Goal: Task Accomplishment & Management: Manage account settings

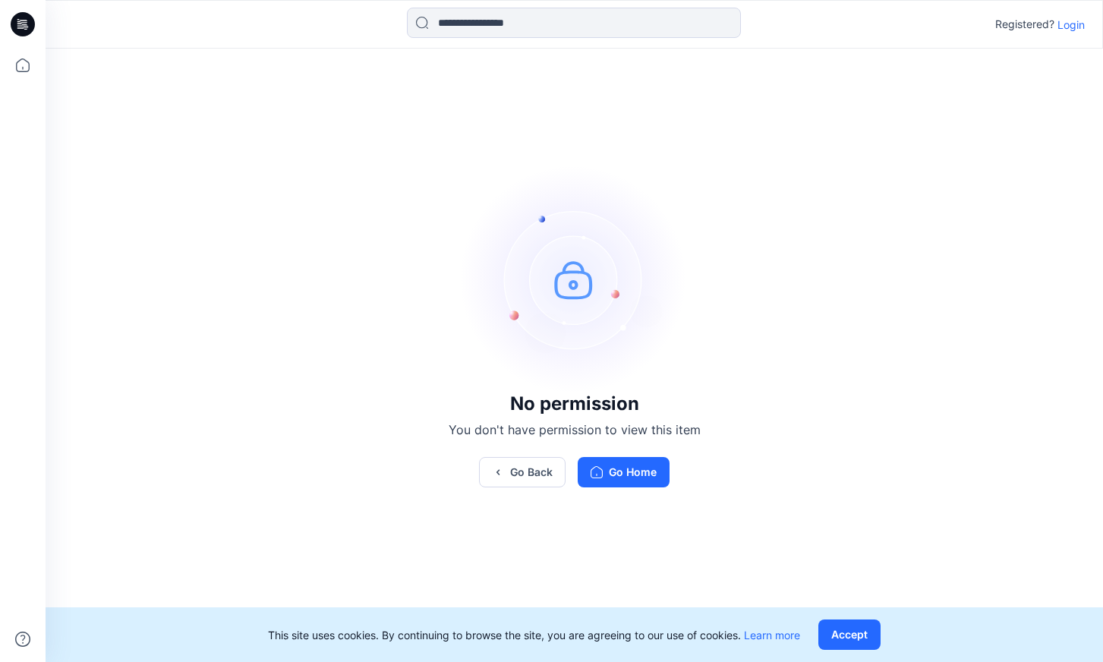
click at [1068, 27] on p "Login" at bounding box center [1070, 25] width 27 height 16
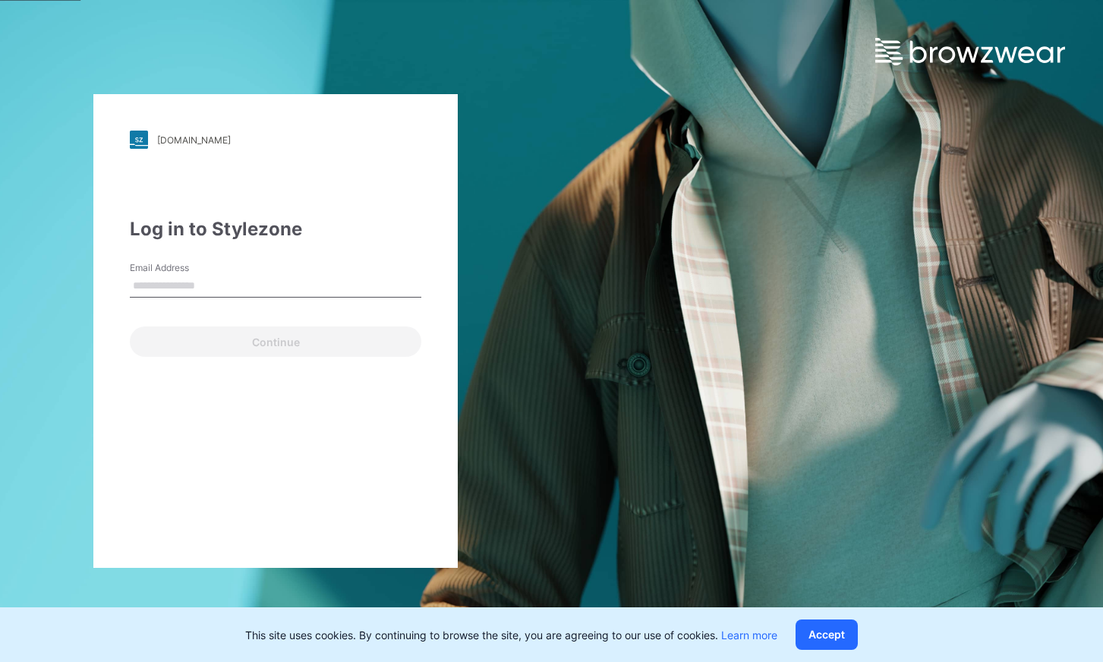
drag, startPoint x: 292, startPoint y: 288, endPoint x: 301, endPoint y: 269, distance: 21.7
click at [292, 288] on input "Email Address" at bounding box center [275, 286] width 291 height 23
type input "**********"
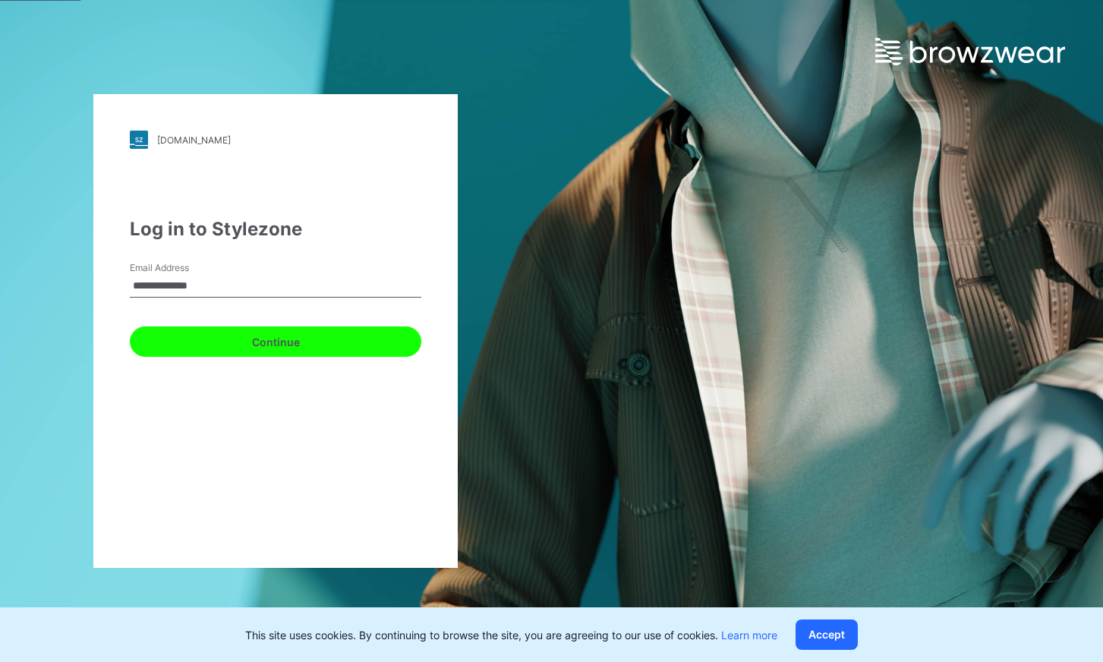
drag, startPoint x: 236, startPoint y: 346, endPoint x: 243, endPoint y: 340, distance: 9.1
click at [236, 345] on button "Continue" at bounding box center [275, 341] width 291 height 30
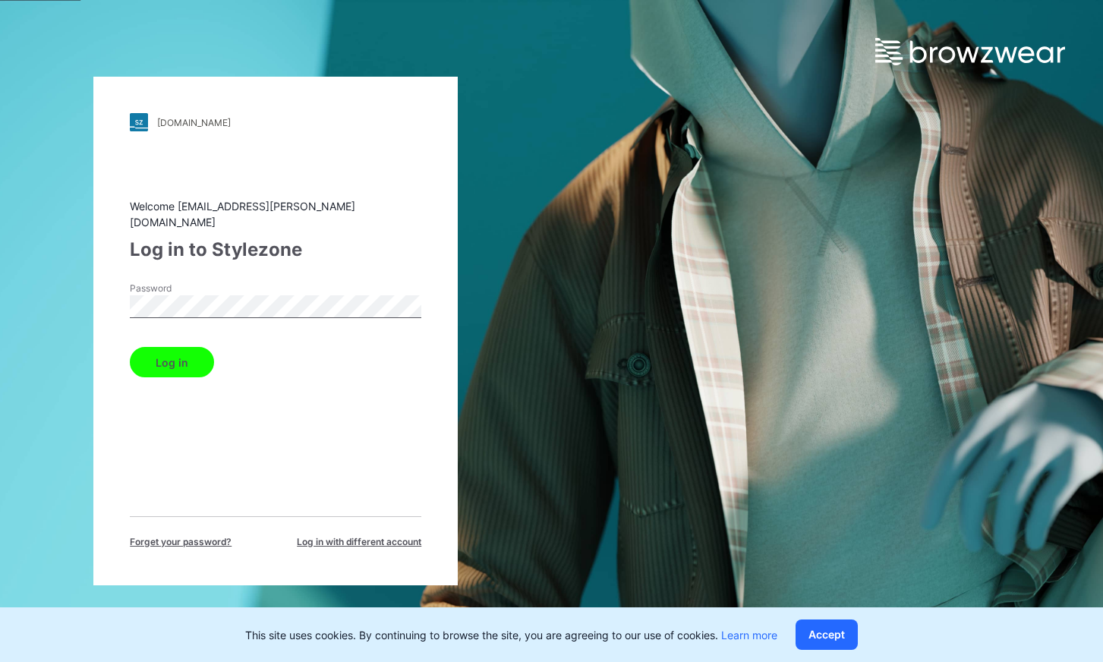
click at [175, 347] on button "Log in" at bounding box center [172, 362] width 84 height 30
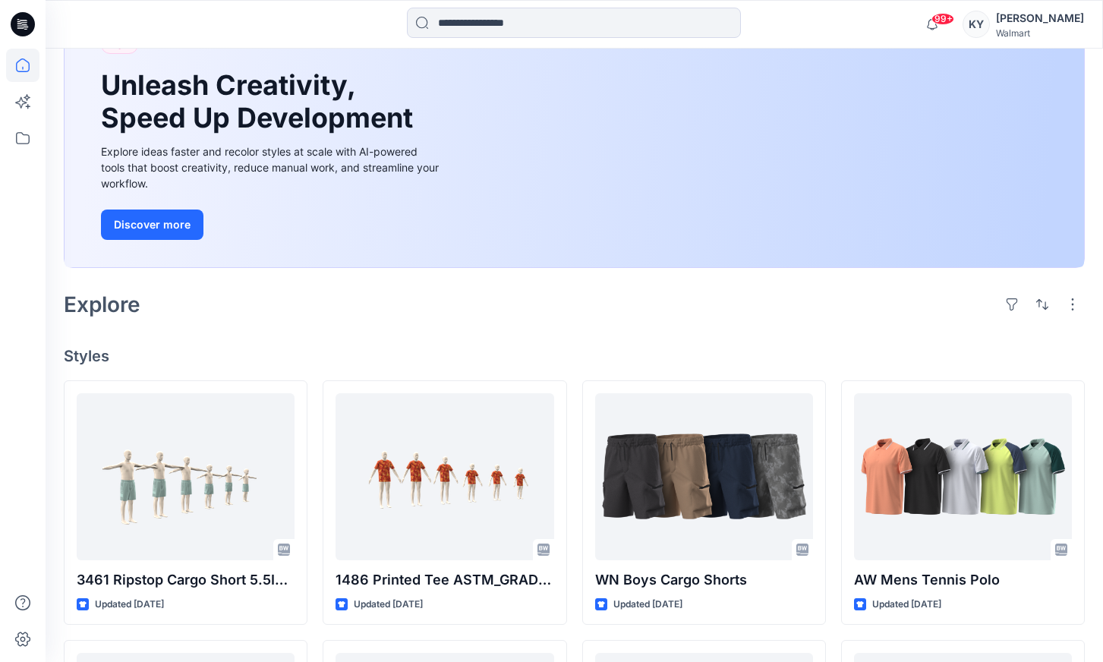
scroll to position [124, 0]
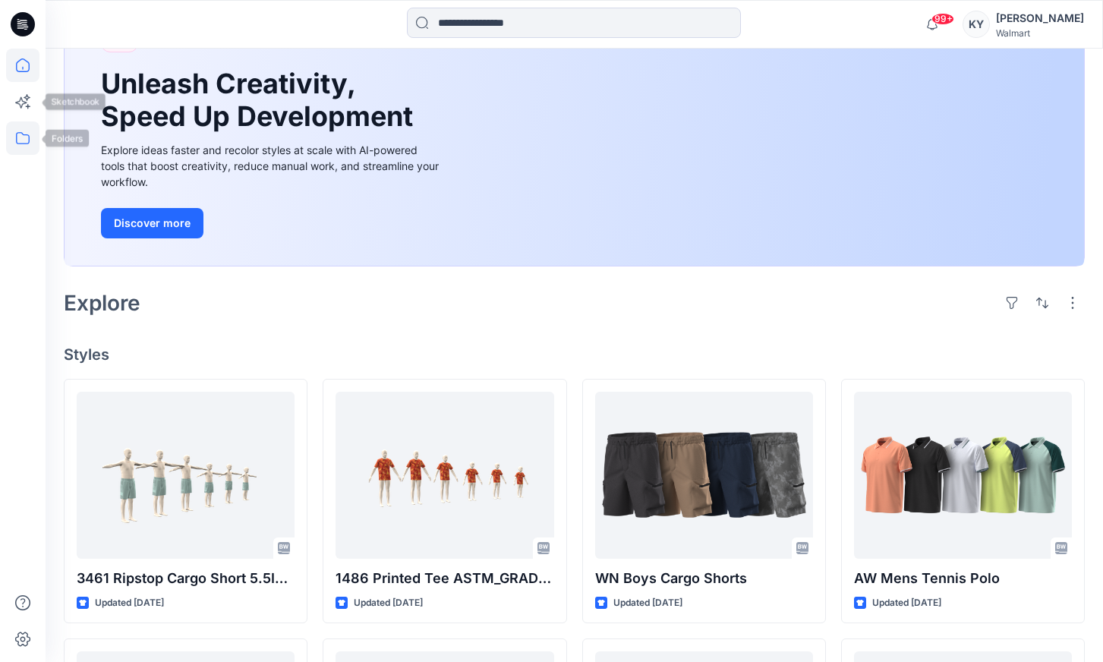
click at [19, 141] on icon at bounding box center [22, 137] width 33 height 33
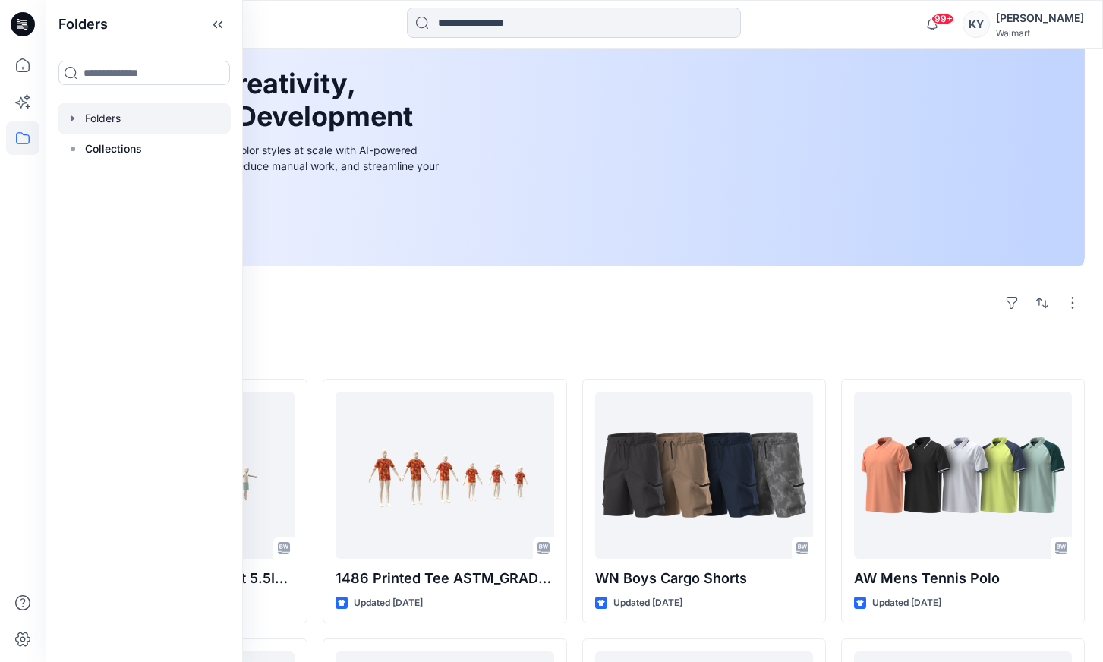
click at [101, 117] on div at bounding box center [144, 118] width 173 height 30
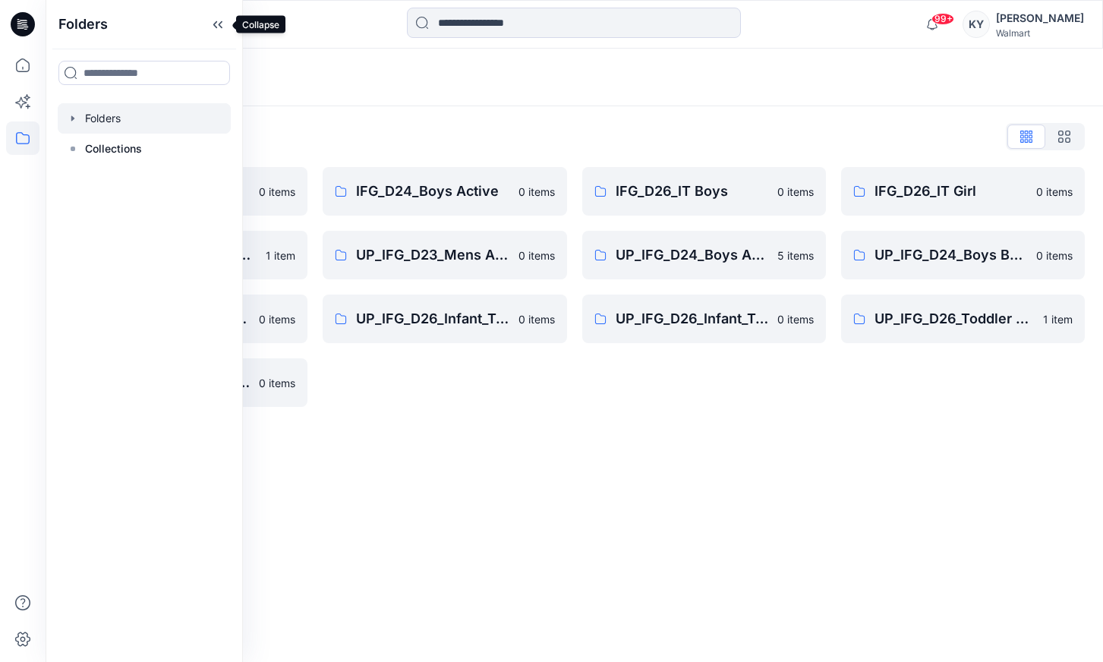
click at [214, 27] on icon at bounding box center [218, 24] width 24 height 25
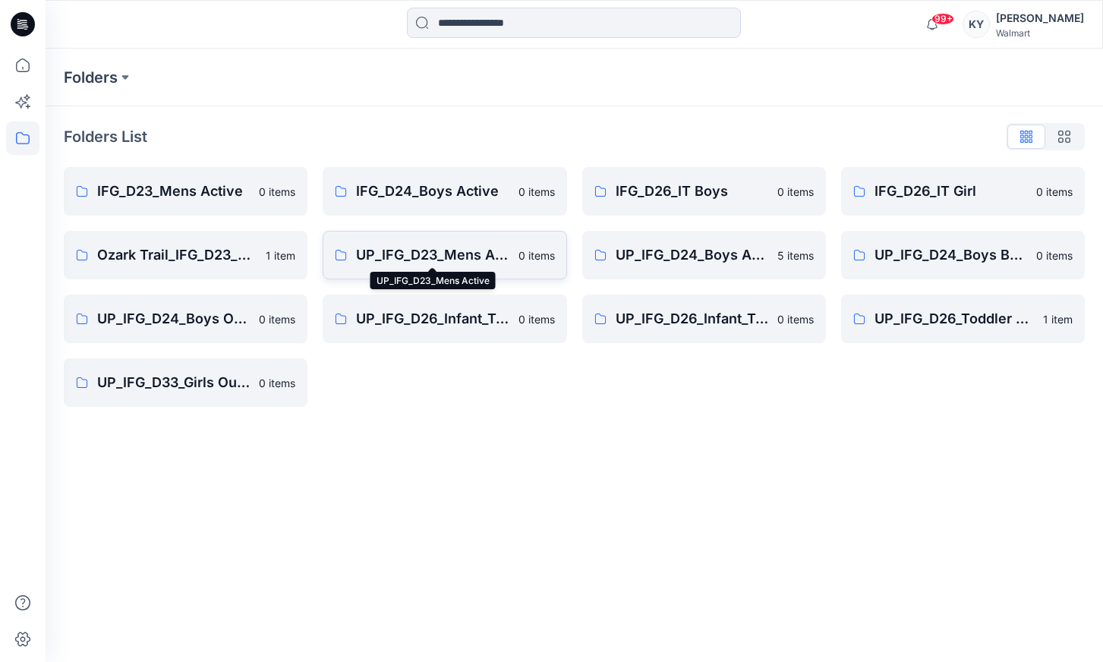
click at [432, 255] on p "UP_IFG_D23_Mens Active" at bounding box center [432, 254] width 153 height 21
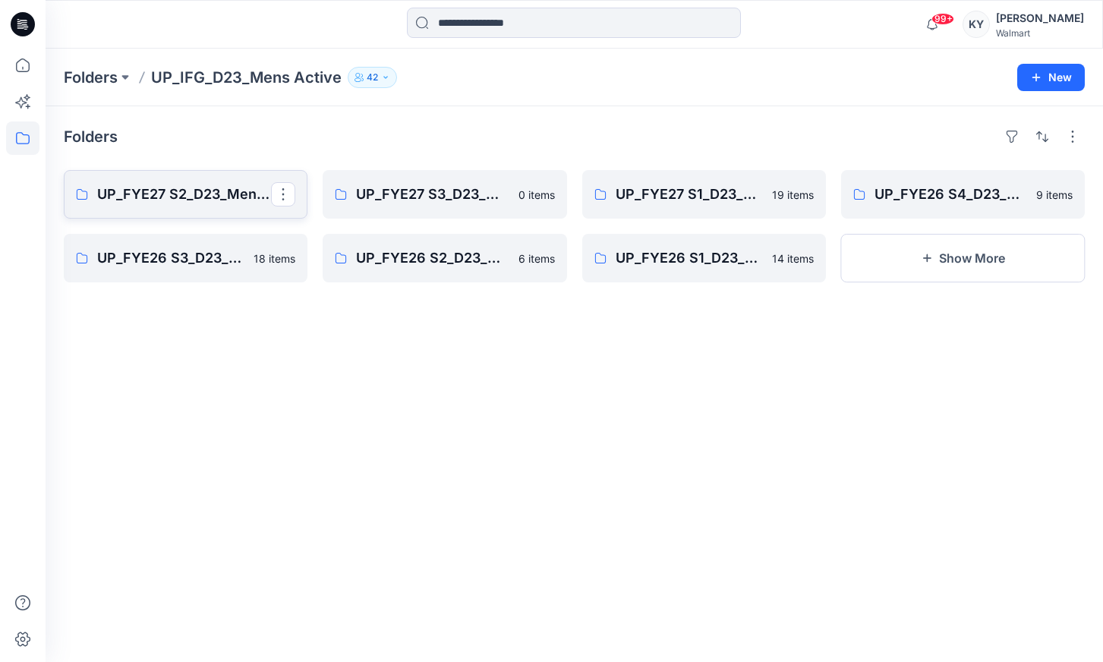
click at [217, 198] on p "UP_FYE27 S2_D23_Mens Active - IFG" at bounding box center [184, 194] width 174 height 21
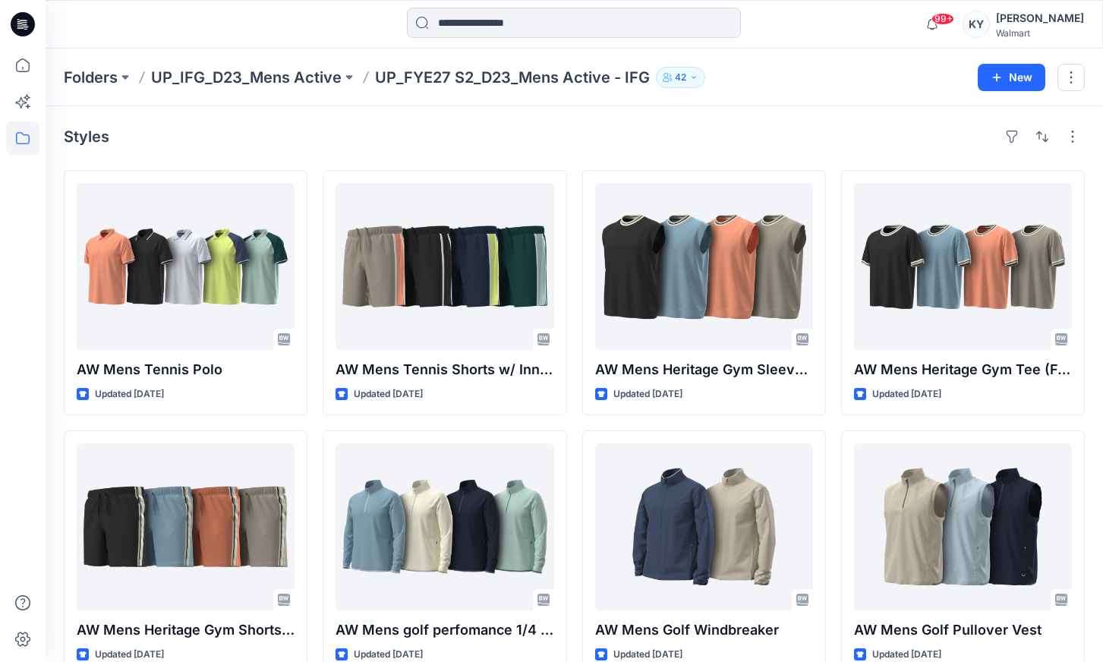
click at [292, 136] on div "Styles" at bounding box center [574, 136] width 1021 height 24
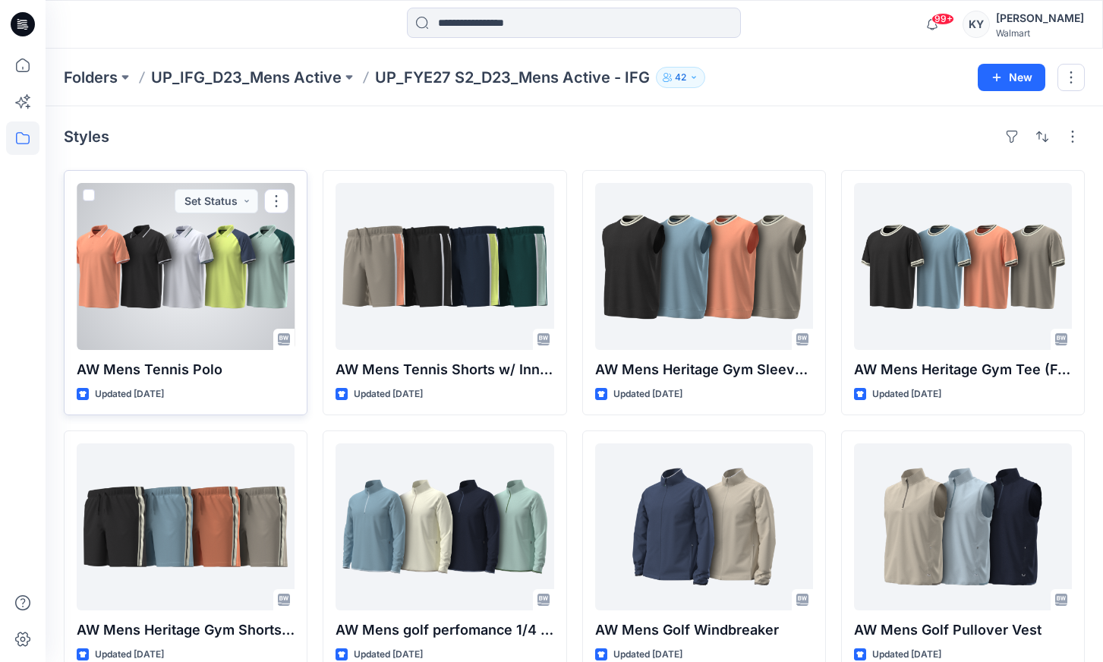
click at [209, 284] on div at bounding box center [186, 266] width 218 height 167
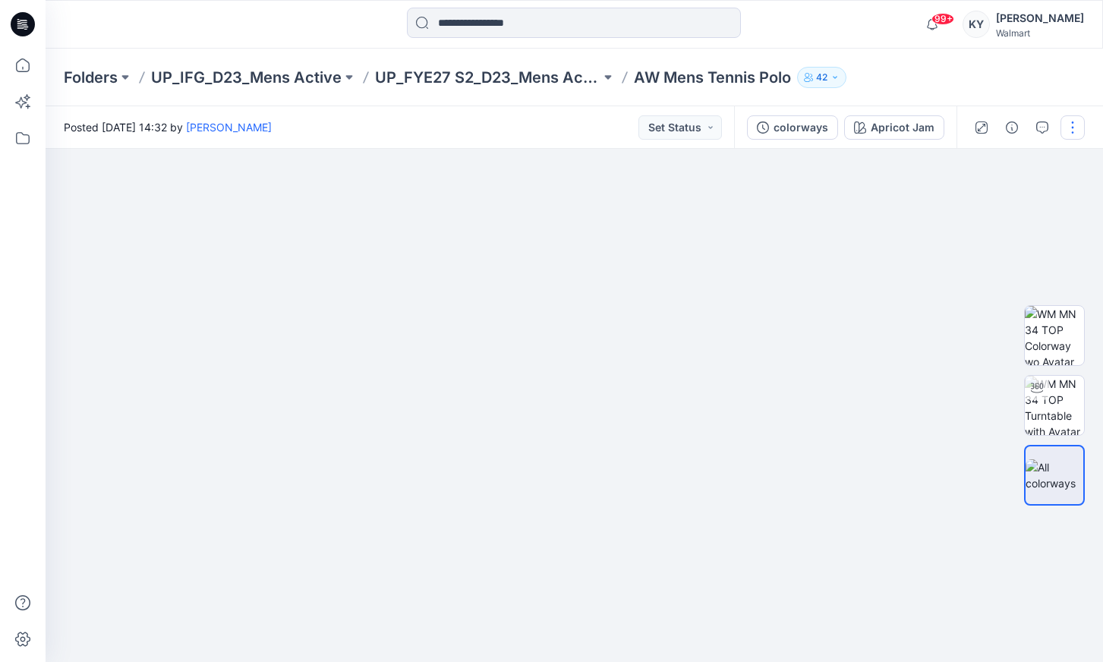
click at [1067, 127] on button "button" at bounding box center [1072, 127] width 24 height 24
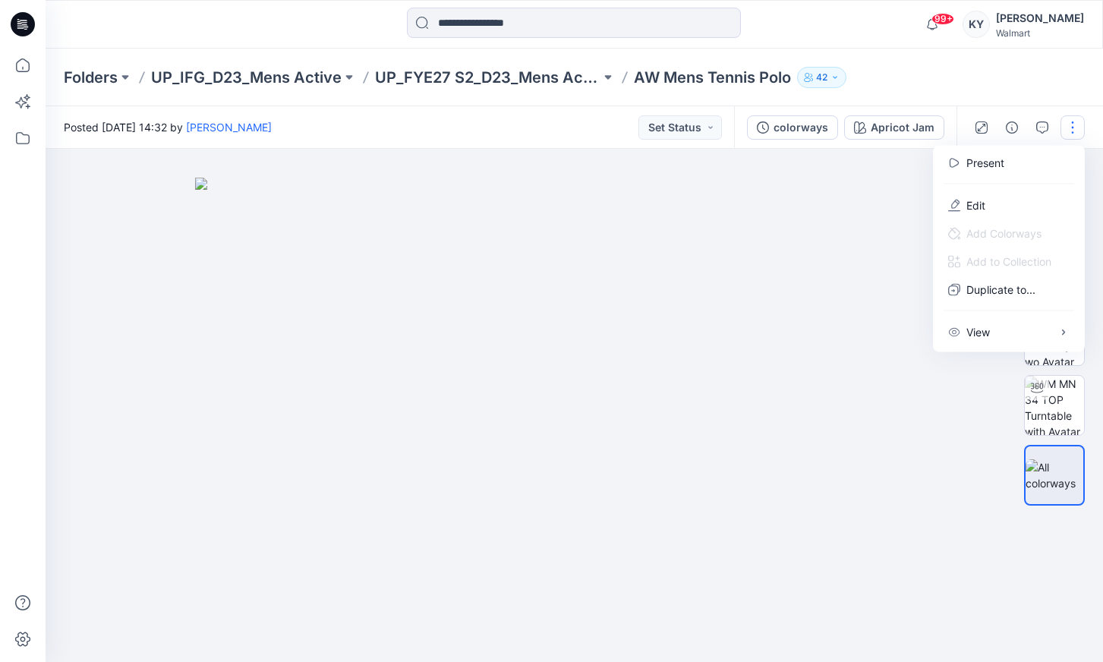
click at [961, 80] on div "Folders UP_IFG_D23_Mens Active UP_FYE27 S2_D23_Mens Active - IFG AW Mens Tennis…" at bounding box center [515, 77] width 902 height 21
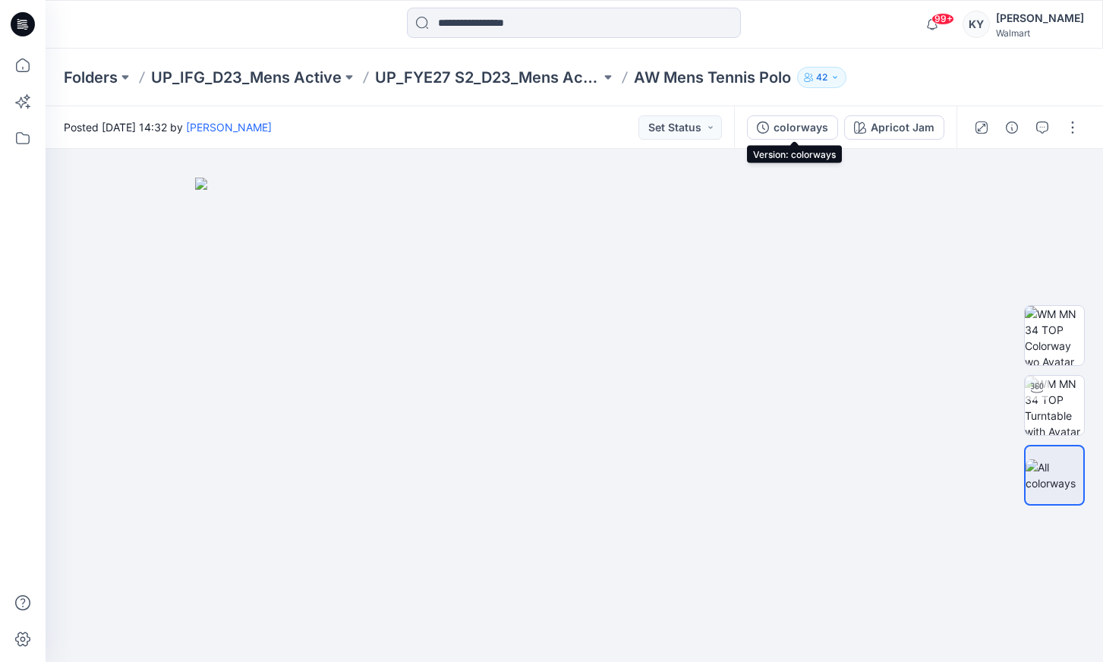
click at [797, 130] on div "colorways" at bounding box center [800, 127] width 55 height 17
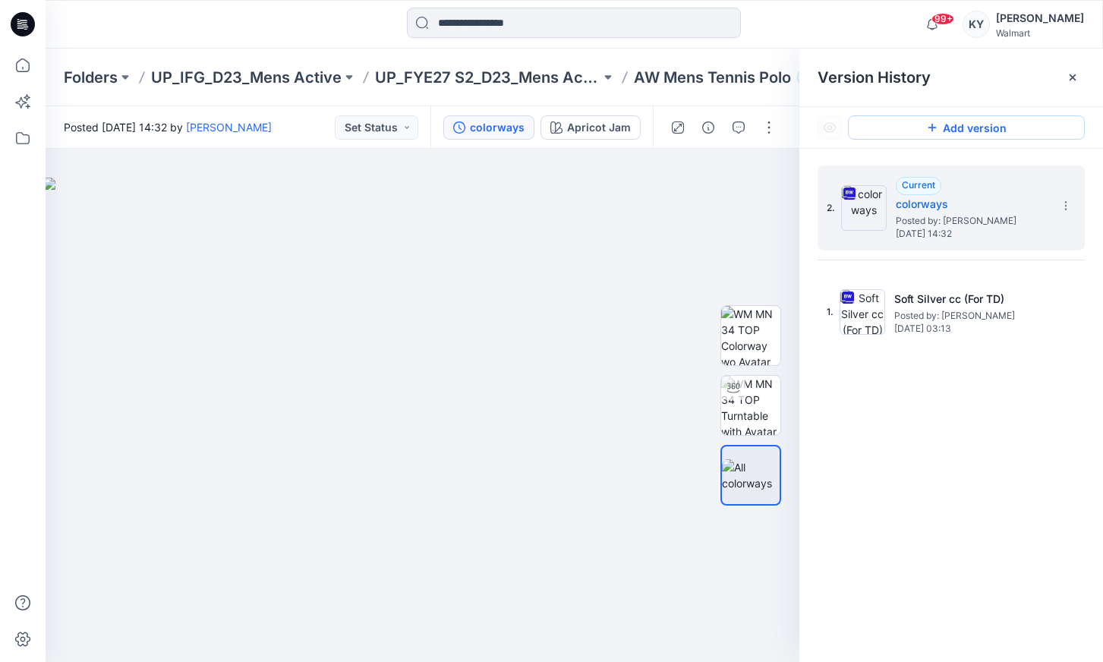
click at [963, 130] on button "Add version" at bounding box center [966, 127] width 237 height 24
click at [1062, 203] on icon at bounding box center [1065, 206] width 12 height 12
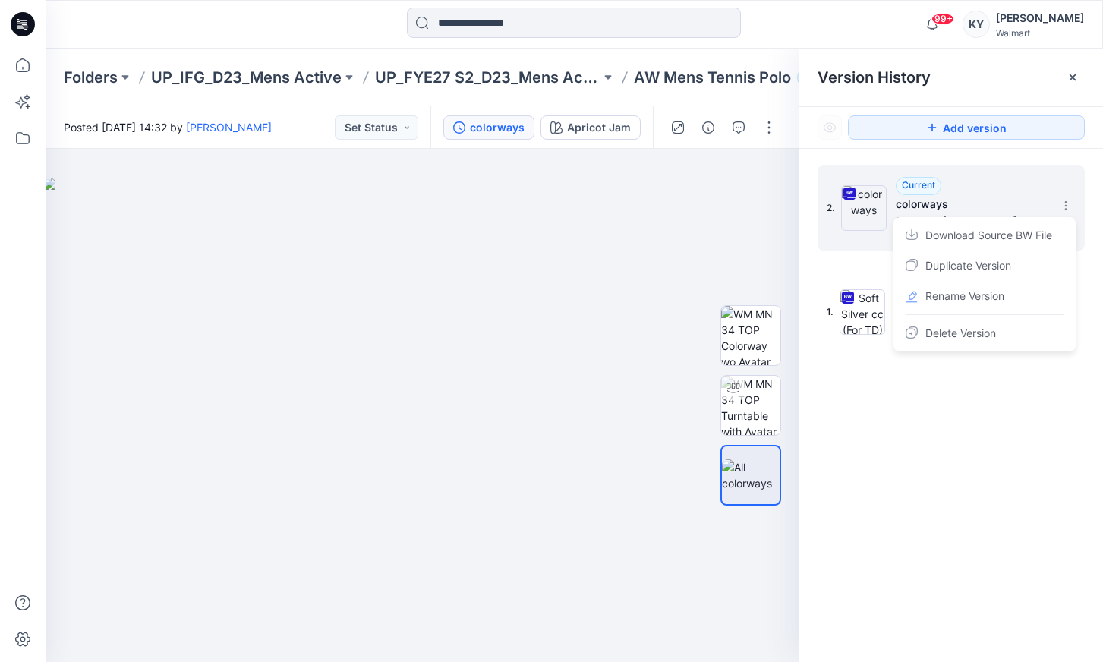
click at [977, 269] on span "Duplicate Version" at bounding box center [968, 265] width 86 height 18
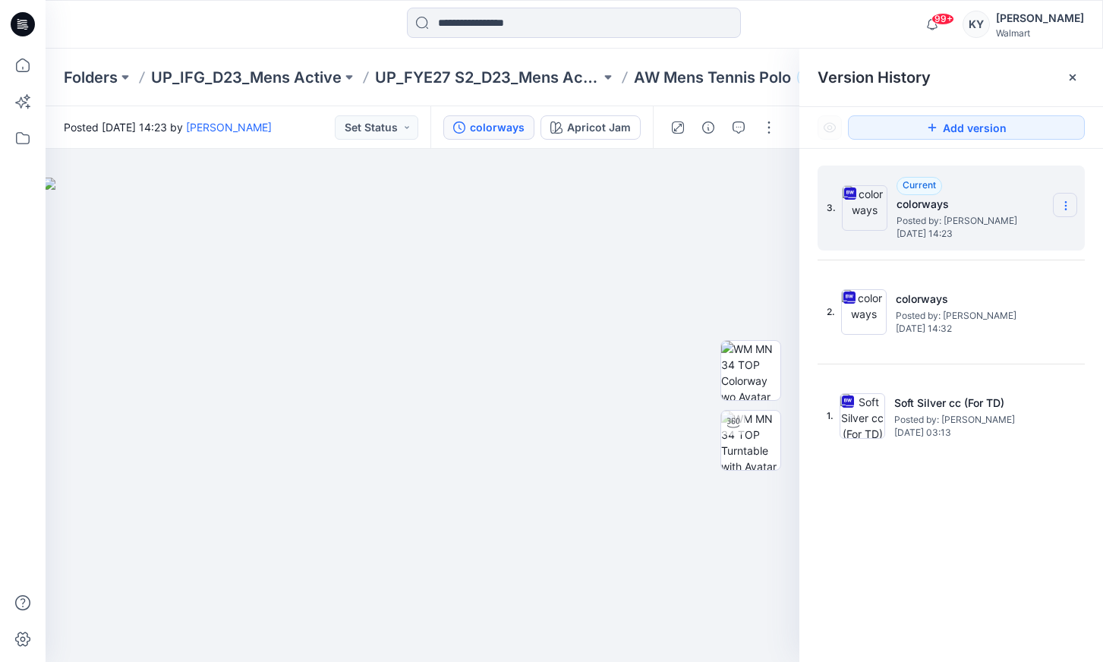
click at [1063, 206] on icon at bounding box center [1065, 206] width 12 height 12
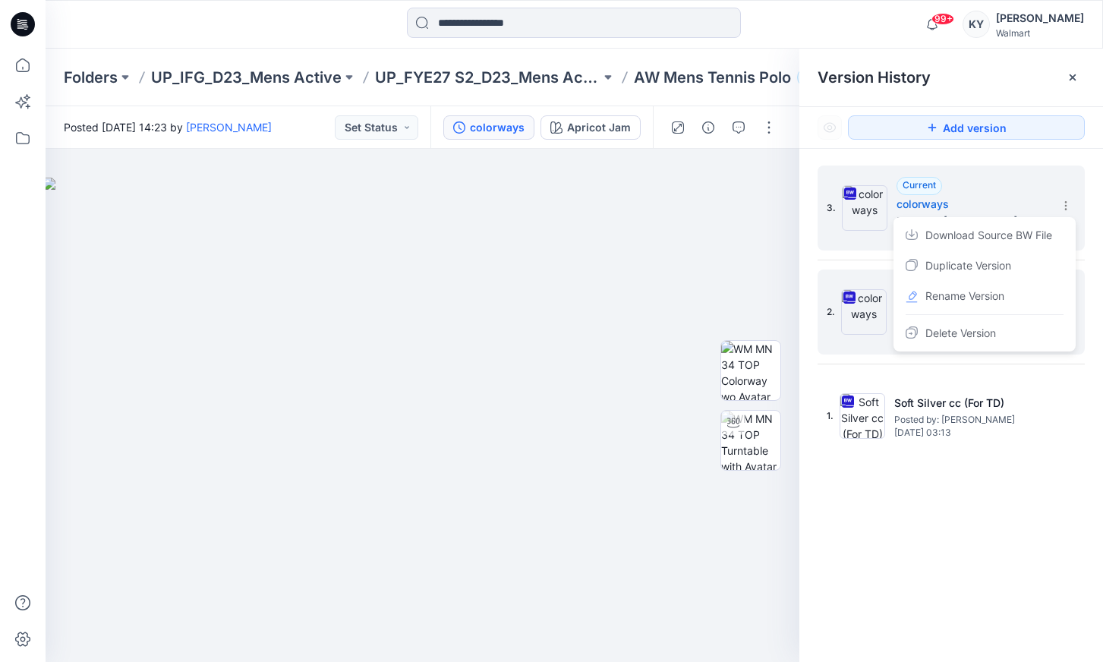
click at [965, 294] on span "Rename Version" at bounding box center [964, 296] width 79 height 18
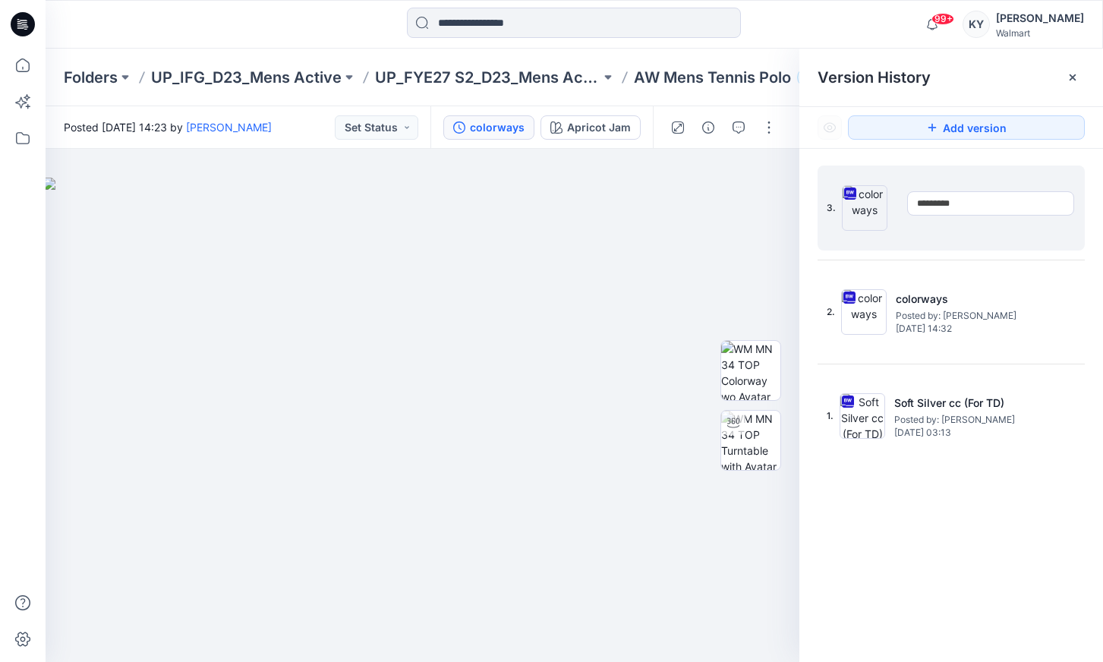
click at [962, 204] on input "*********" at bounding box center [990, 203] width 167 height 24
drag, startPoint x: 968, startPoint y: 203, endPoint x: 912, endPoint y: 207, distance: 56.3
click at [912, 207] on input "*********" at bounding box center [990, 203] width 167 height 24
type input "**********"
click at [1008, 238] on div "3." at bounding box center [940, 207] width 228 height 73
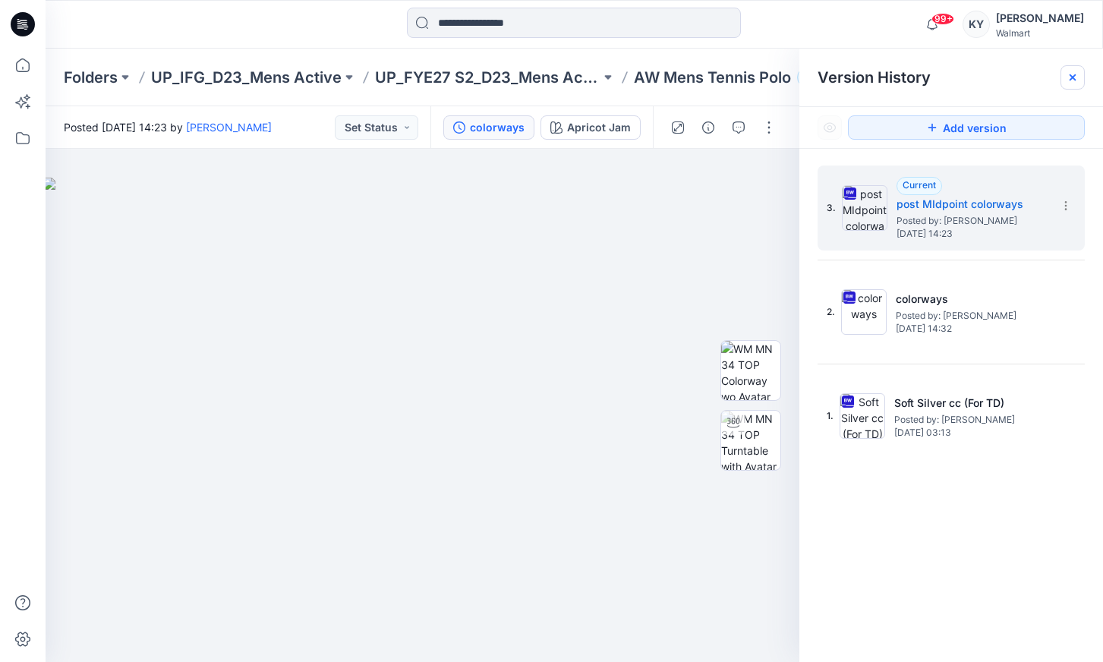
click at [1071, 75] on icon at bounding box center [1072, 77] width 12 height 12
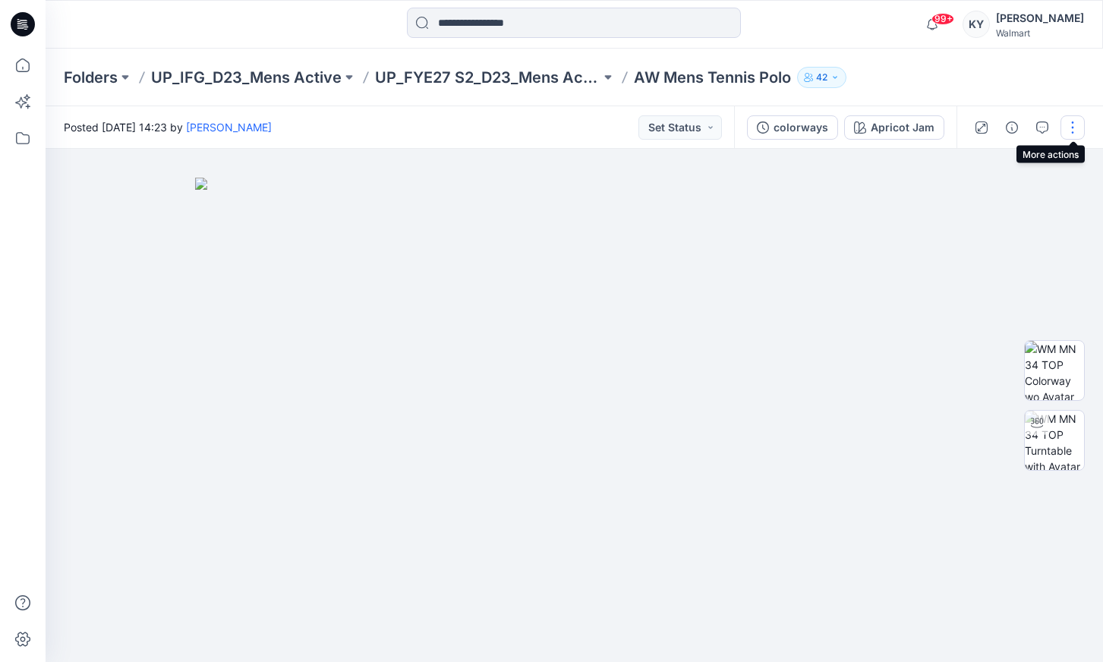
click at [1070, 127] on button "button" at bounding box center [1072, 127] width 24 height 24
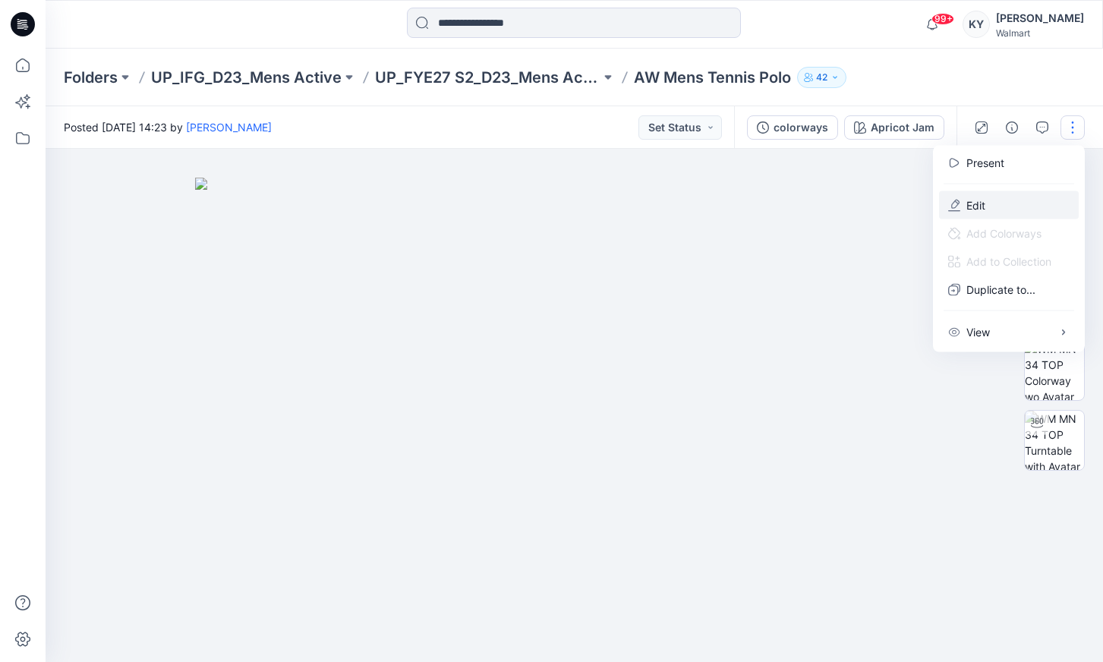
click at [985, 203] on p "Edit" at bounding box center [975, 205] width 19 height 16
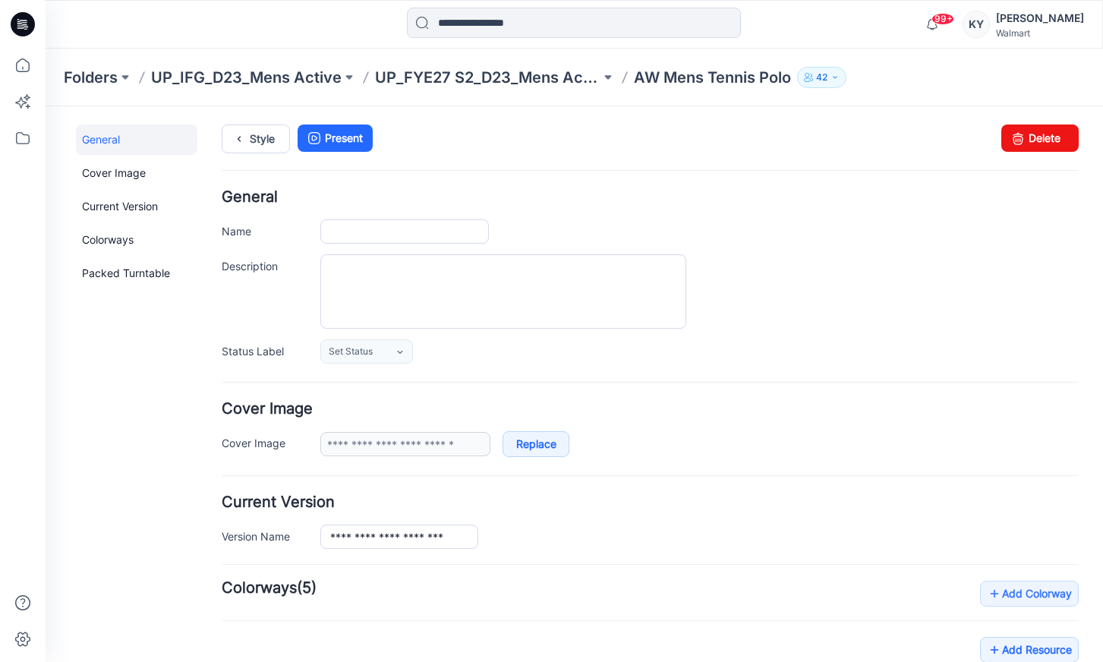
type input "**********"
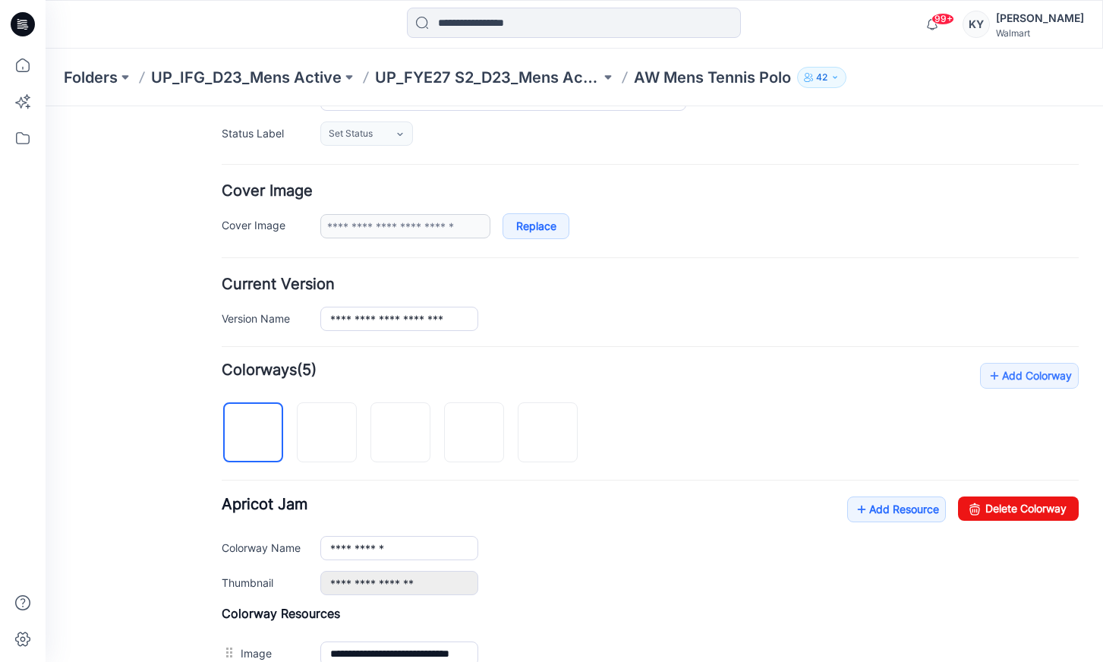
scroll to position [241, 0]
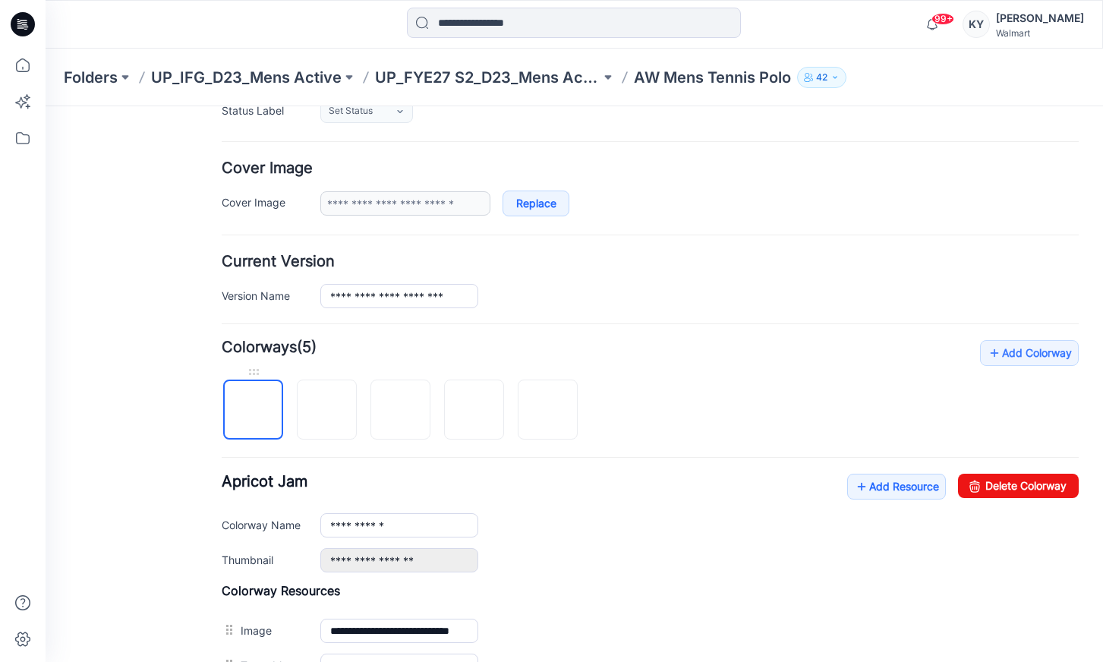
click at [253, 411] on img at bounding box center [253, 411] width 0 height 0
click at [1006, 486] on link "Delete Colorway" at bounding box center [1018, 486] width 121 height 24
click at [327, 411] on img at bounding box center [327, 411] width 0 height 0
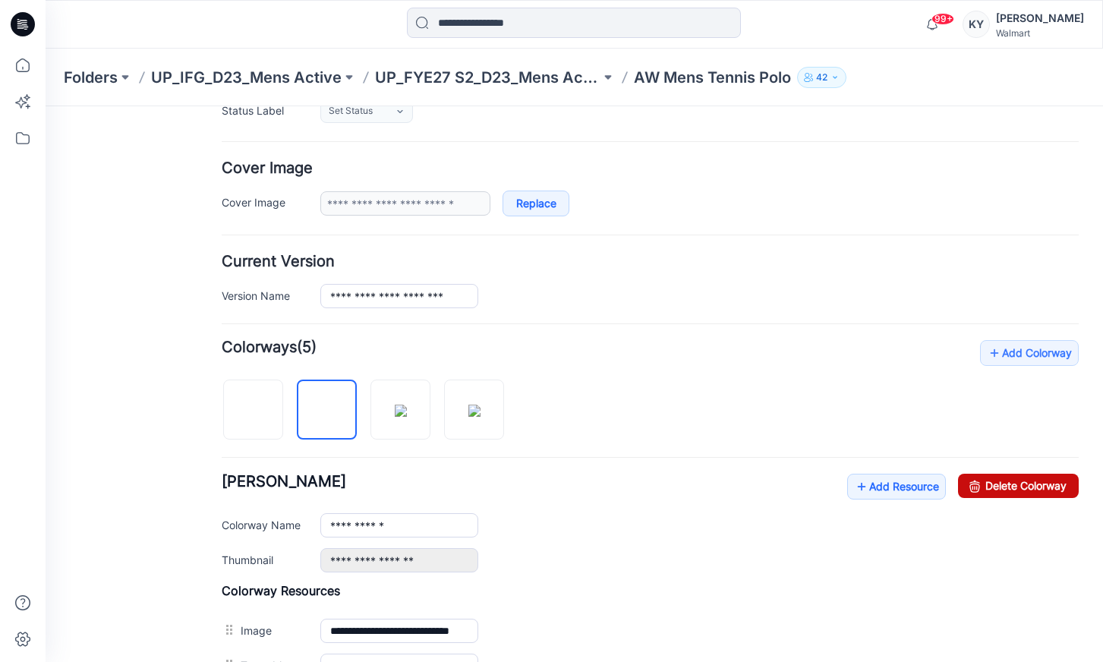
click at [1005, 490] on link "Delete Colorway" at bounding box center [1018, 486] width 121 height 24
click at [321, 417] on img at bounding box center [327, 410] width 12 height 12
click at [996, 489] on link "Delete Colorway" at bounding box center [1018, 486] width 121 height 24
type input "**********"
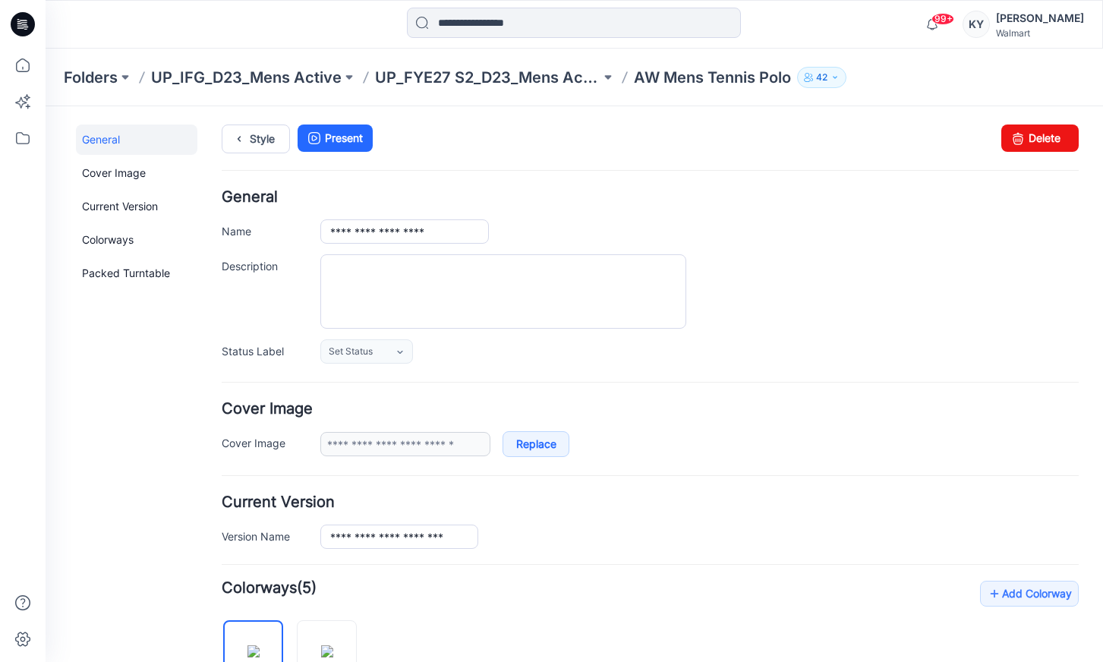
scroll to position [0, 0]
drag, startPoint x: 429, startPoint y: 139, endPoint x: 326, endPoint y: 137, distance: 103.2
click at [426, 137] on ul "Style Present" at bounding box center [650, 137] width 857 height 27
click at [257, 136] on link "Style" at bounding box center [256, 138] width 68 height 29
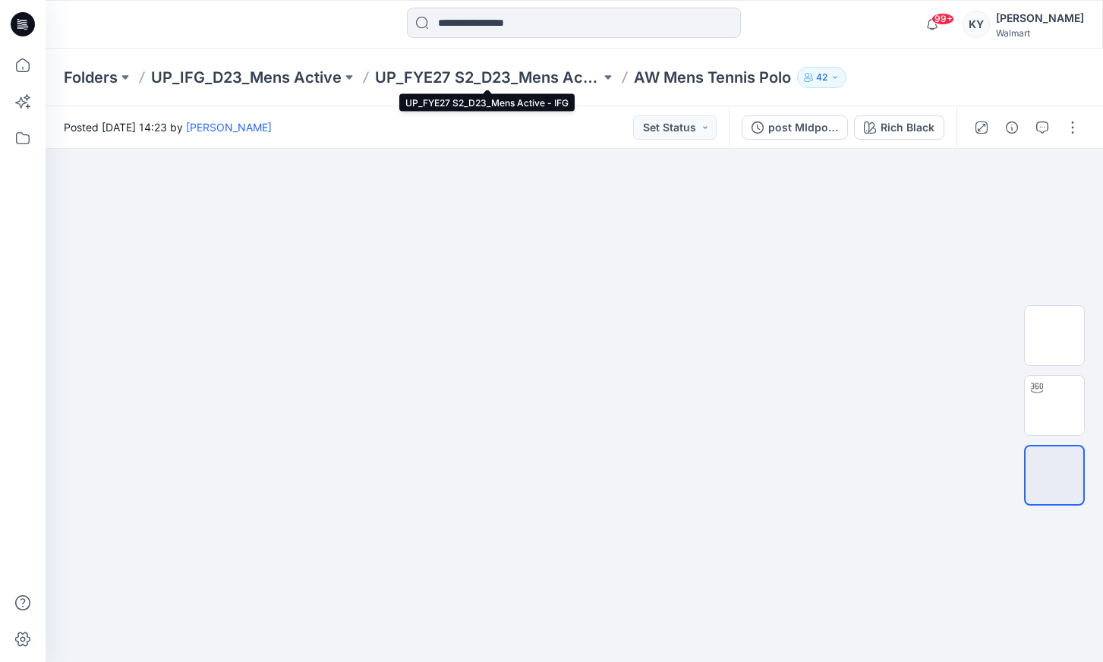
click at [563, 72] on p "UP_FYE27 S2_D23_Mens Active - IFG" at bounding box center [487, 77] width 225 height 21
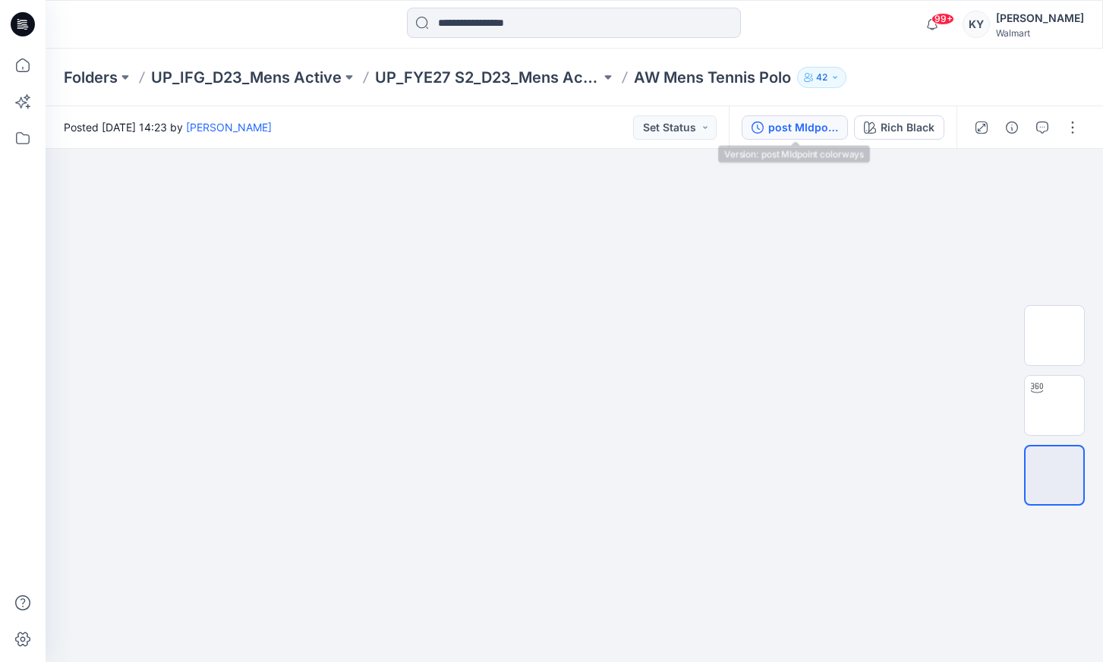
click at [782, 123] on div "post MIdpoint colorways" at bounding box center [803, 127] width 70 height 17
click at [822, 126] on div "post MIdpoint colorways" at bounding box center [803, 127] width 70 height 17
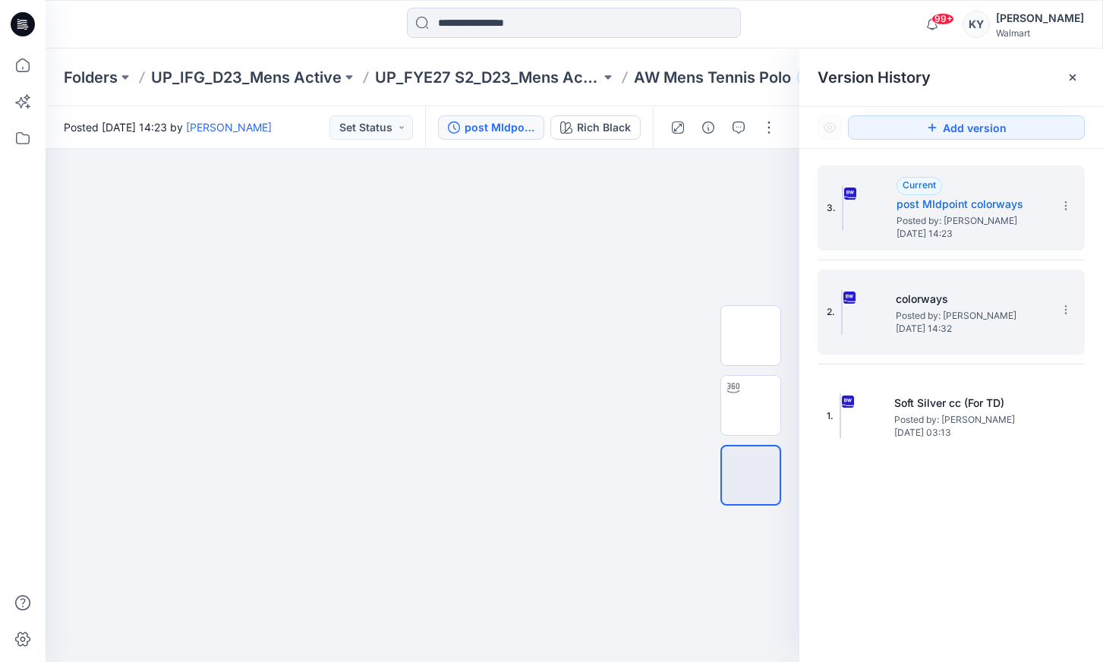
click at [946, 322] on span "Posted by: [PERSON_NAME]" at bounding box center [971, 315] width 152 height 15
click at [1065, 205] on icon at bounding box center [1065, 206] width 12 height 12
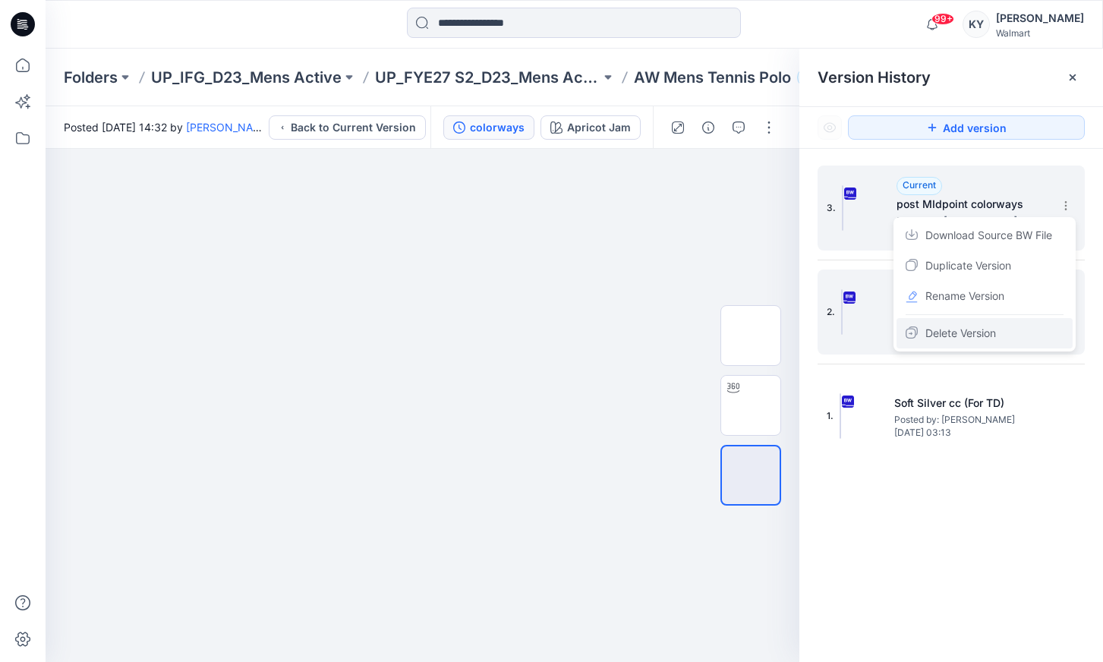
click at [974, 334] on span "Delete Version" at bounding box center [960, 333] width 71 height 18
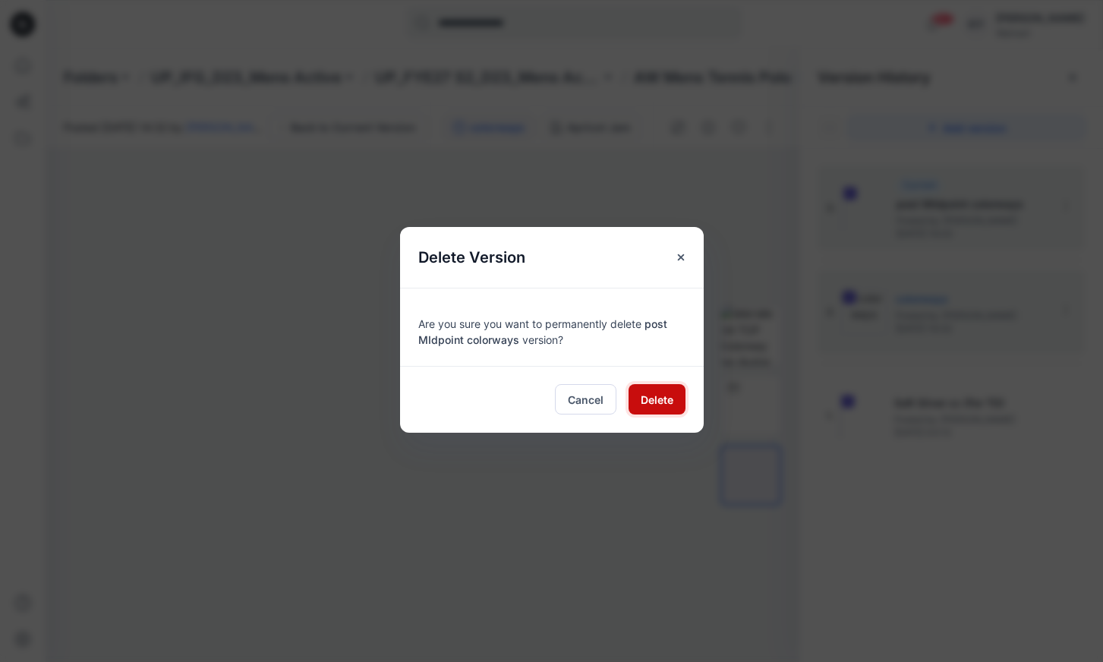
click at [658, 396] on span "Delete" at bounding box center [656, 400] width 33 height 16
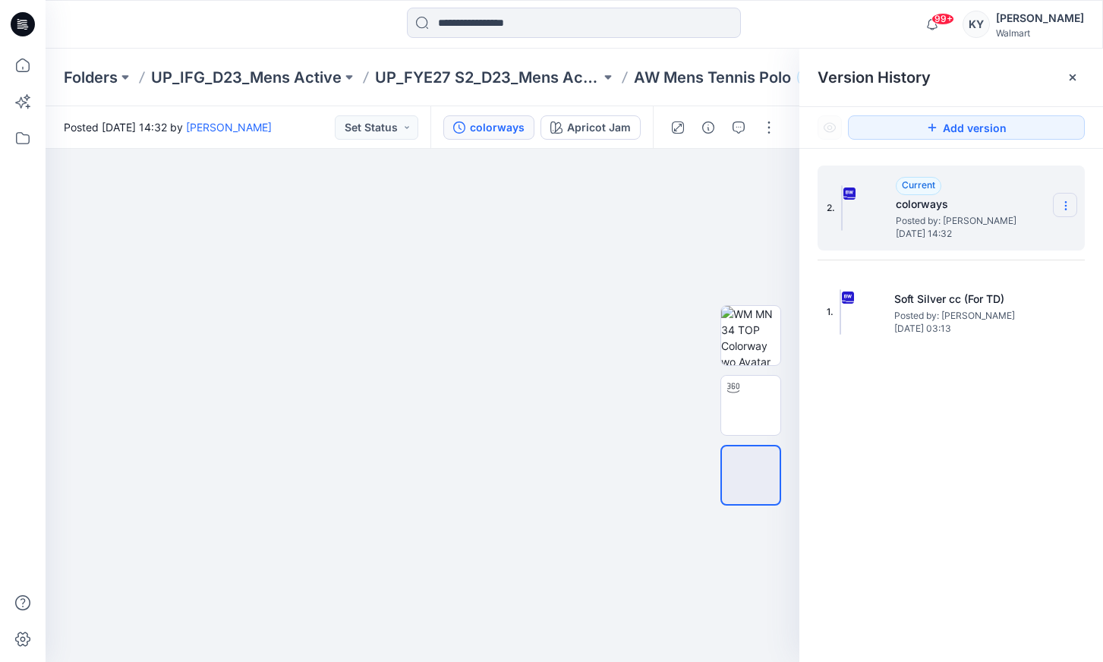
click at [1068, 203] on icon at bounding box center [1065, 206] width 12 height 12
click at [966, 268] on span "Duplicate Version" at bounding box center [968, 265] width 86 height 18
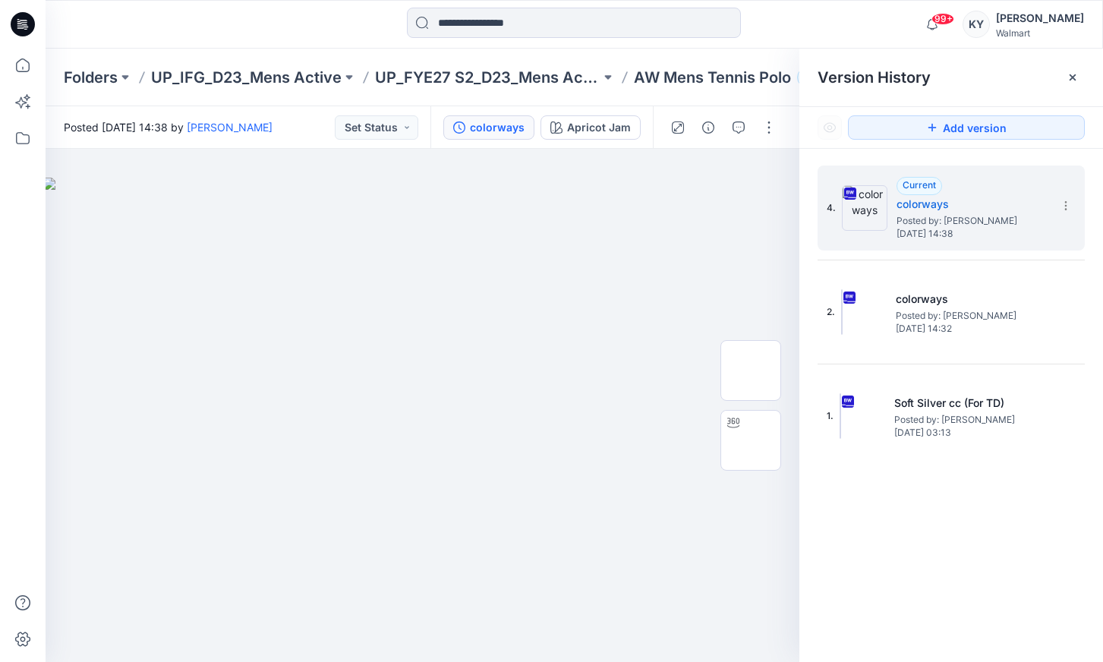
drag, startPoint x: 1074, startPoint y: 76, endPoint x: 1015, endPoint y: 92, distance: 60.6
click at [1073, 76] on icon at bounding box center [1072, 77] width 12 height 12
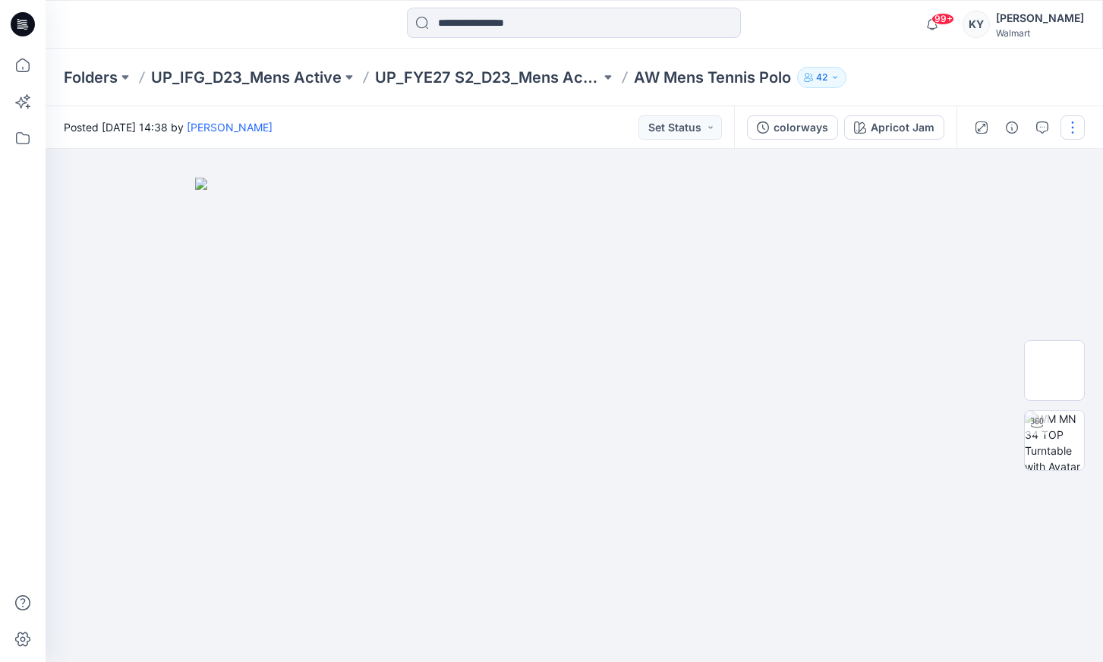
click at [1074, 125] on button "button" at bounding box center [1072, 127] width 24 height 24
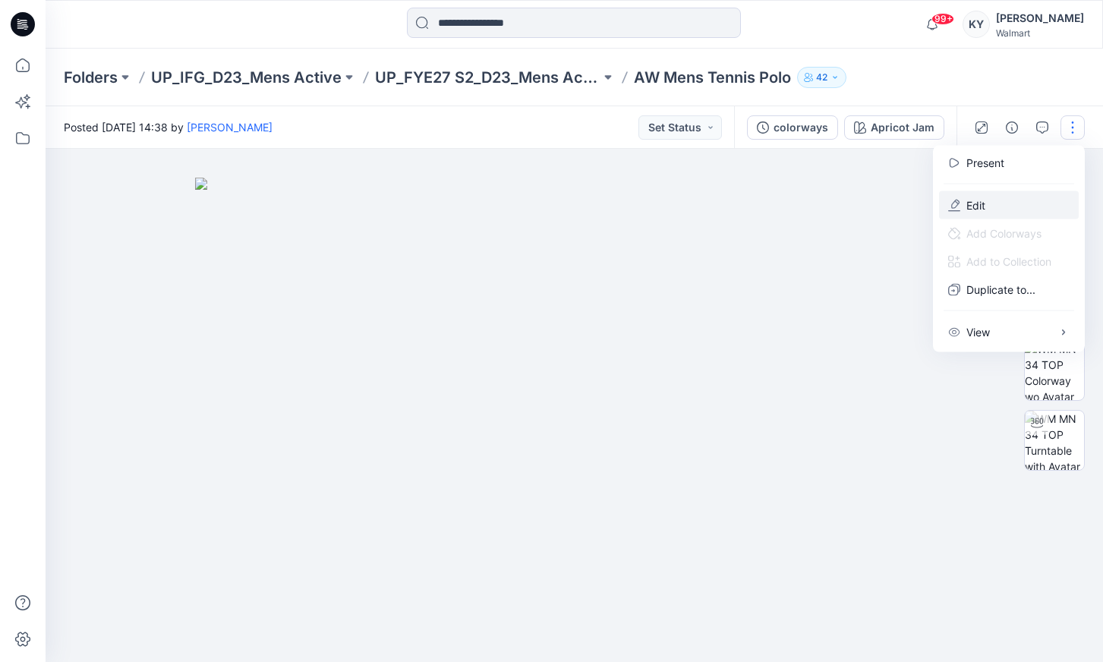
click at [975, 206] on p "Edit" at bounding box center [975, 205] width 19 height 16
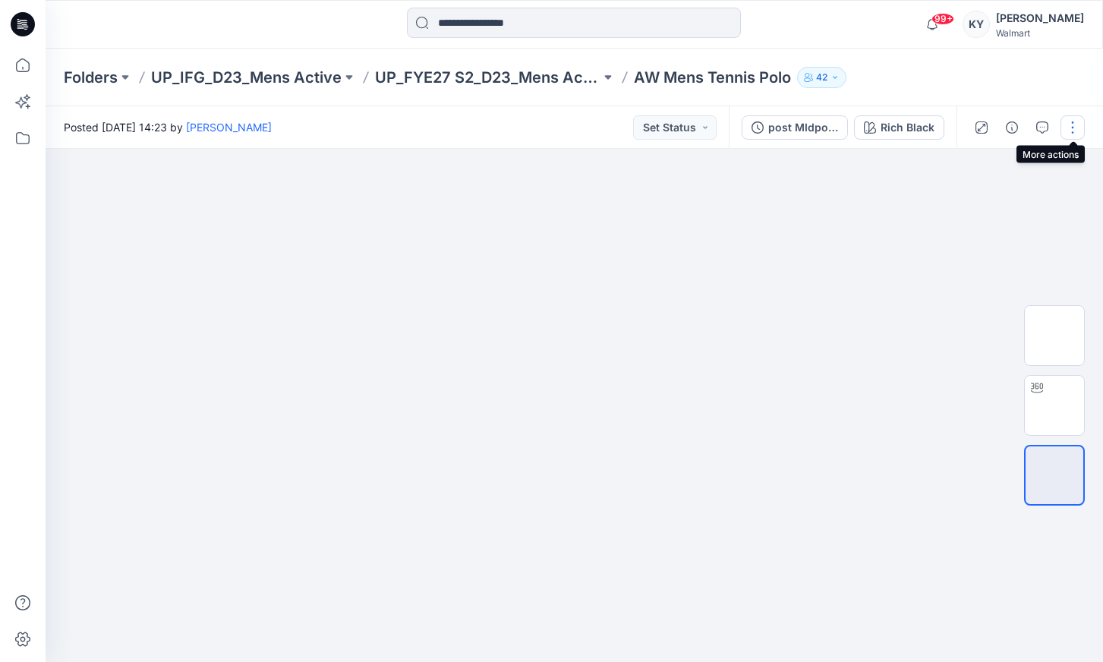
click at [1074, 127] on button "button" at bounding box center [1072, 127] width 24 height 24
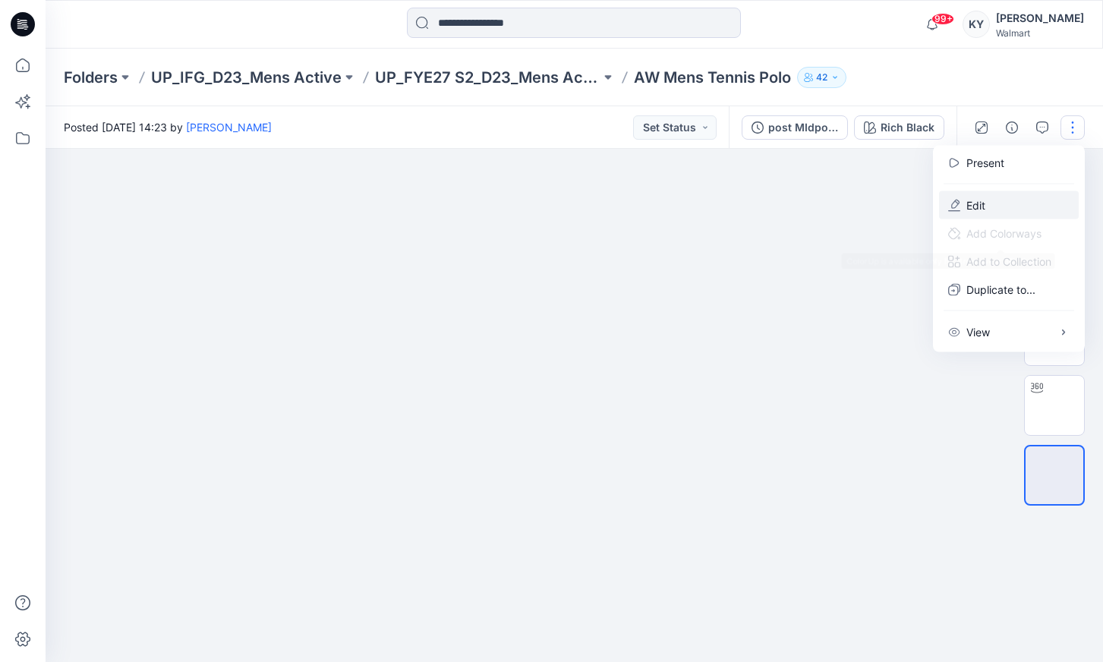
click at [1000, 203] on button "Edit" at bounding box center [1009, 205] width 140 height 28
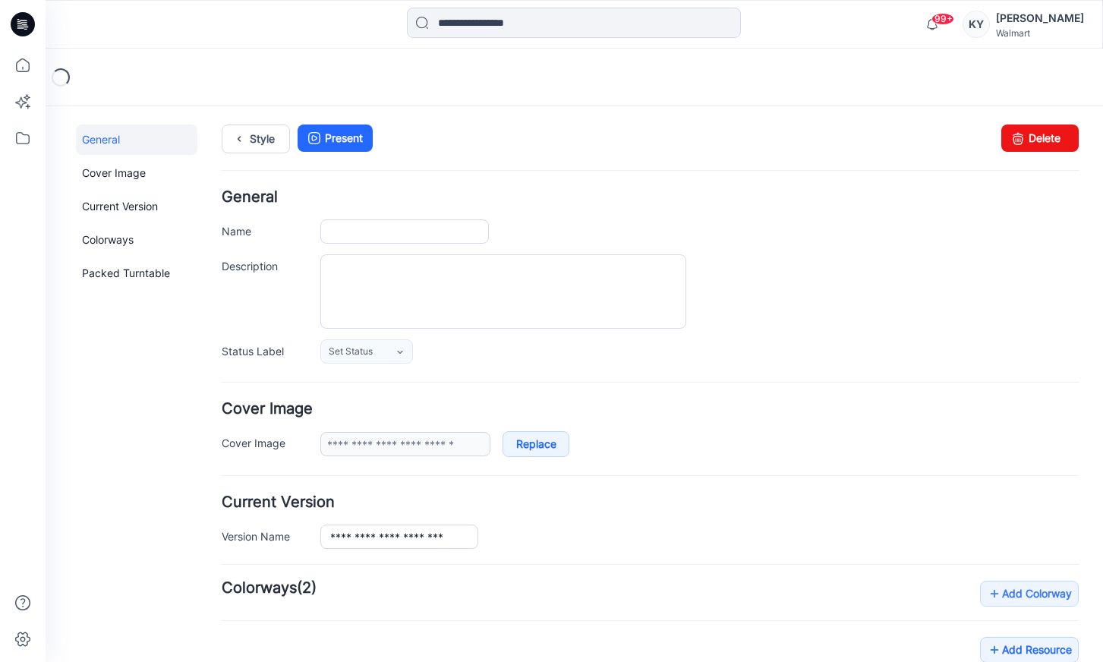
type input "**********"
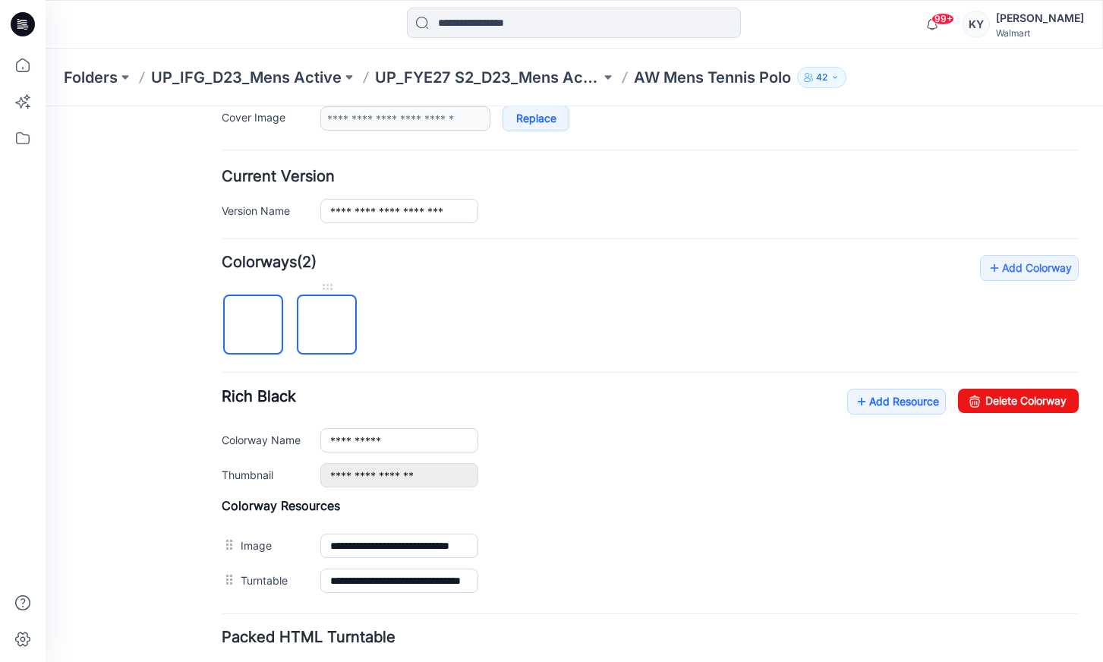
scroll to position [349, 0]
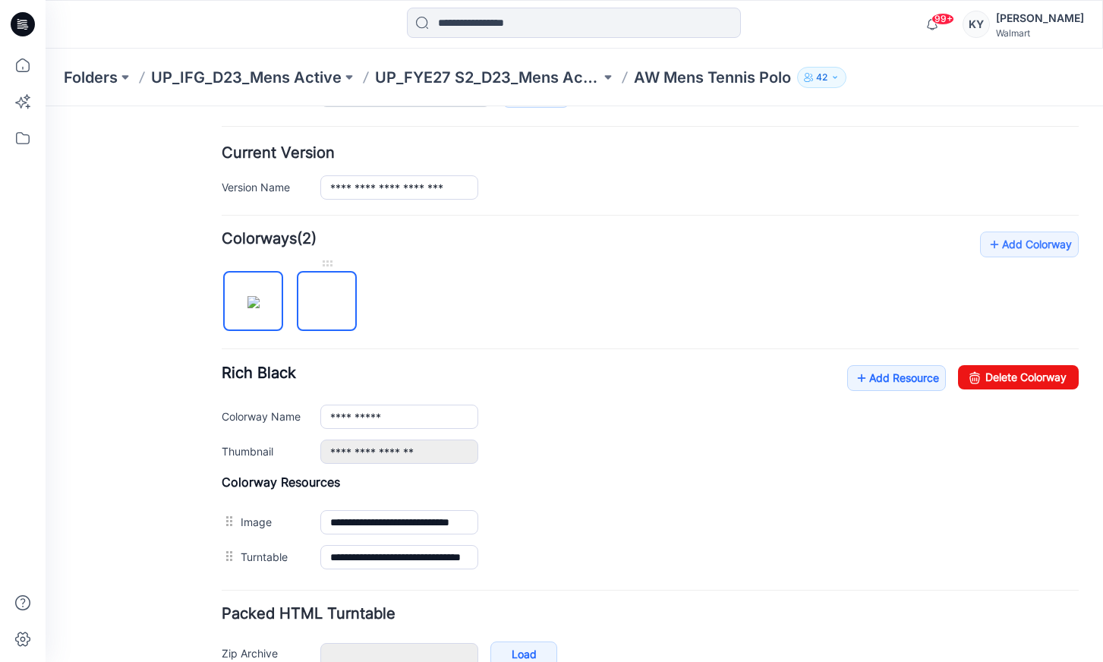
click at [332, 305] on img at bounding box center [327, 302] width 12 height 12
type input "**********"
click at [325, 307] on img at bounding box center [327, 302] width 12 height 12
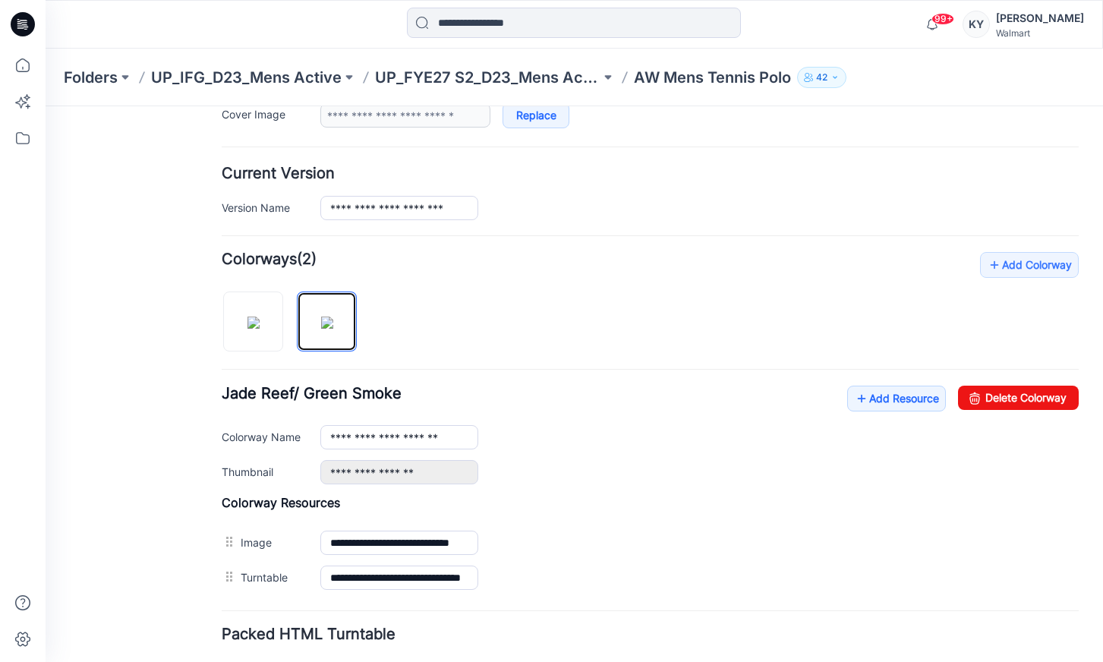
scroll to position [297, 0]
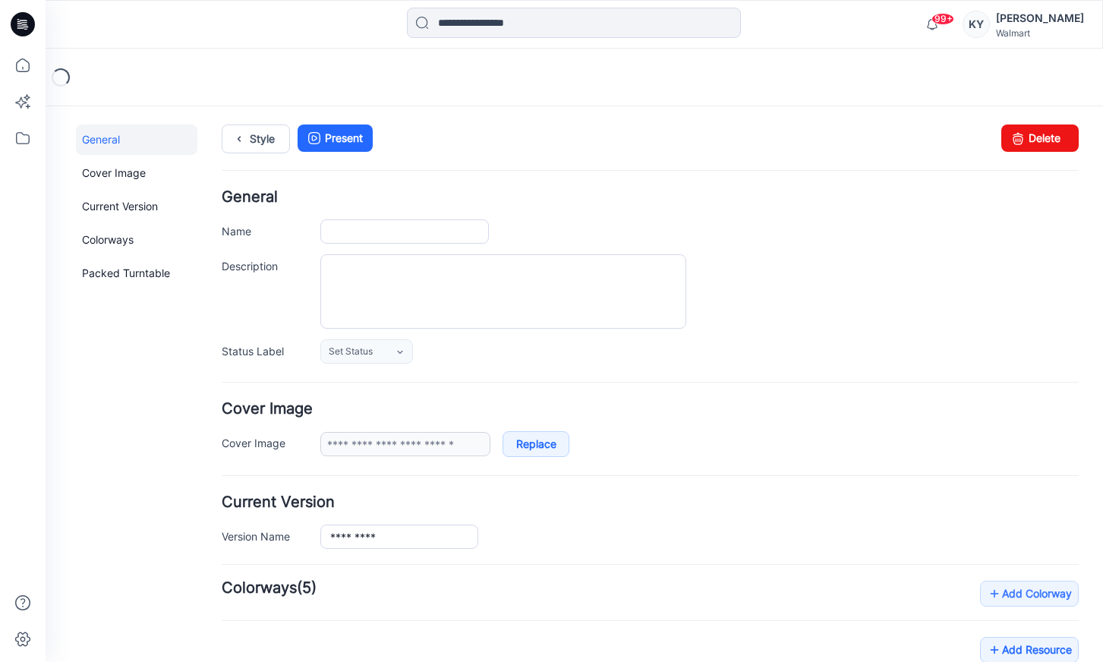
type input "**********"
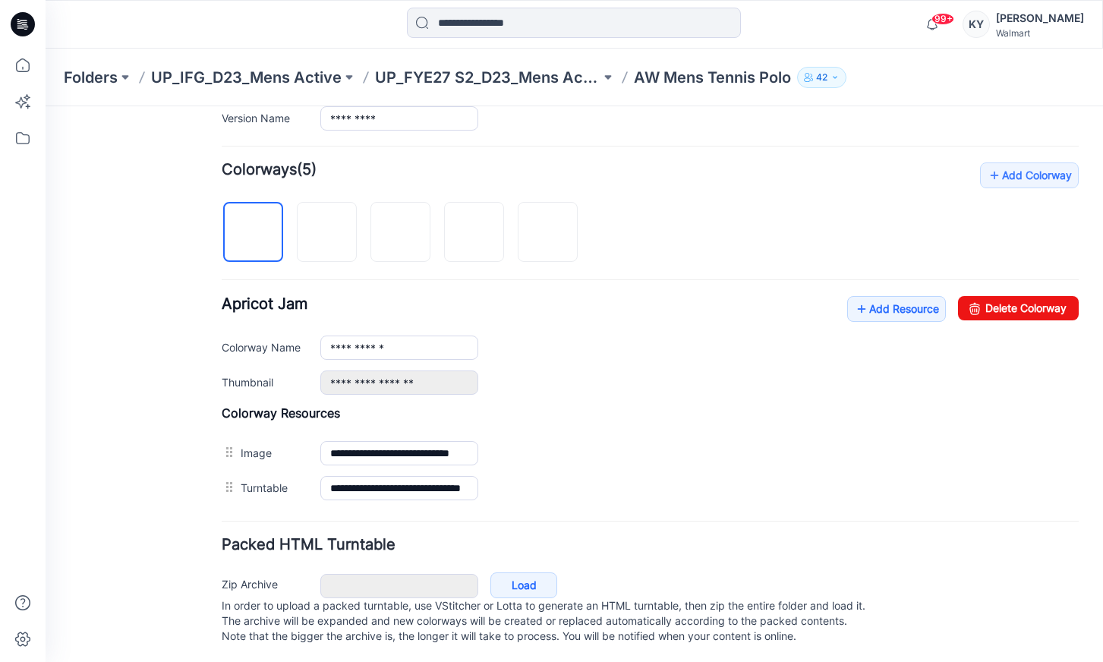
scroll to position [436, 0]
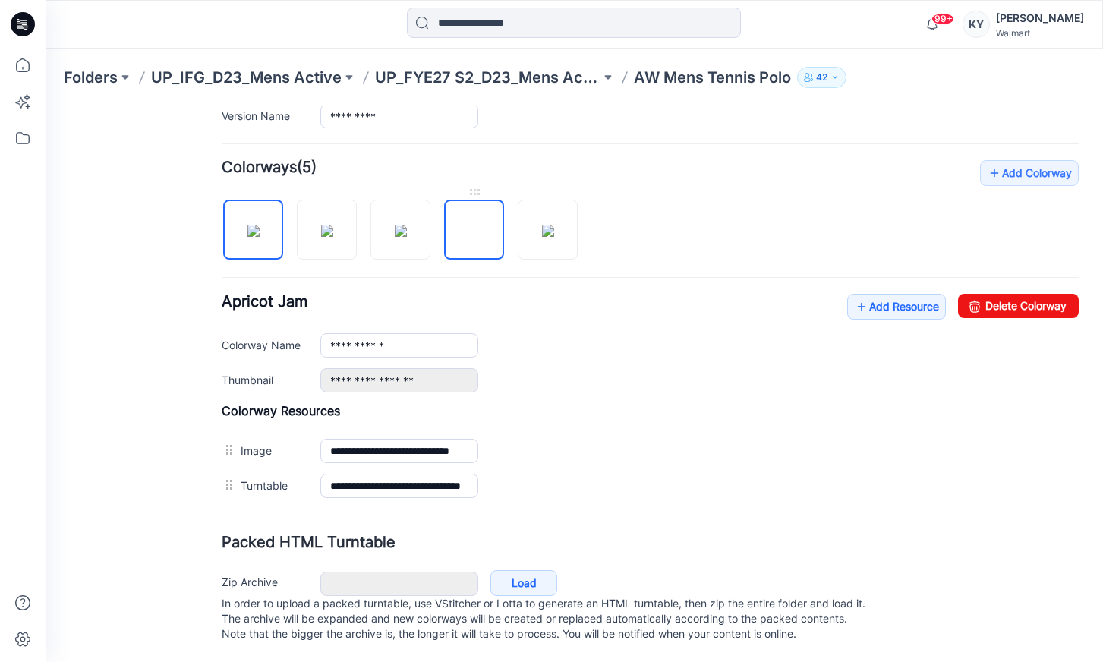
click at [474, 231] on img at bounding box center [474, 231] width 0 height 0
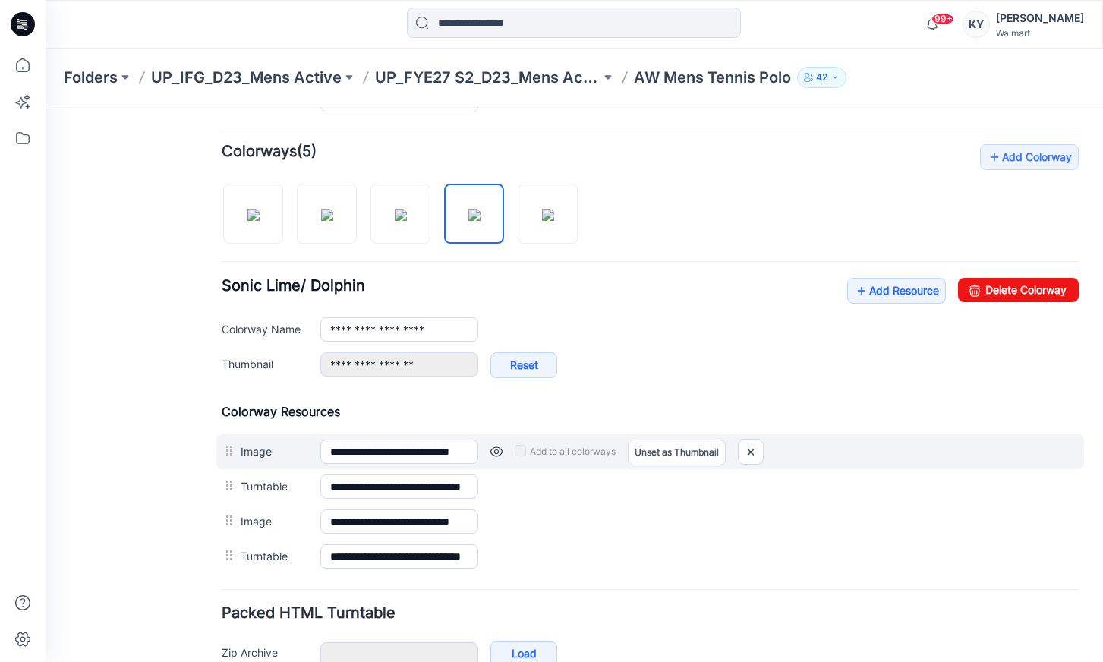
click at [497, 451] on link at bounding box center [496, 451] width 12 height 12
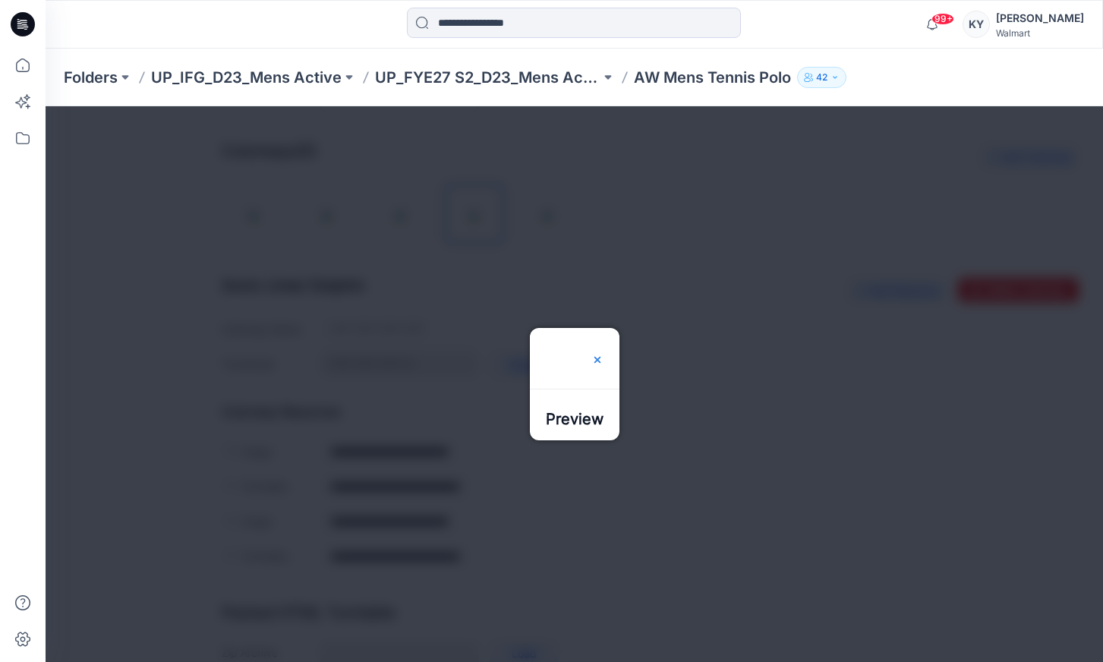
click at [603, 354] on img at bounding box center [597, 360] width 12 height 12
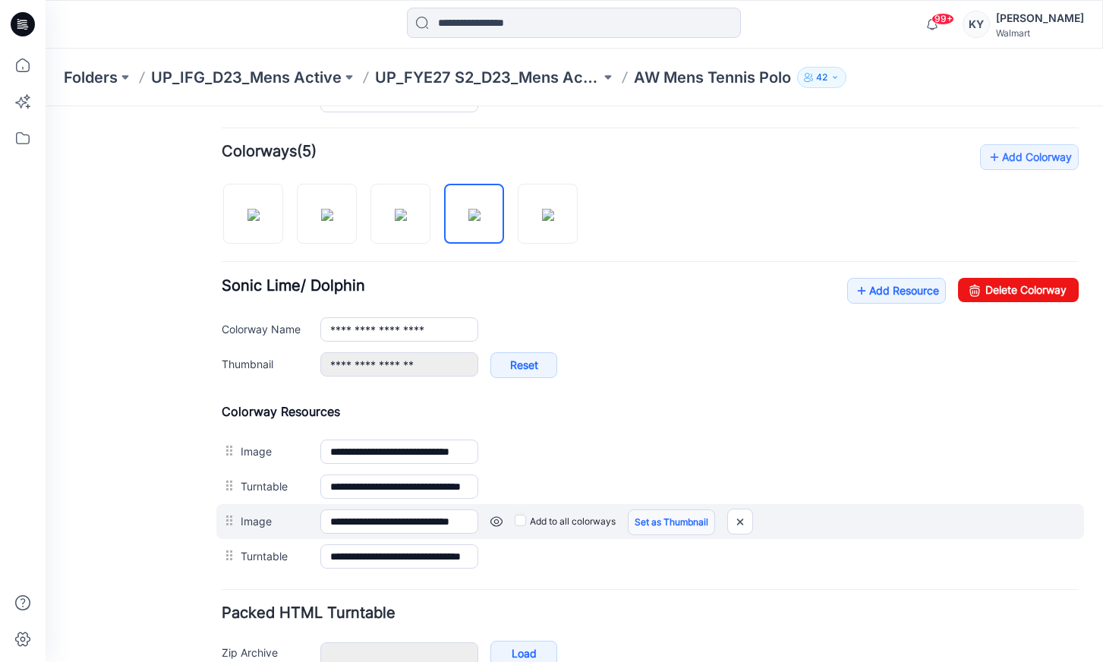
click at [46, 106] on link "Set as Thumbnail" at bounding box center [46, 106] width 0 height 0
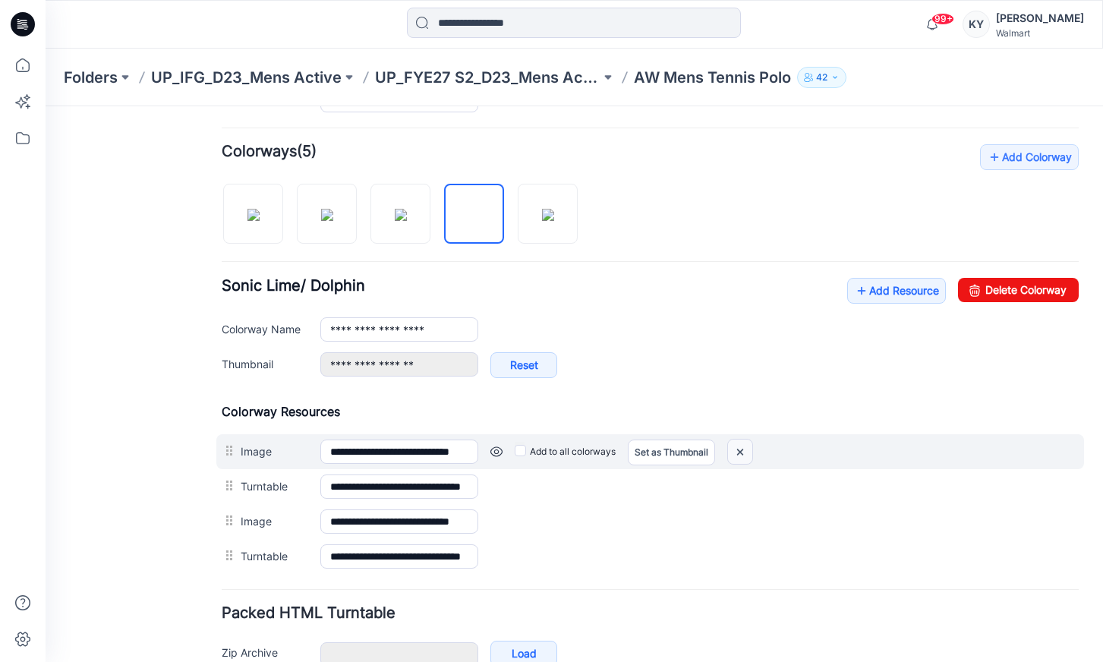
click at [742, 451] on img at bounding box center [740, 451] width 24 height 25
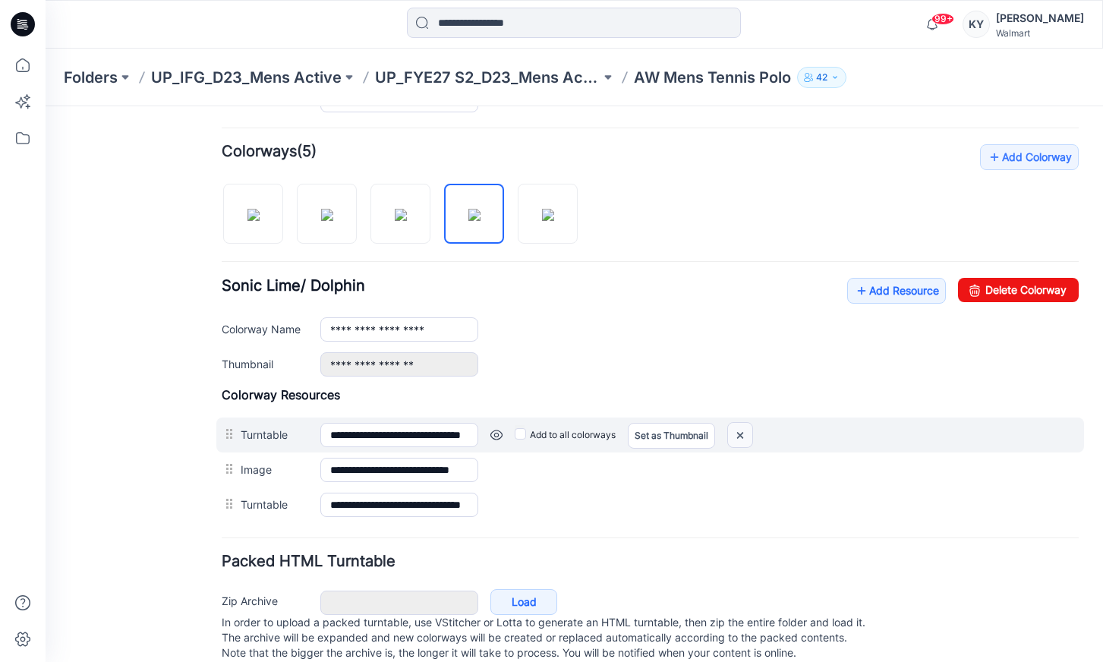
click at [46, 106] on img at bounding box center [46, 106] width 0 height 0
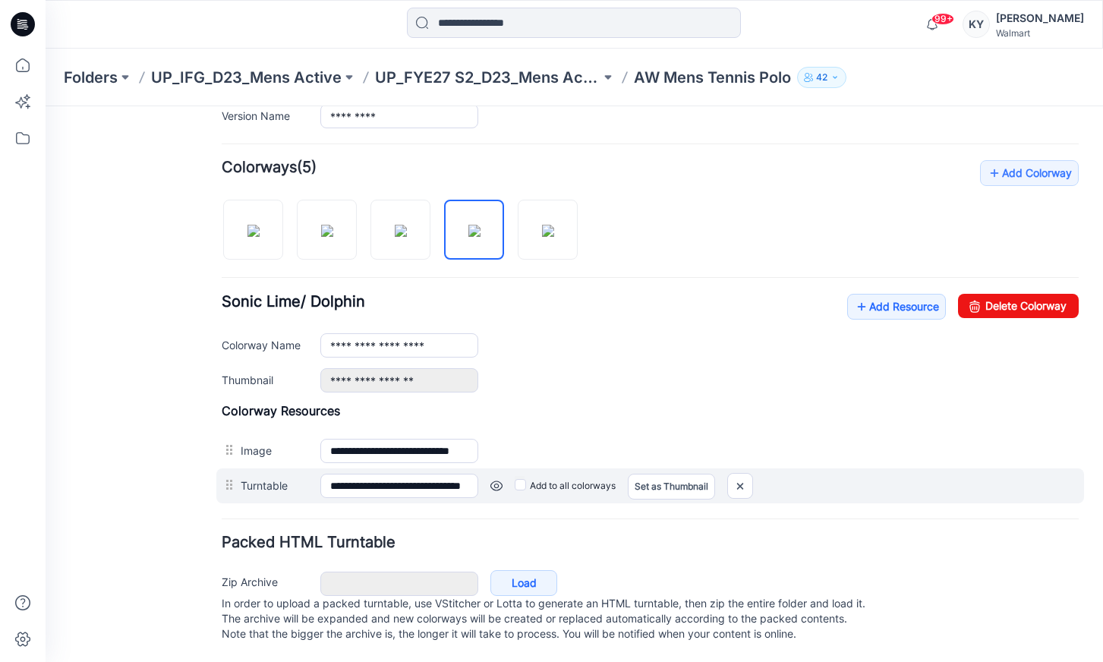
click at [46, 106] on link at bounding box center [46, 106] width 0 height 0
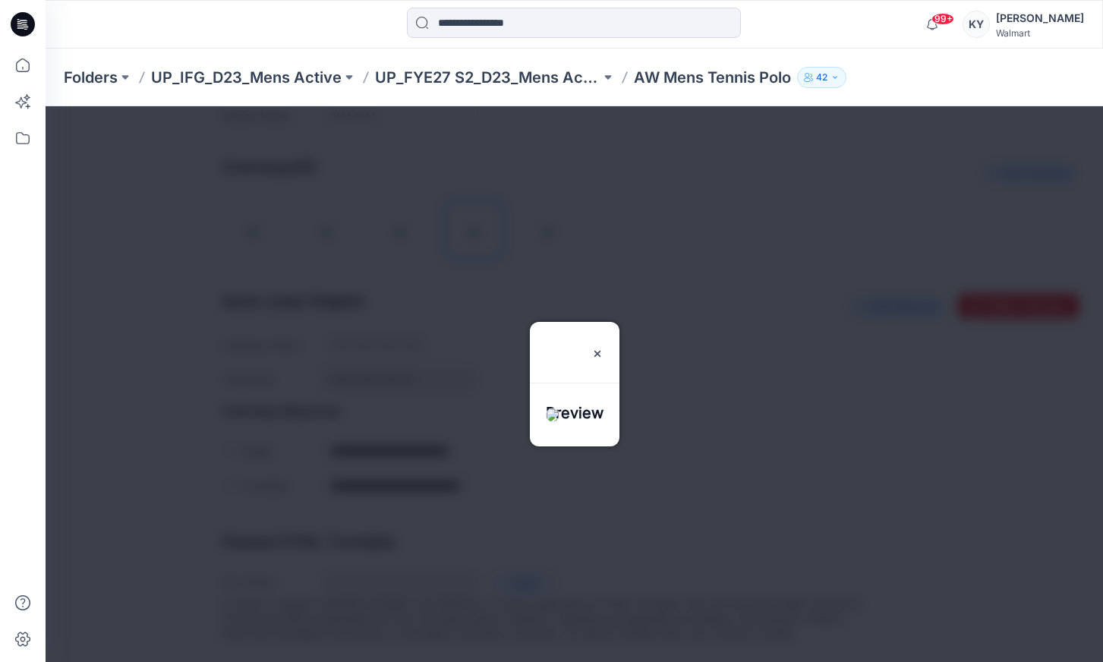
drag, startPoint x: 621, startPoint y: 300, endPoint x: 634, endPoint y: 296, distance: 13.0
click at [603, 348] on img at bounding box center [597, 354] width 12 height 12
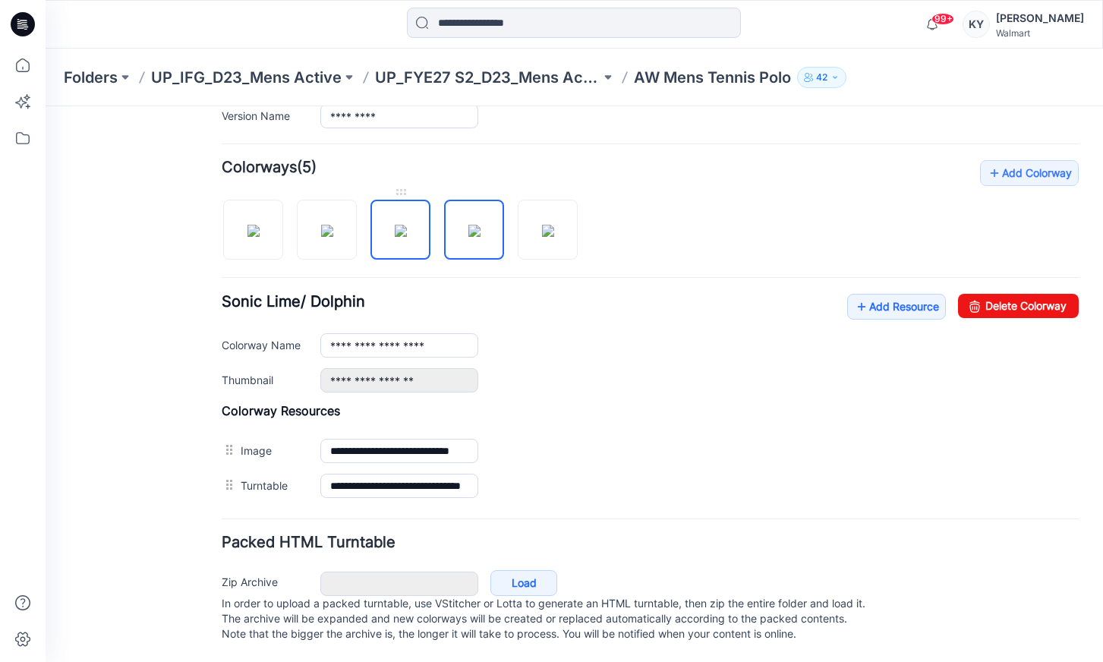
click at [399, 226] on img at bounding box center [401, 231] width 12 height 12
type input "**********"
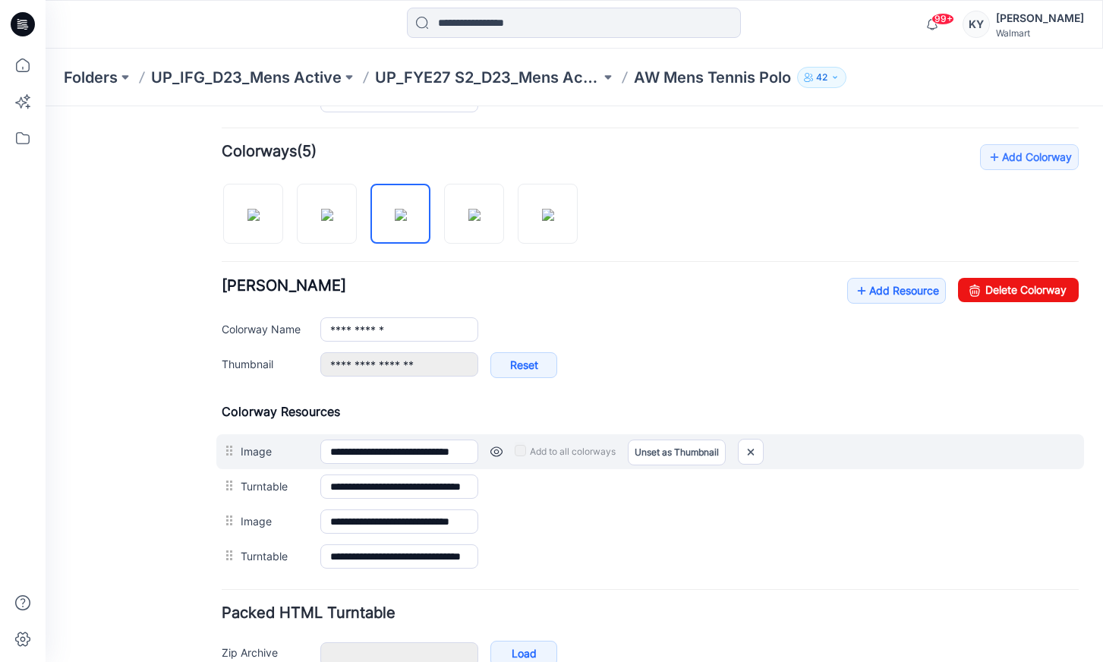
click at [496, 450] on link at bounding box center [496, 451] width 12 height 12
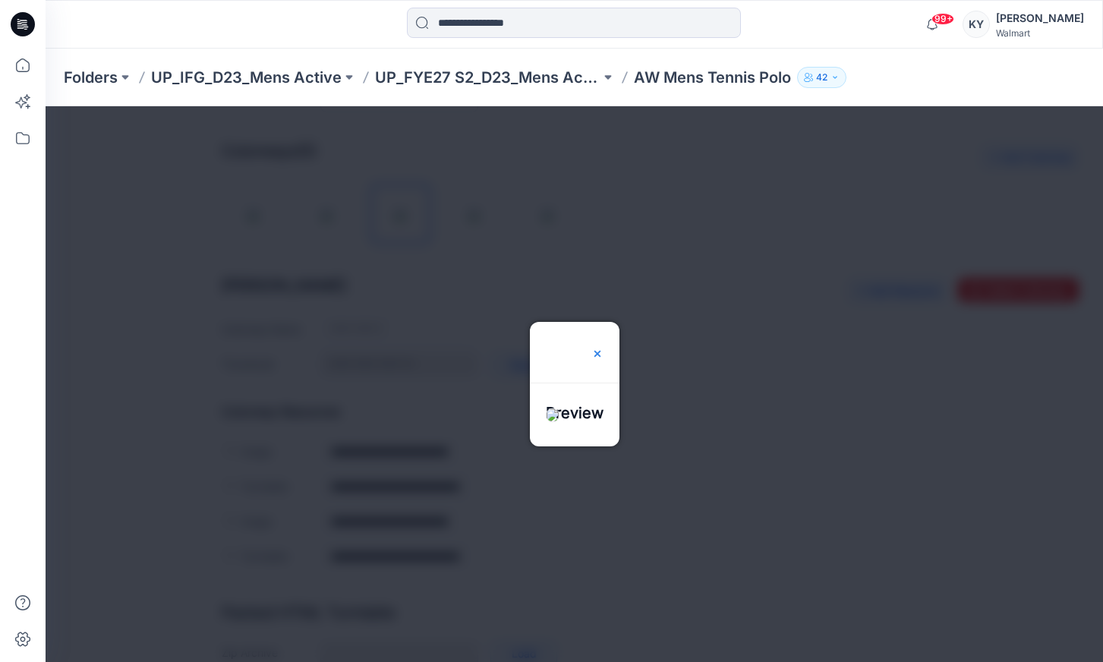
click at [603, 348] on img at bounding box center [597, 354] width 12 height 12
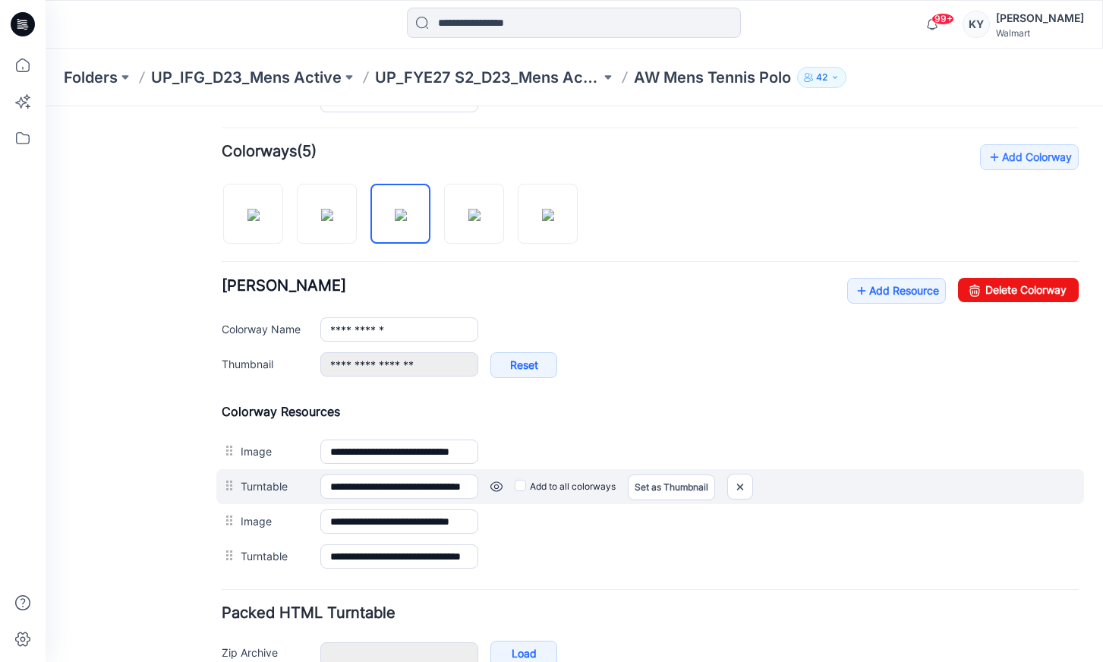
click at [46, 106] on link at bounding box center [46, 106] width 0 height 0
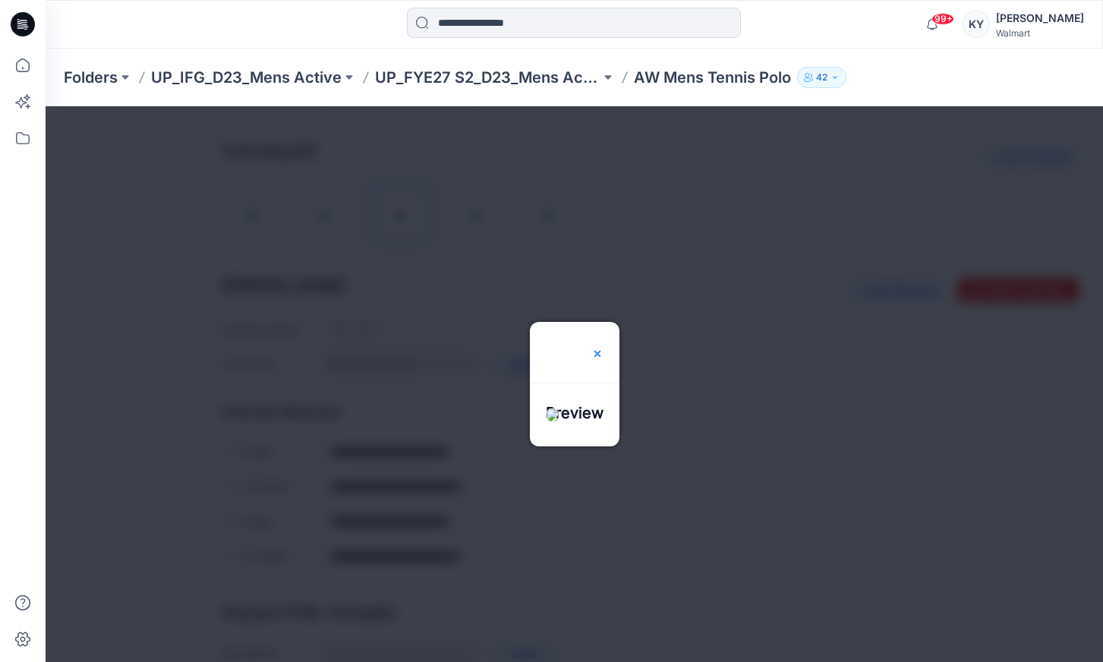
drag, startPoint x: 623, startPoint y: 298, endPoint x: 587, endPoint y: 411, distance: 118.1
click at [603, 348] on img at bounding box center [597, 354] width 12 height 12
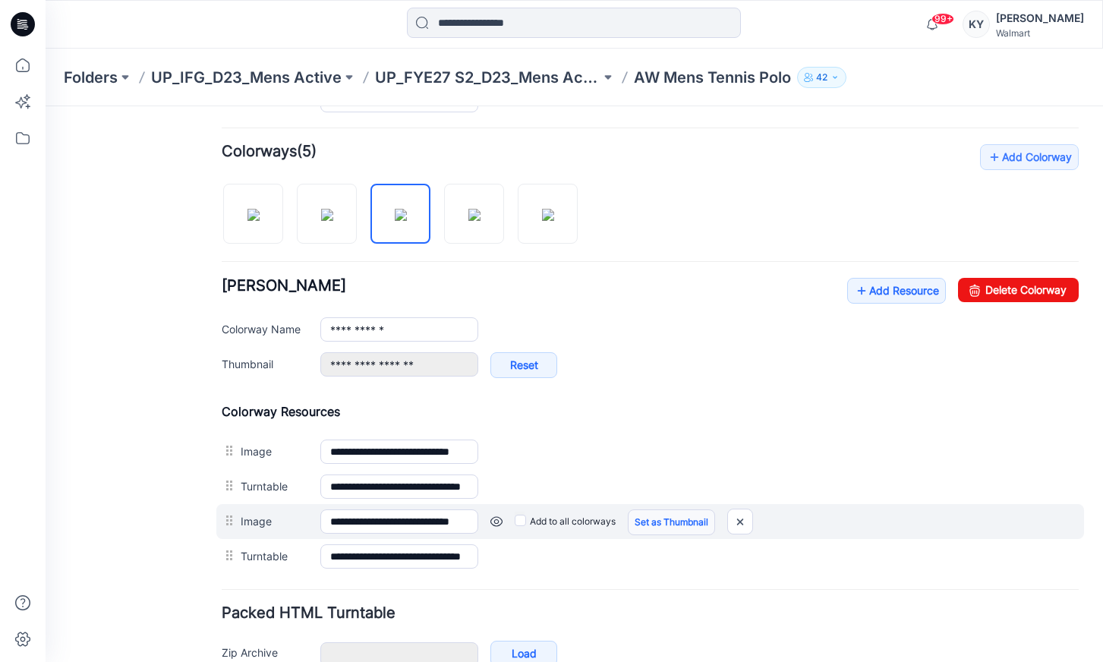
click at [46, 106] on link "Set as Thumbnail" at bounding box center [46, 106] width 0 height 0
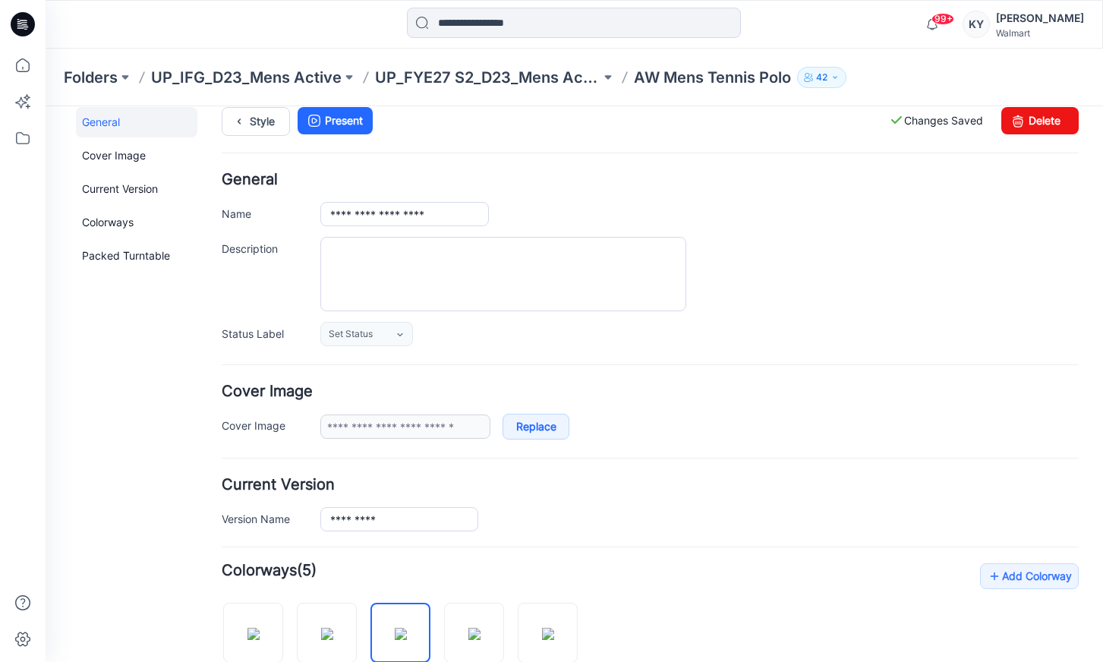
scroll to position [0, 0]
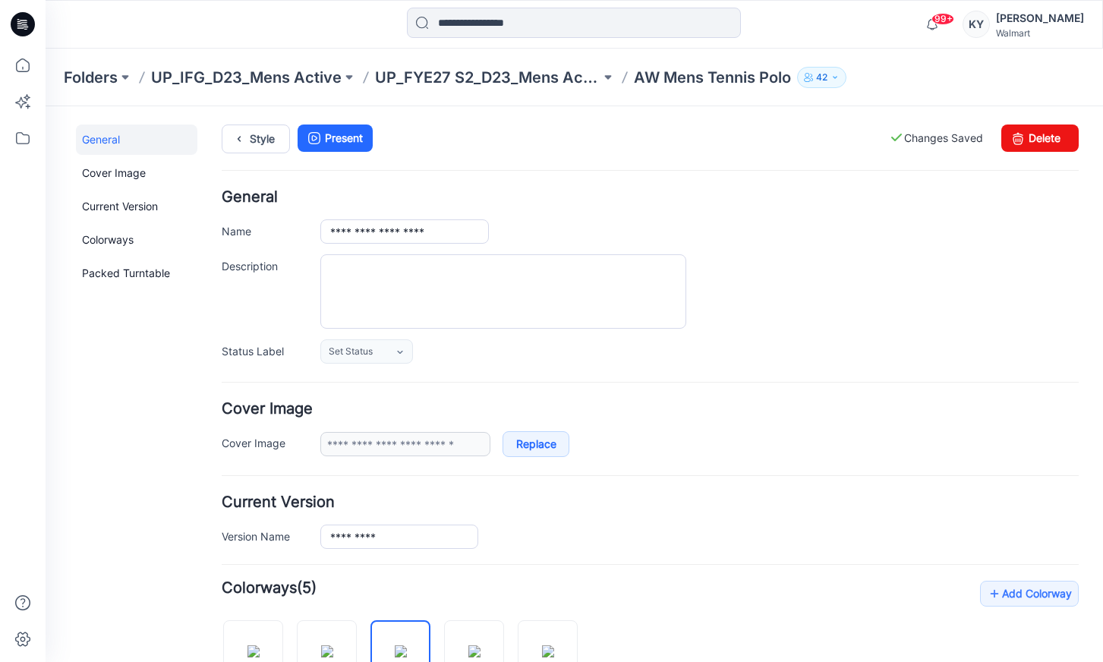
drag, startPoint x: 422, startPoint y: 146, endPoint x: 414, endPoint y: 143, distance: 8.2
click at [418, 146] on ul "Style Present" at bounding box center [650, 137] width 857 height 27
click at [272, 139] on link "Style" at bounding box center [256, 138] width 68 height 29
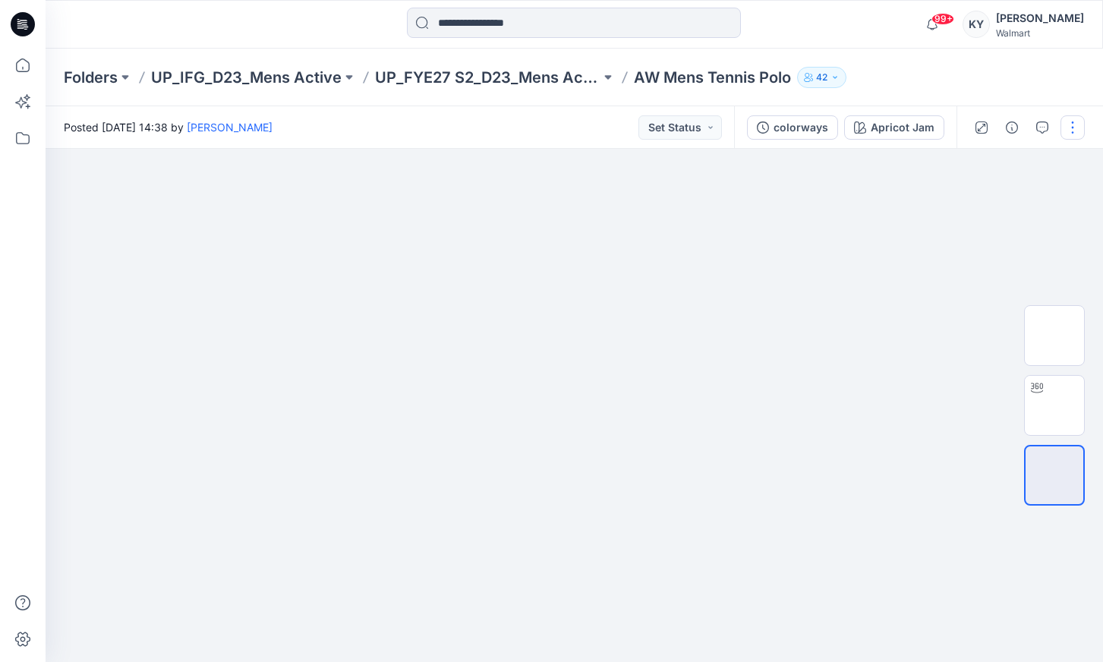
click at [1071, 129] on button "button" at bounding box center [1072, 127] width 24 height 24
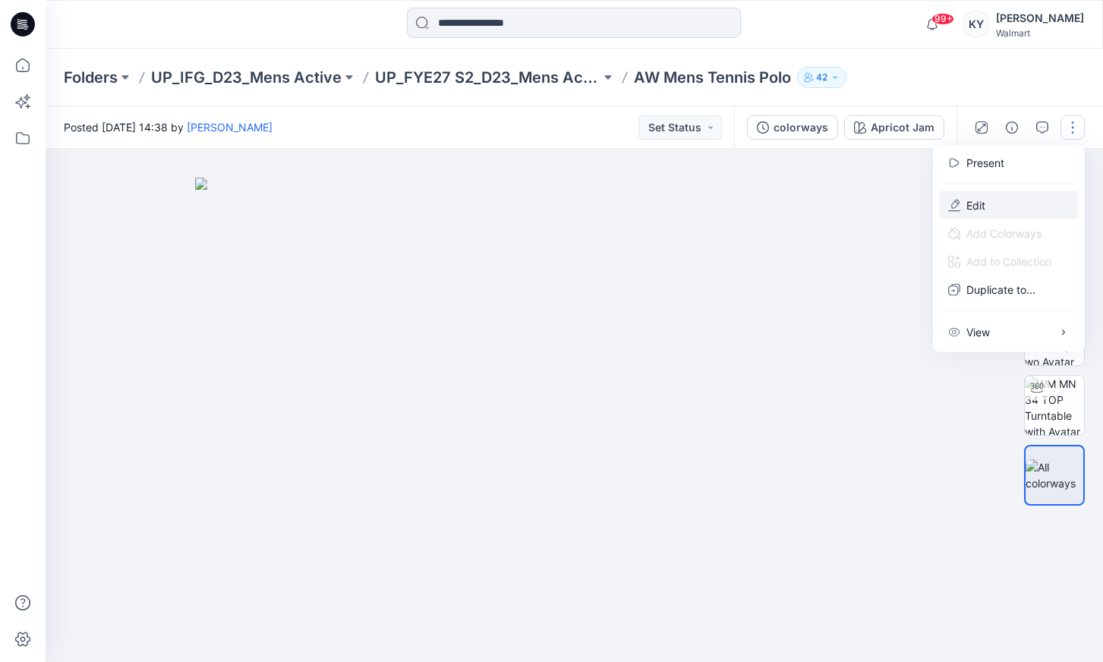
click at [990, 201] on button "Edit" at bounding box center [1009, 205] width 140 height 28
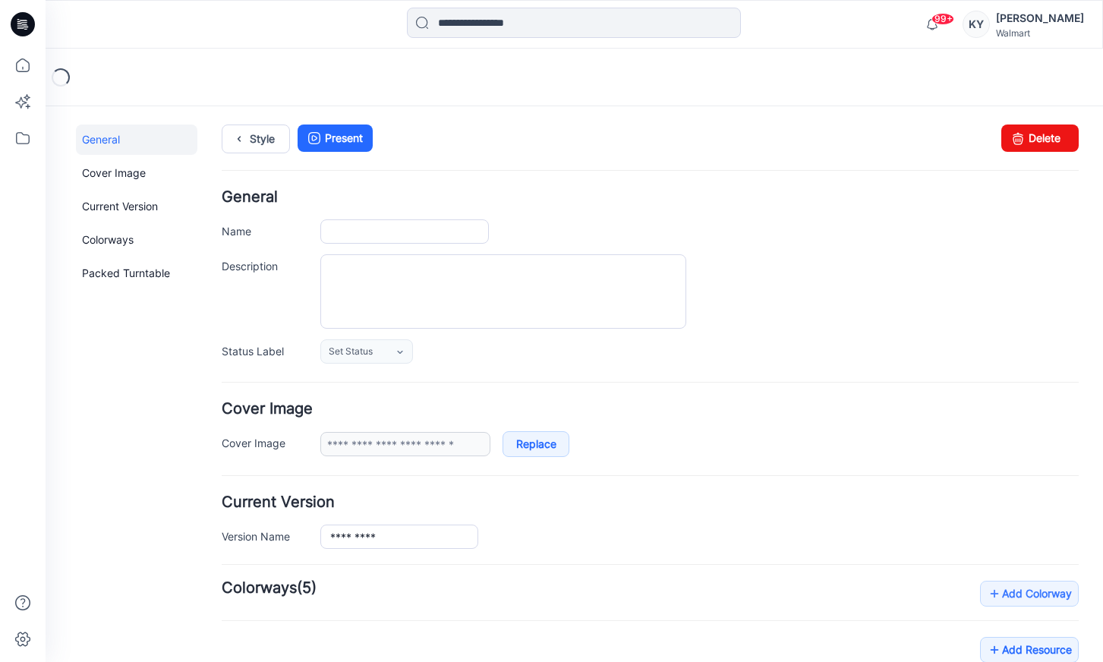
type input "**********"
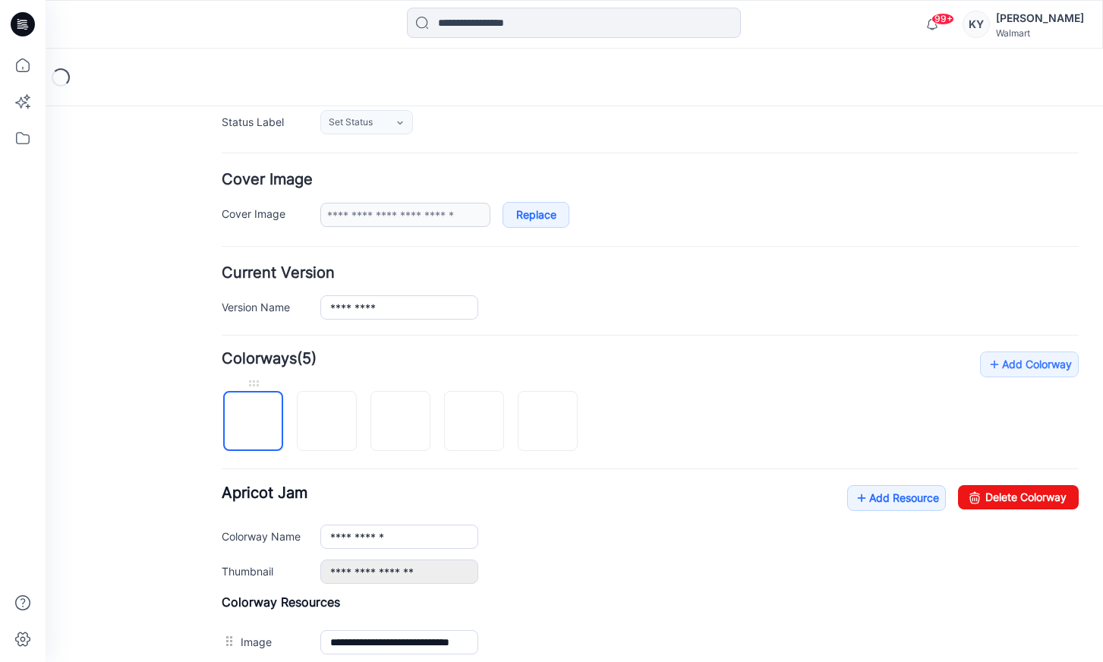
scroll to position [267, 0]
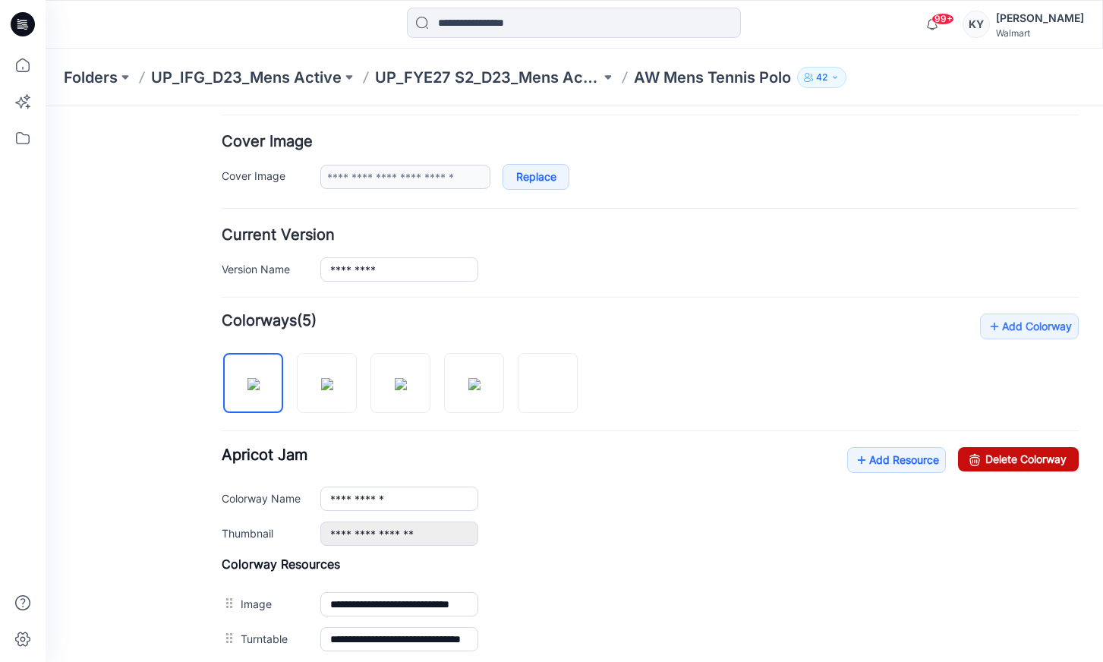
click at [1012, 459] on link "Delete Colorway" at bounding box center [1018, 459] width 121 height 24
drag, startPoint x: 556, startPoint y: 389, endPoint x: 512, endPoint y: 392, distance: 44.1
click at [555, 389] on div "**********" at bounding box center [650, 484] width 857 height 343
click at [404, 390] on img at bounding box center [401, 384] width 12 height 12
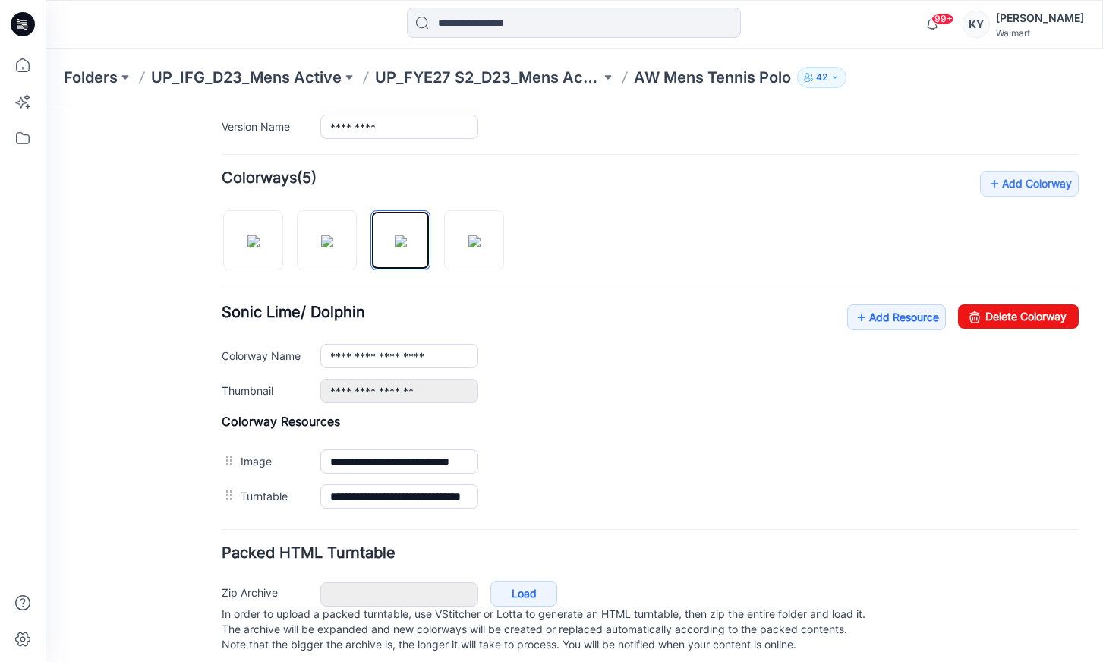
scroll to position [436, 0]
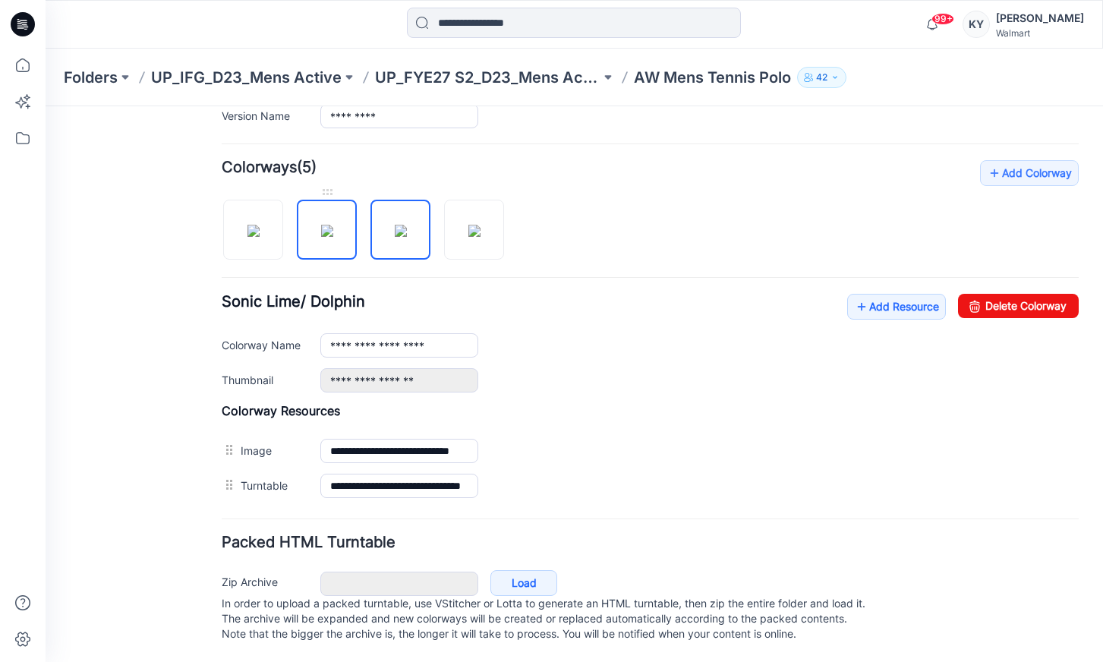
click at [331, 225] on img at bounding box center [327, 231] width 12 height 12
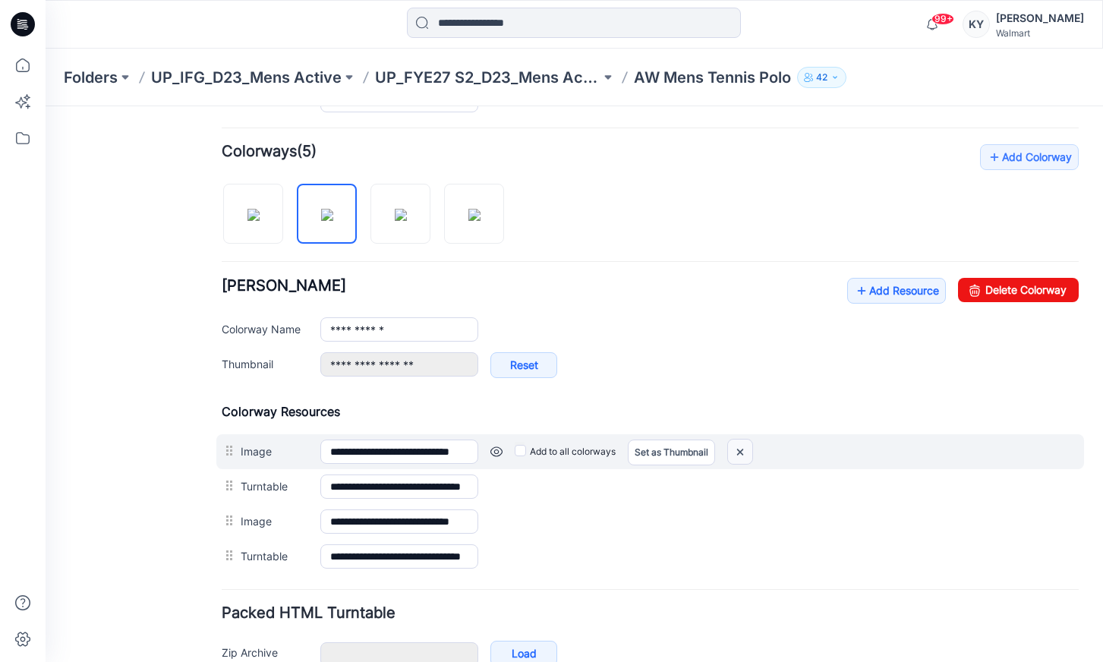
click at [741, 449] on img at bounding box center [740, 451] width 24 height 25
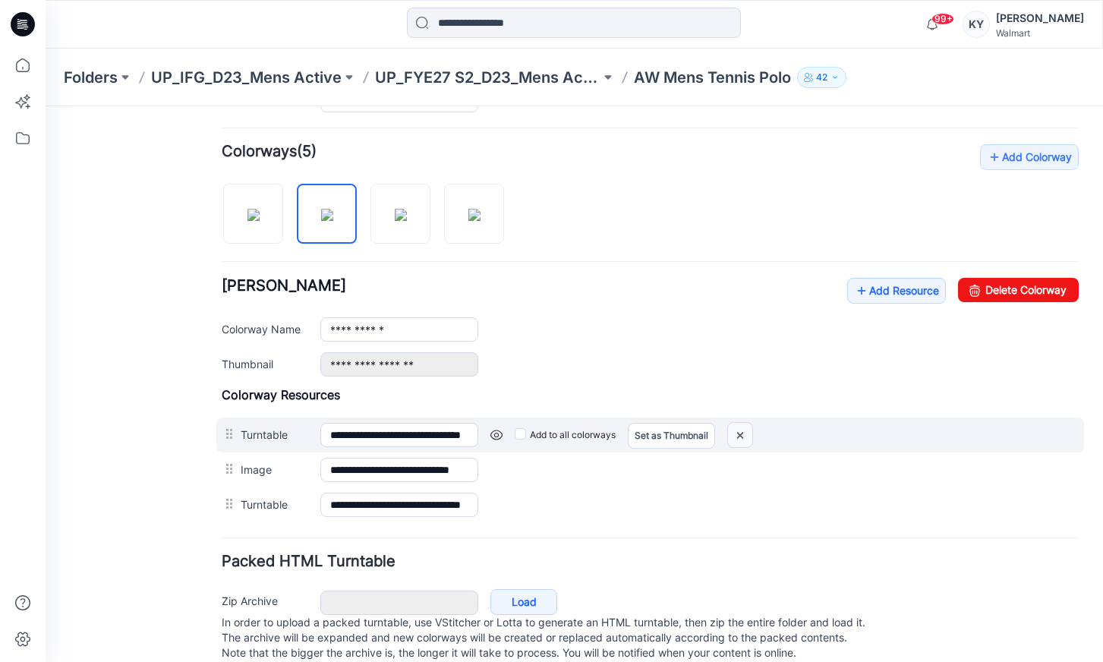
click at [46, 106] on img at bounding box center [46, 106] width 0 height 0
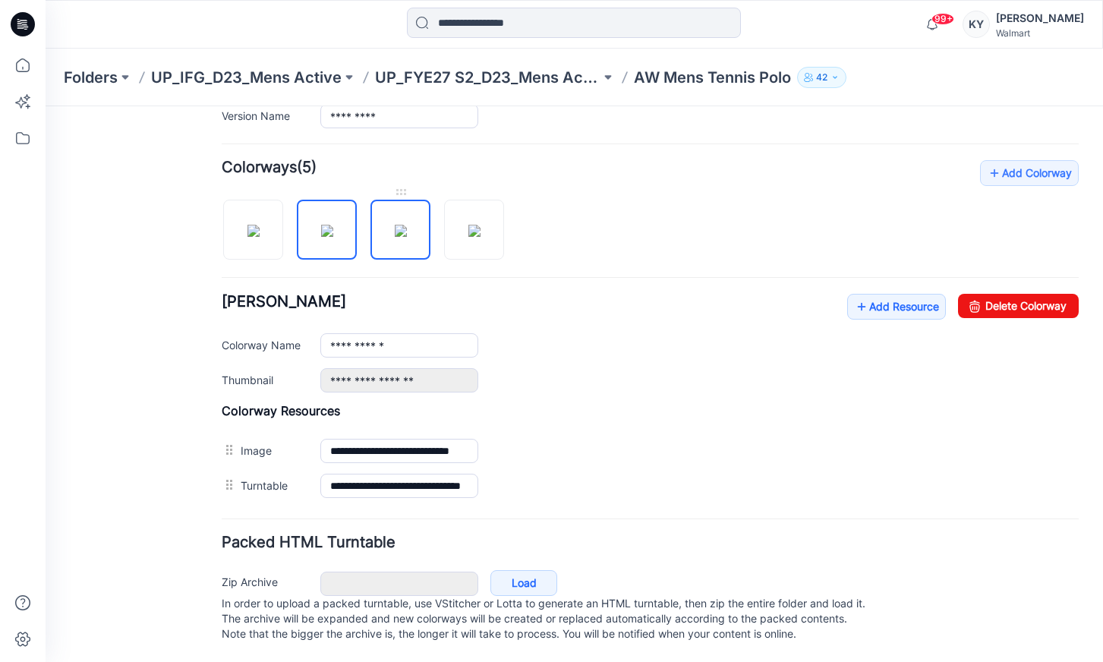
click at [398, 227] on img at bounding box center [401, 231] width 12 height 12
click at [391, 333] on input "**********" at bounding box center [399, 345] width 158 height 24
drag, startPoint x: 383, startPoint y: 330, endPoint x: 324, endPoint y: 315, distance: 61.1
click at [316, 333] on div "**********" at bounding box center [650, 345] width 857 height 24
click at [480, 225] on img at bounding box center [474, 231] width 12 height 12
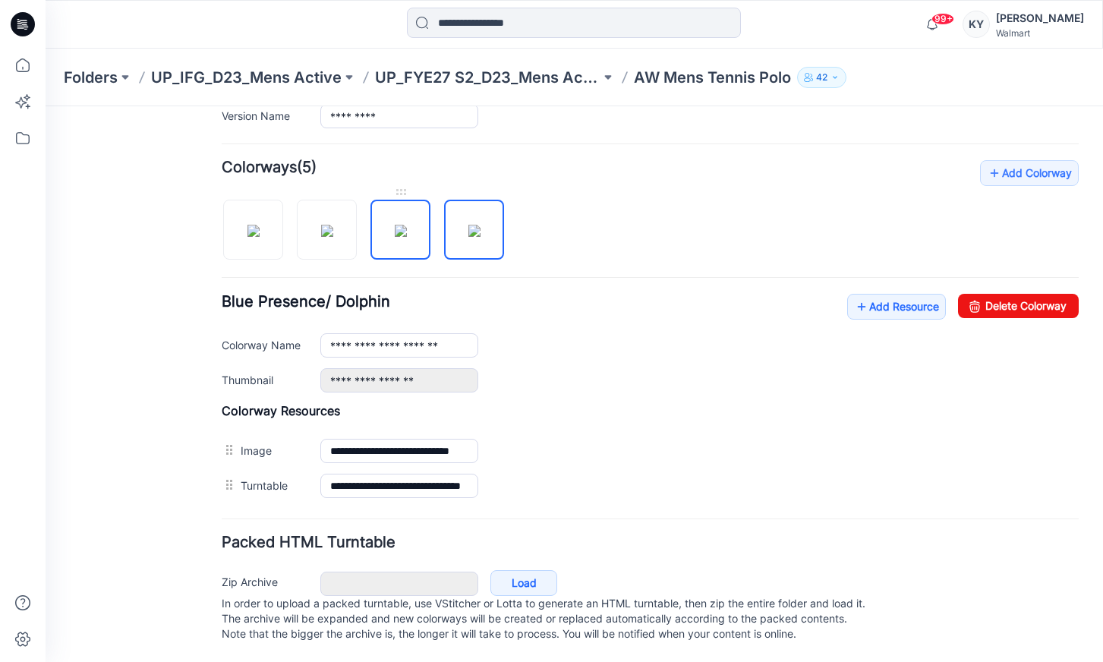
click at [403, 225] on img at bounding box center [401, 231] width 12 height 12
click at [407, 225] on img at bounding box center [401, 231] width 12 height 12
click at [1013, 294] on link "Delete Colorway" at bounding box center [1018, 306] width 121 height 24
click at [405, 225] on img at bounding box center [401, 231] width 12 height 12
click at [404, 234] on img at bounding box center [401, 231] width 12 height 12
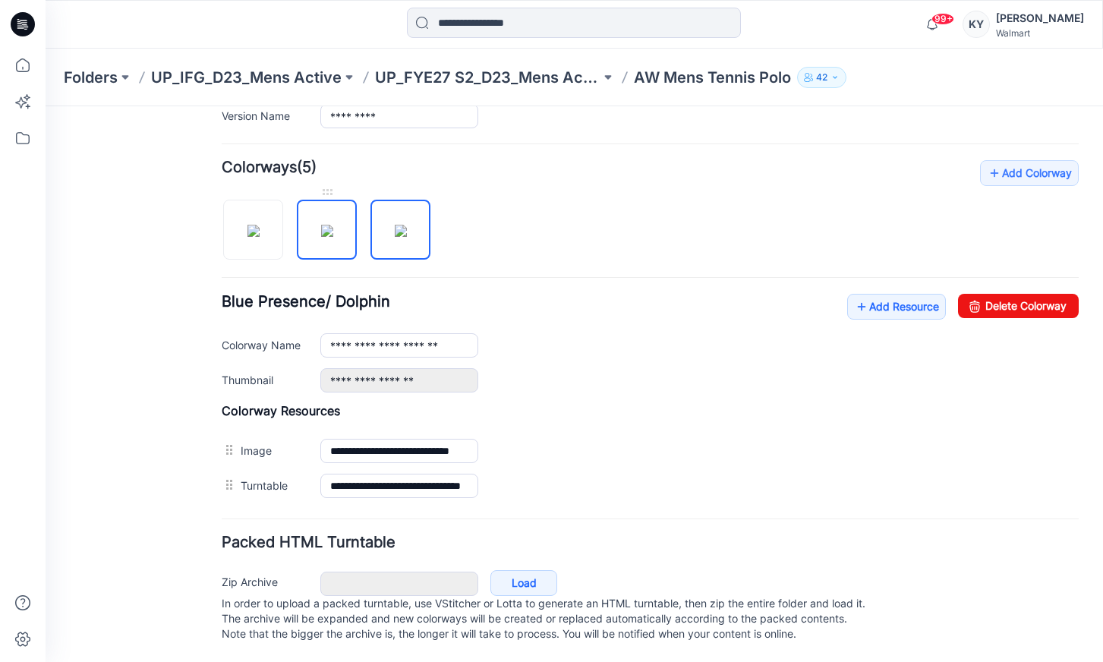
click at [322, 229] on img at bounding box center [327, 231] width 12 height 12
click at [254, 225] on img at bounding box center [253, 231] width 12 height 12
click at [395, 225] on img at bounding box center [401, 231] width 12 height 12
click at [397, 333] on input "**********" at bounding box center [399, 345] width 158 height 24
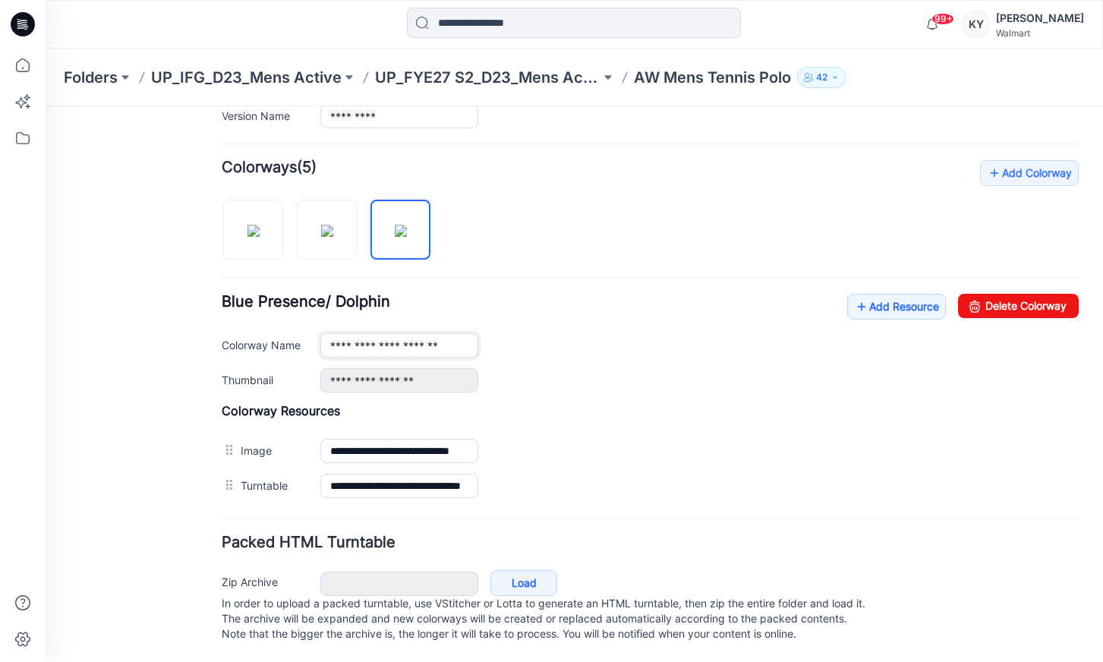
click at [431, 333] on input "**********" at bounding box center [399, 345] width 158 height 24
click at [439, 337] on input "**********" at bounding box center [399, 345] width 158 height 24
drag, startPoint x: 459, startPoint y: 327, endPoint x: 402, endPoint y: 327, distance: 56.9
click at [330, 333] on input "**********" at bounding box center [399, 345] width 158 height 24
click at [456, 333] on input "**********" at bounding box center [399, 345] width 158 height 24
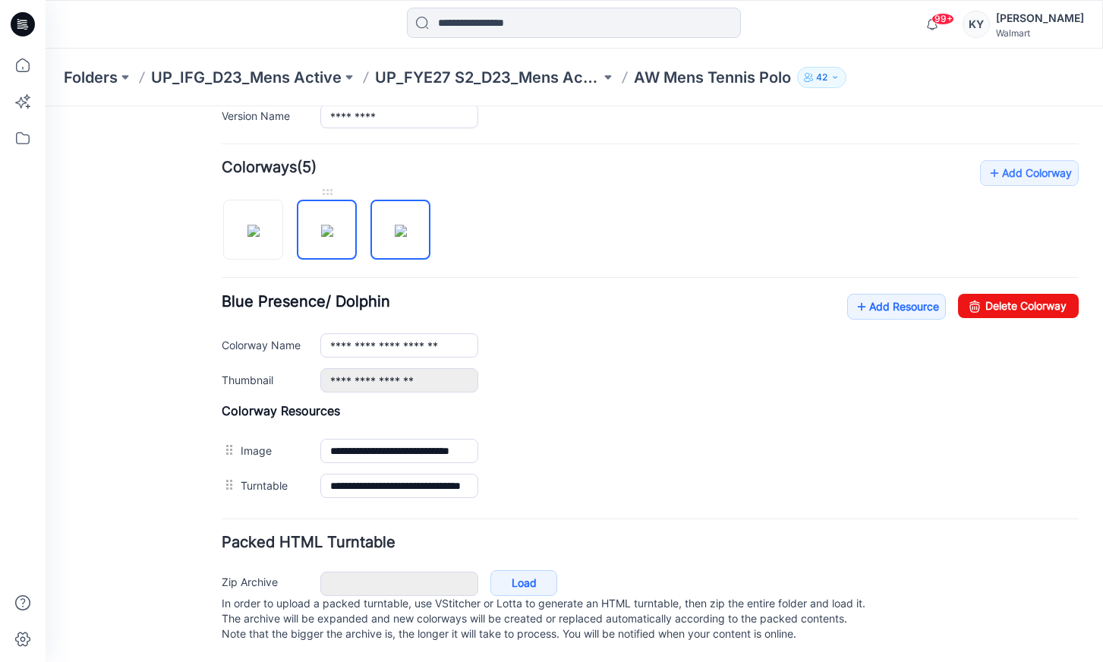
click at [333, 225] on img at bounding box center [327, 231] width 12 height 12
type input "**********"
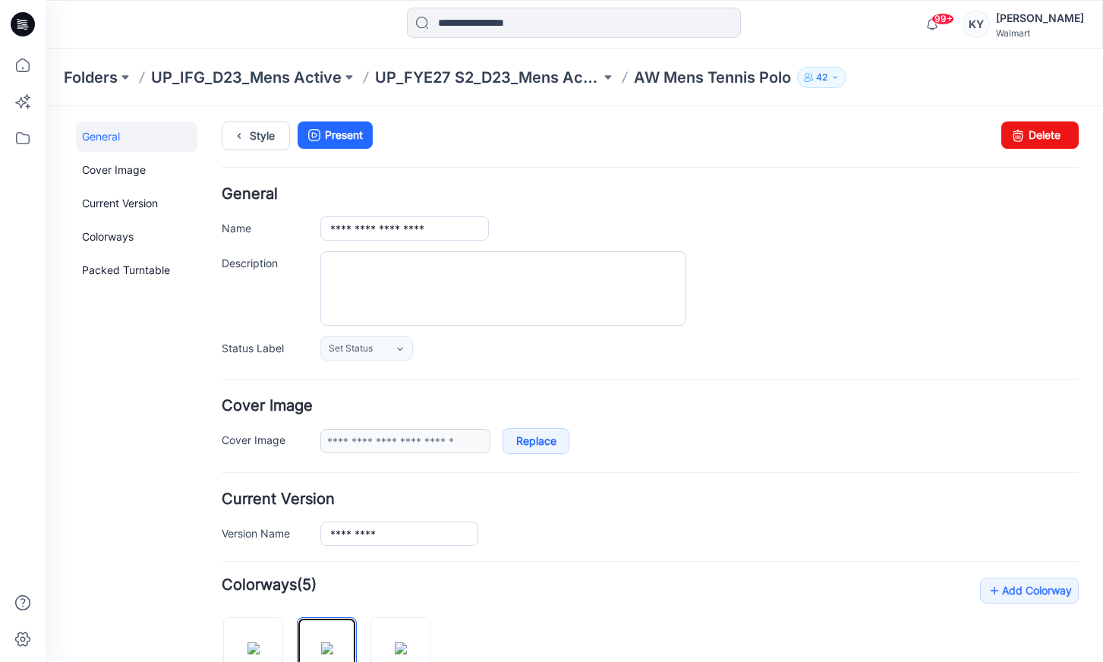
scroll to position [0, 0]
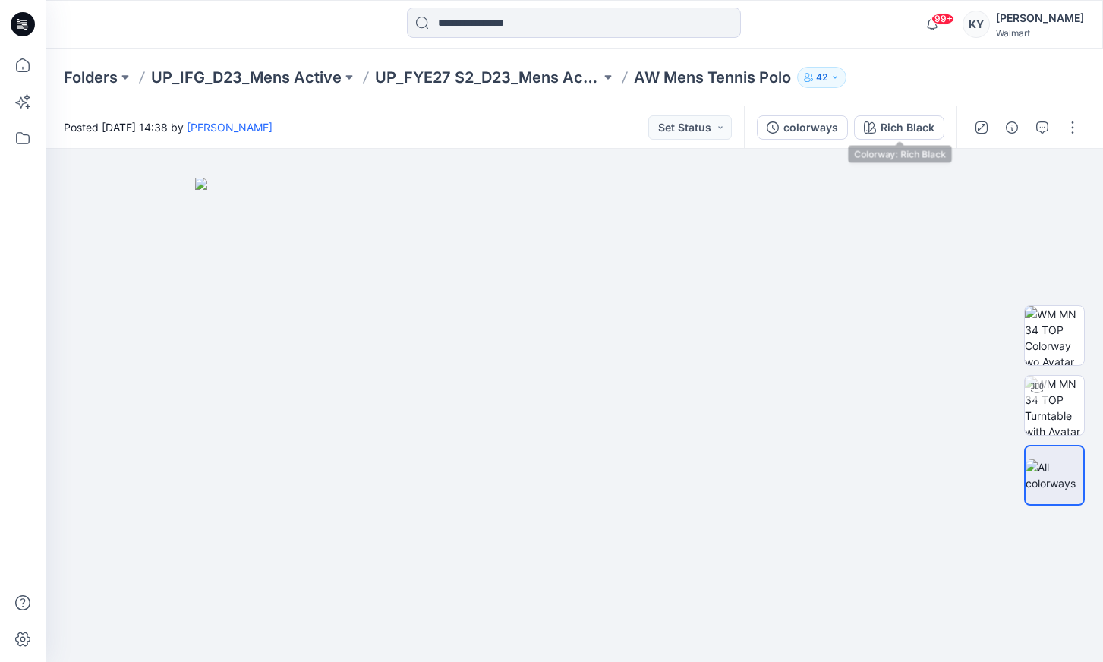
click at [892, 127] on div "Rich Black" at bounding box center [907, 127] width 54 height 17
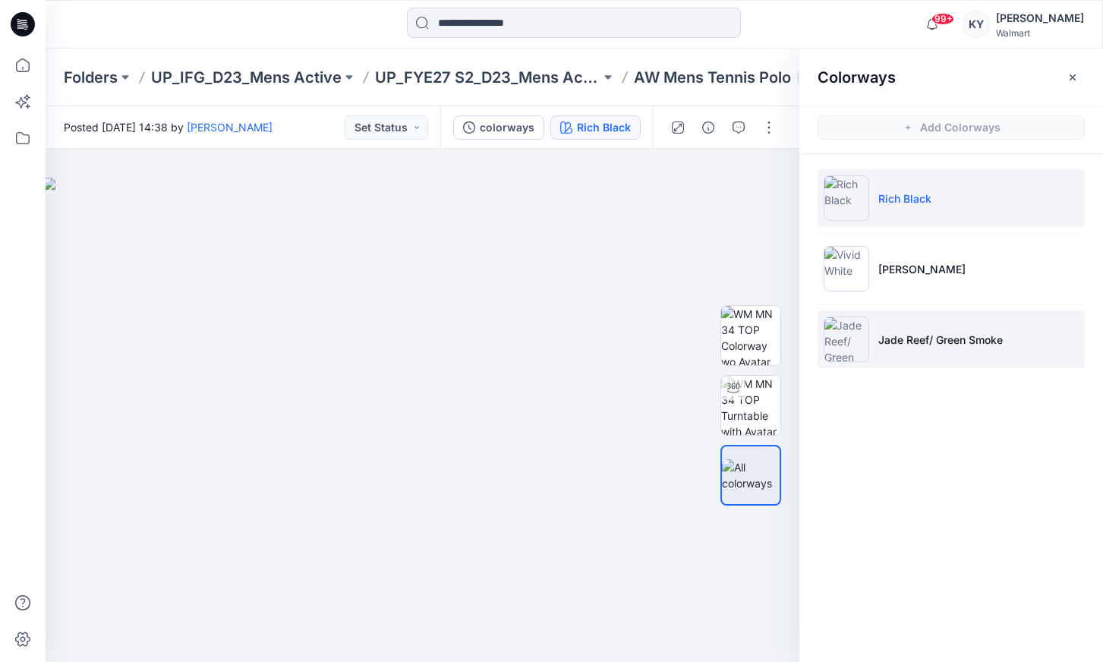
click at [925, 341] on p "Jade Reef/ Green Smoke" at bounding box center [940, 340] width 124 height 16
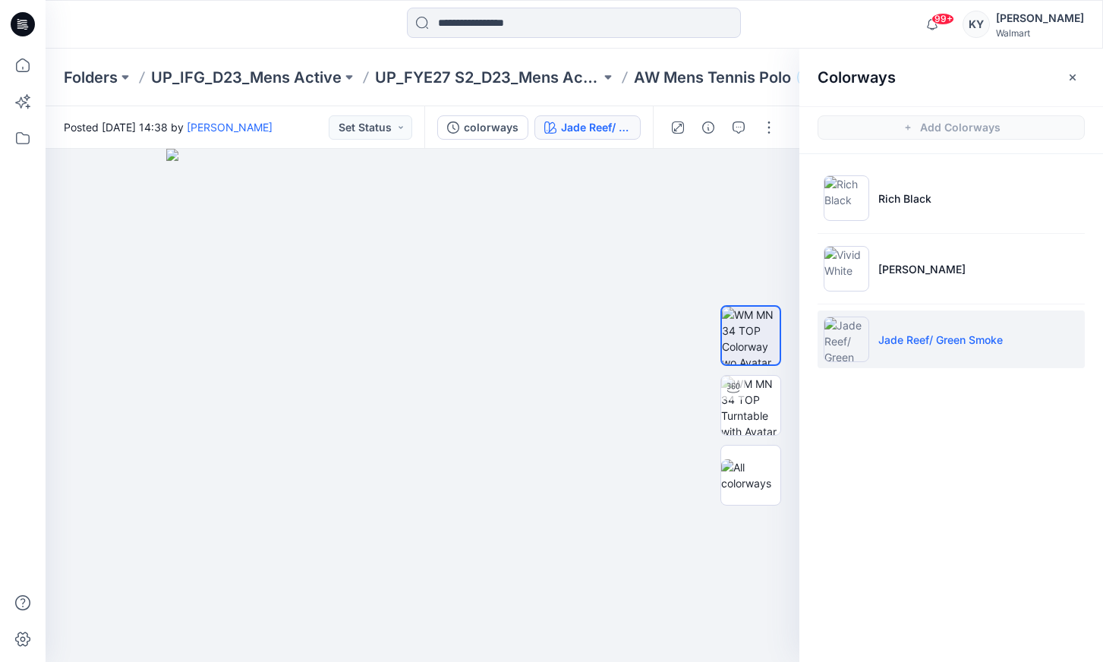
click at [1071, 77] on icon "button" at bounding box center [1072, 77] width 12 height 12
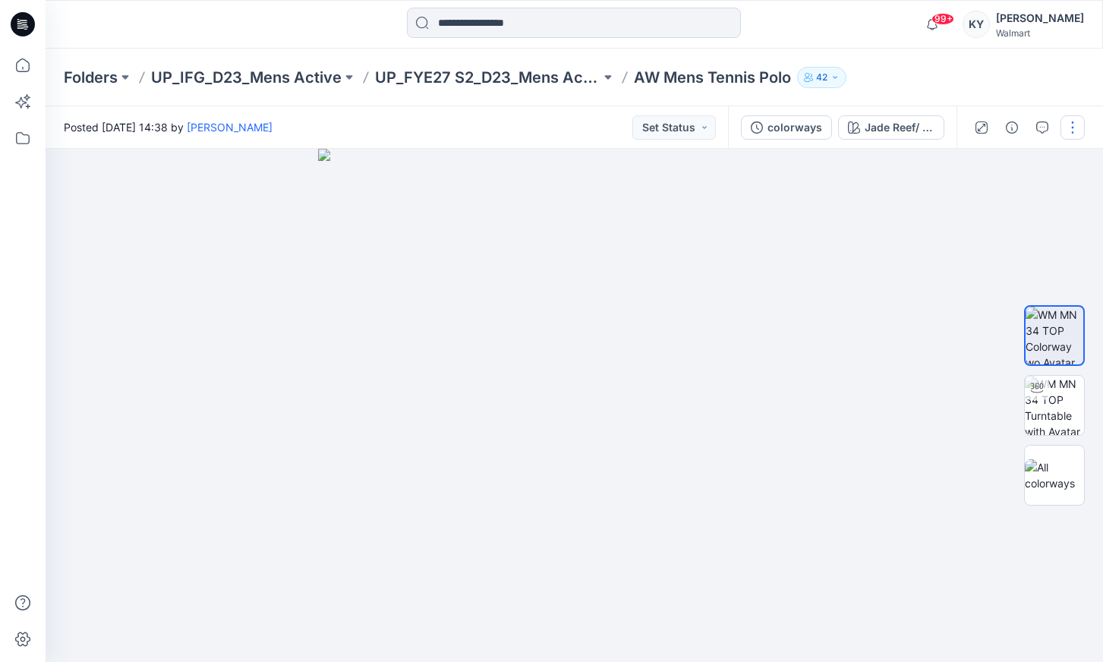
click at [1080, 127] on button "button" at bounding box center [1072, 127] width 24 height 24
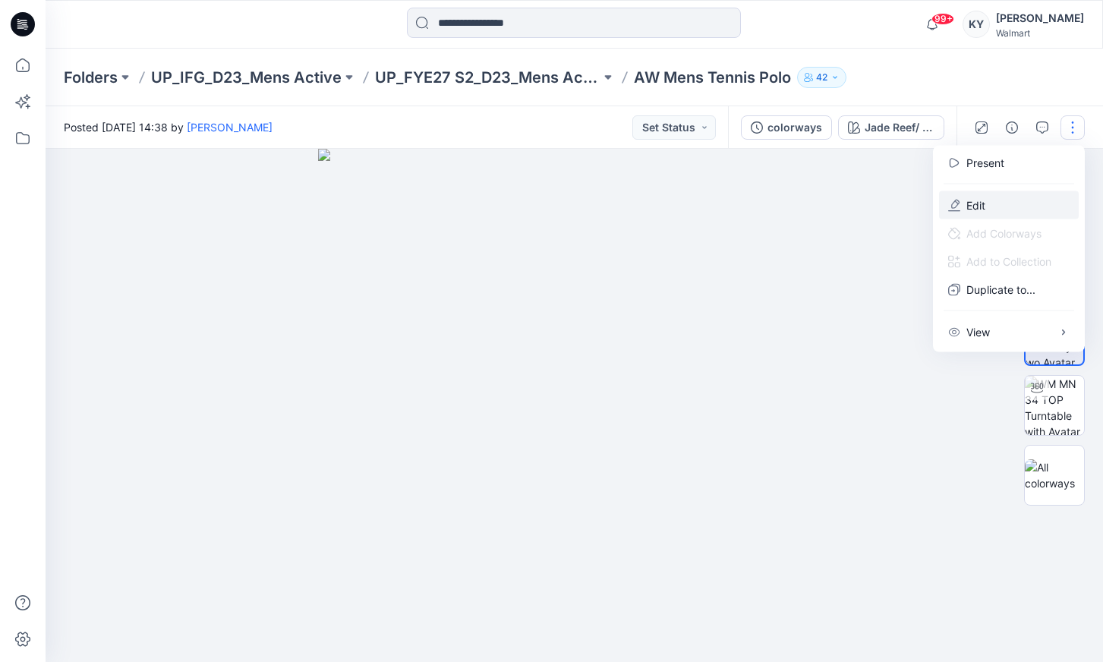
click at [1004, 203] on button "Edit" at bounding box center [1009, 205] width 140 height 28
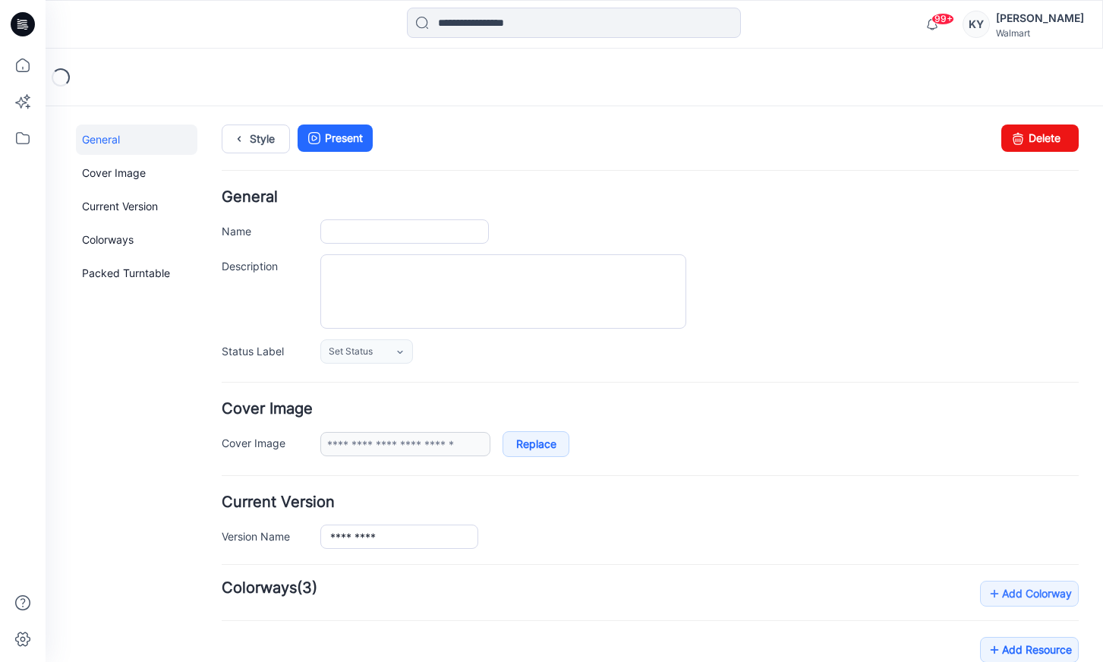
type input "**********"
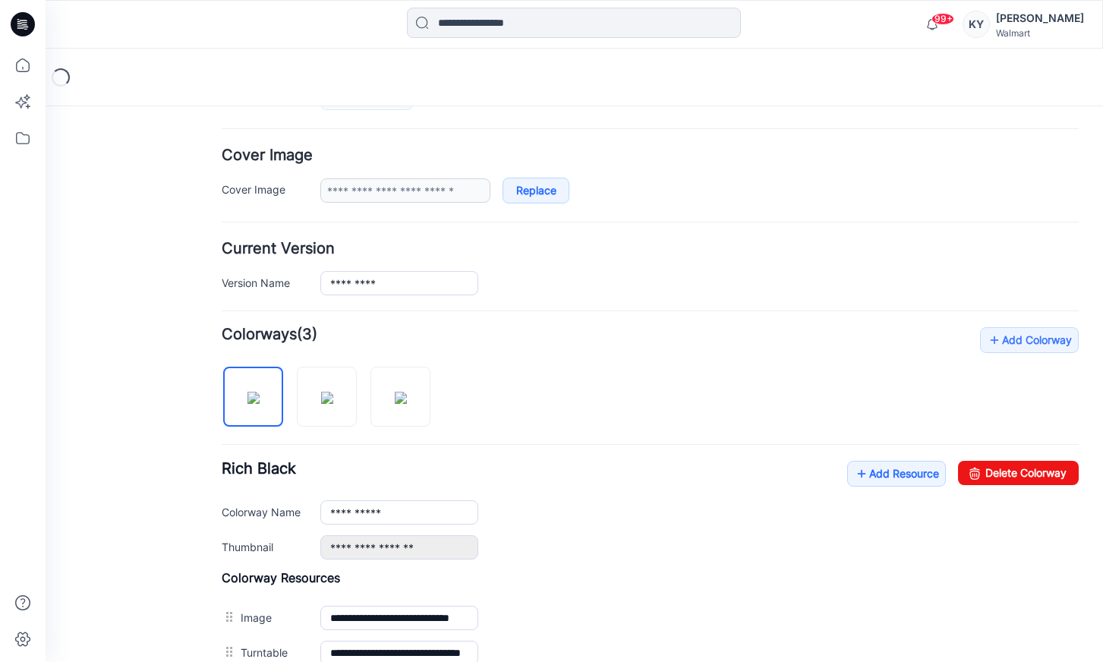
scroll to position [346, 0]
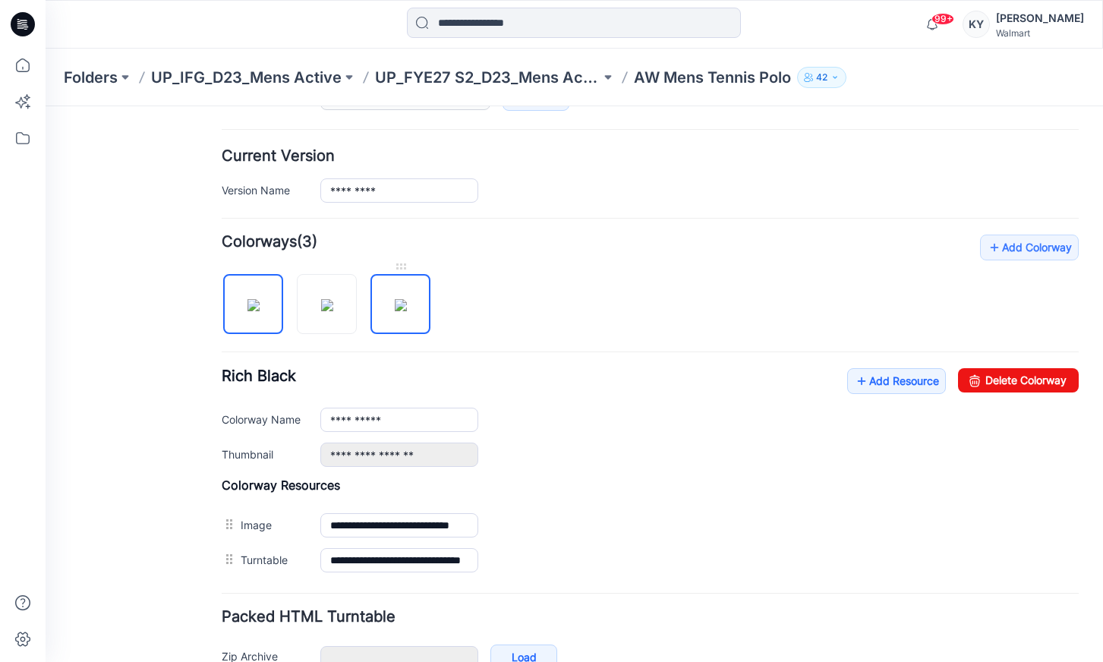
click at [405, 307] on img at bounding box center [401, 305] width 12 height 12
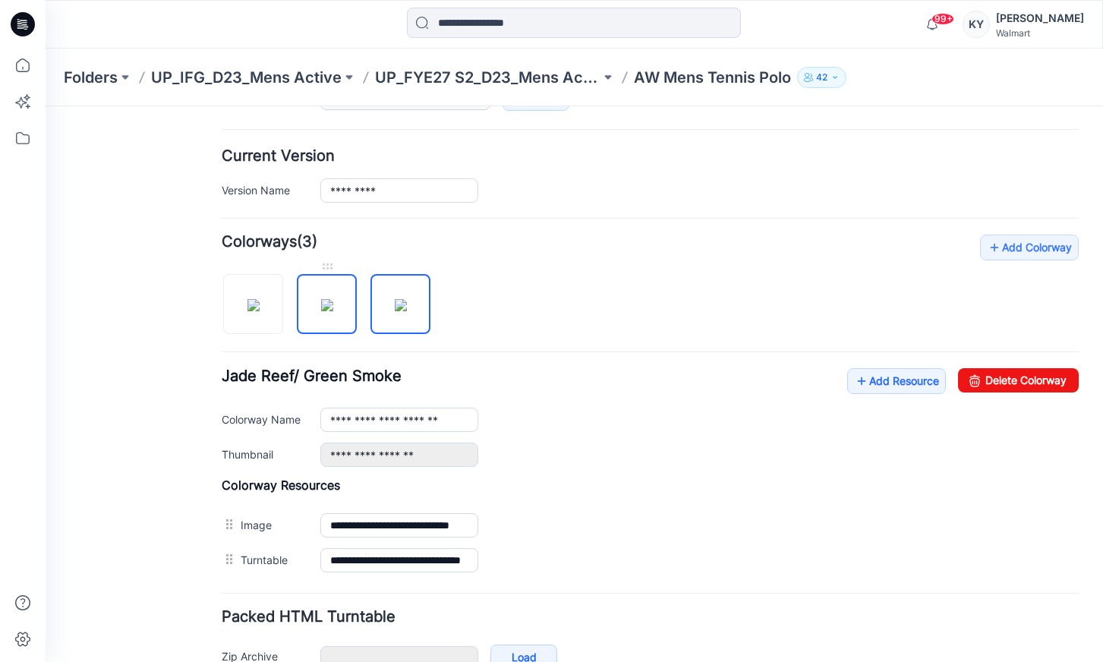
click at [326, 308] on img at bounding box center [327, 305] width 12 height 12
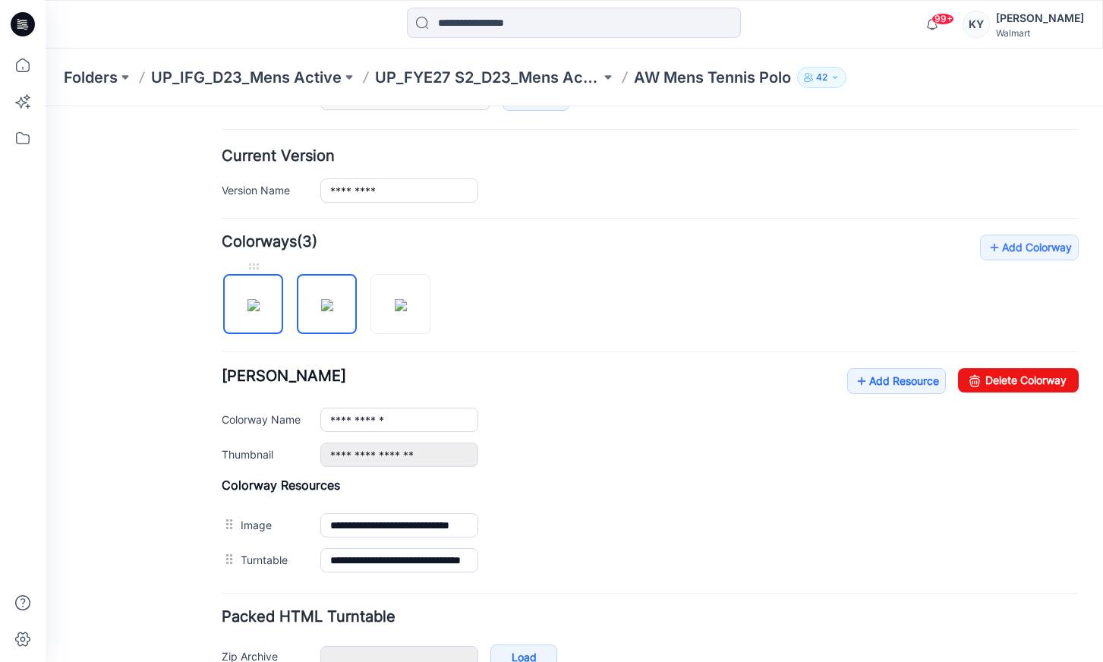
click at [251, 299] on img at bounding box center [253, 305] width 12 height 12
click at [332, 310] on img at bounding box center [327, 305] width 12 height 12
type input "**********"
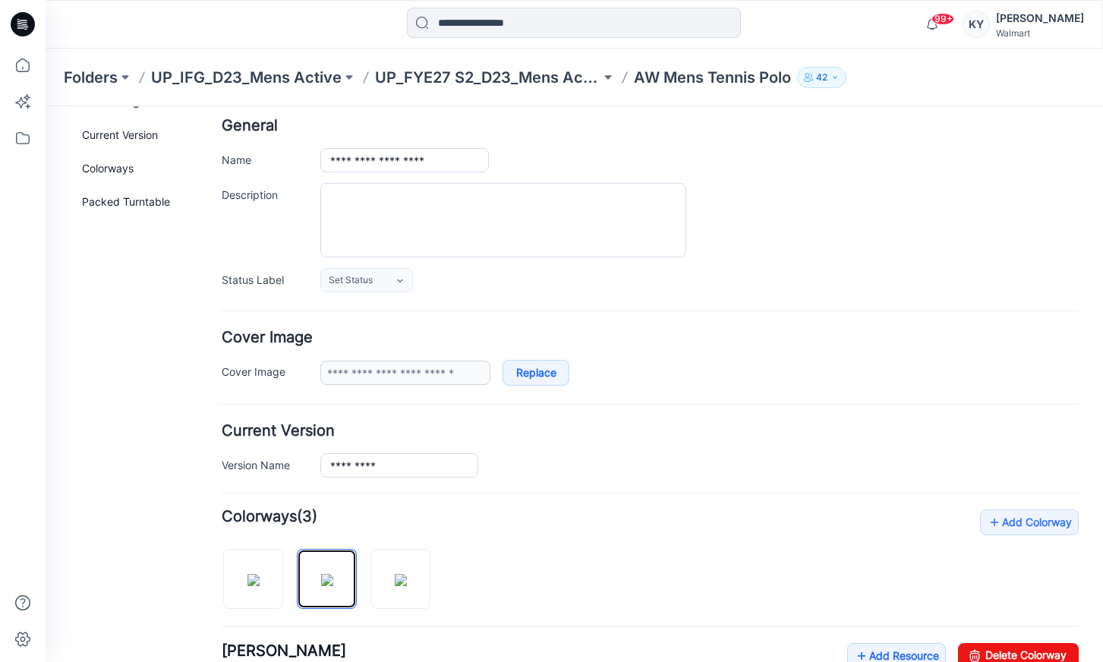
scroll to position [0, 0]
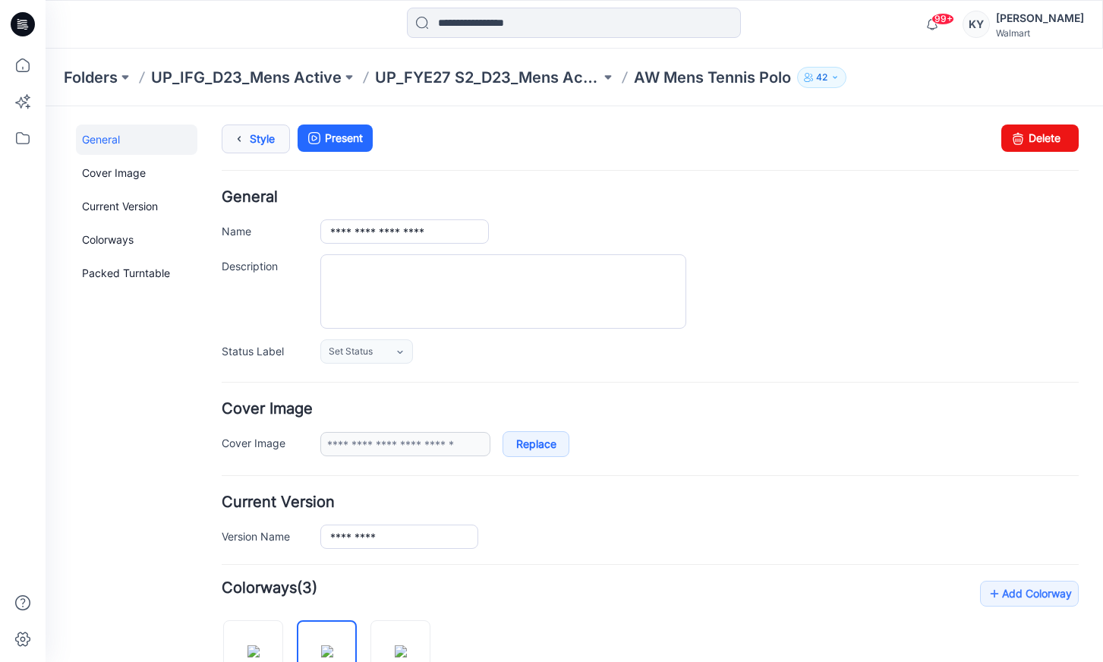
click at [252, 134] on link "Style" at bounding box center [256, 138] width 68 height 29
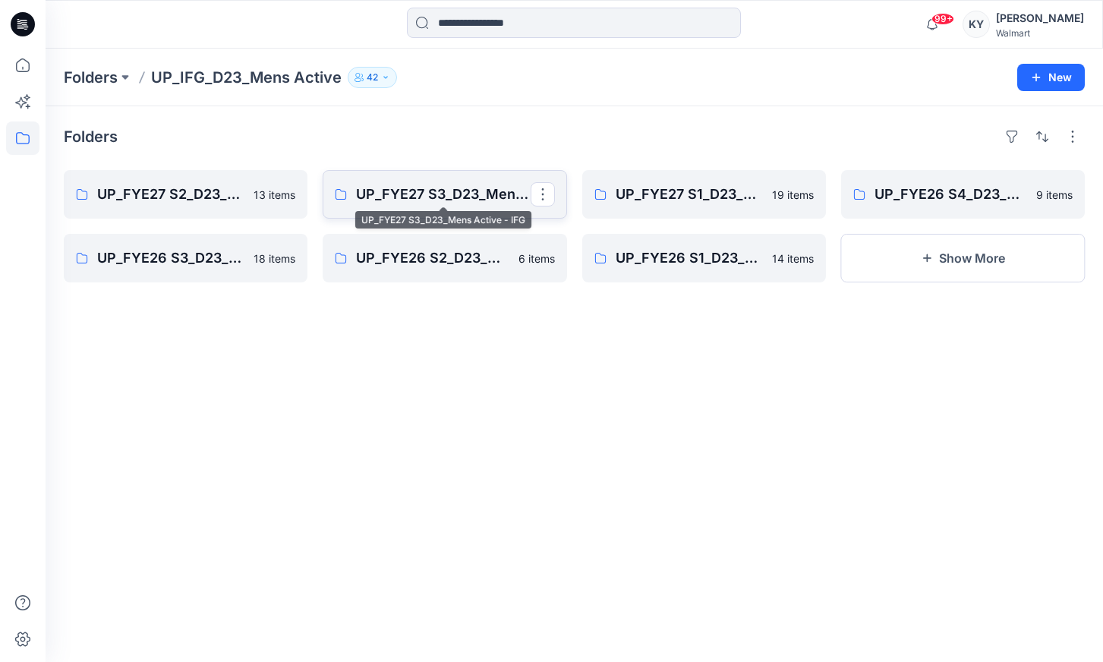
click at [439, 197] on p "UP_FYE27 S3_D23_Mens Active - IFG" at bounding box center [443, 194] width 174 height 21
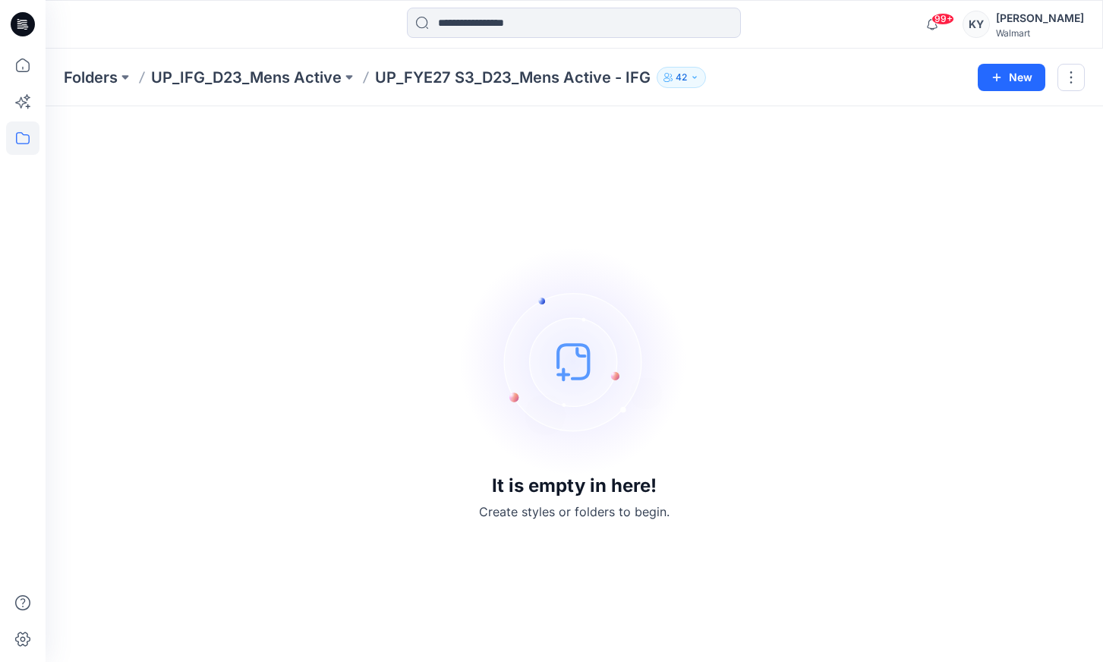
click at [310, 81] on p "UP_IFG_D23_Mens Active" at bounding box center [246, 77] width 190 height 21
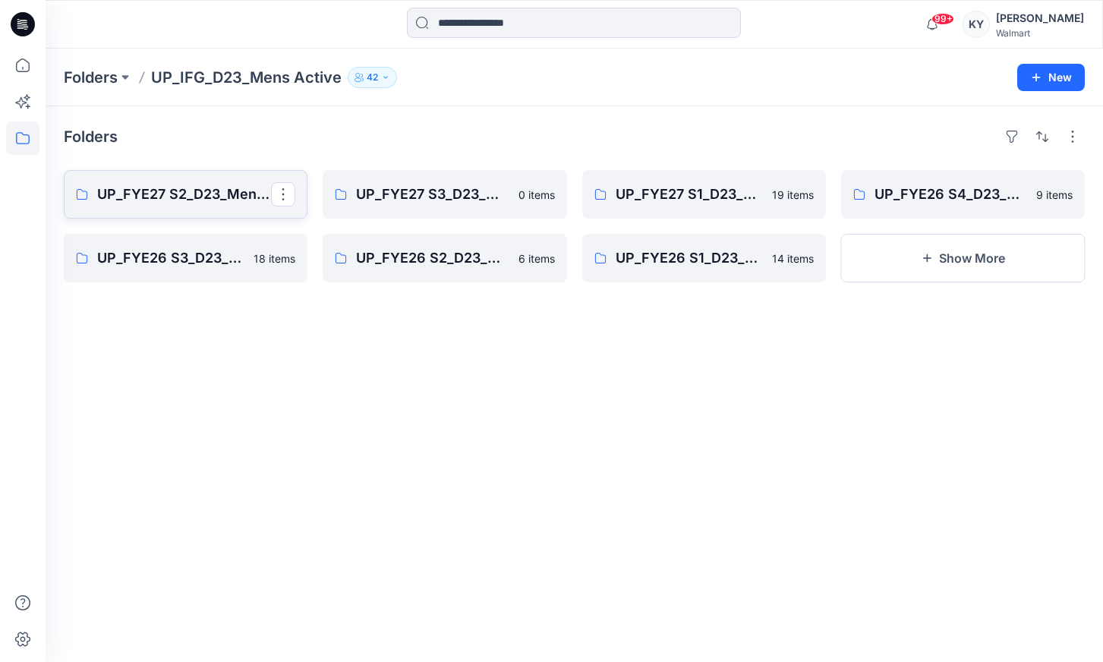
click at [201, 197] on p "UP_FYE27 S2_D23_Mens Active - IFG" at bounding box center [184, 194] width 174 height 21
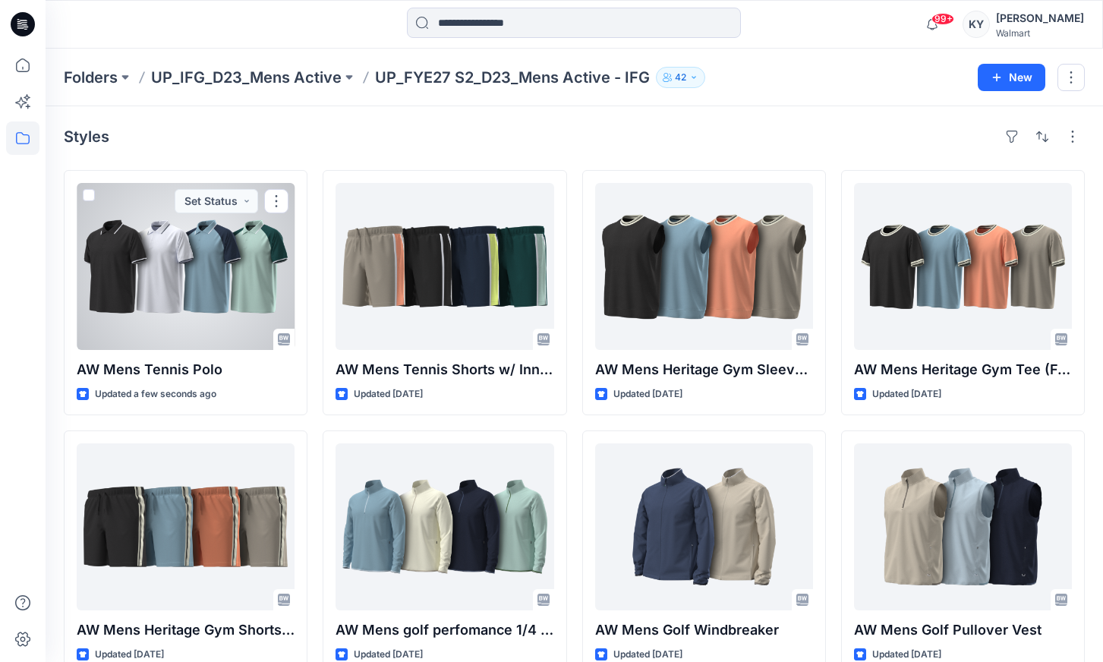
click at [234, 289] on div at bounding box center [186, 266] width 218 height 167
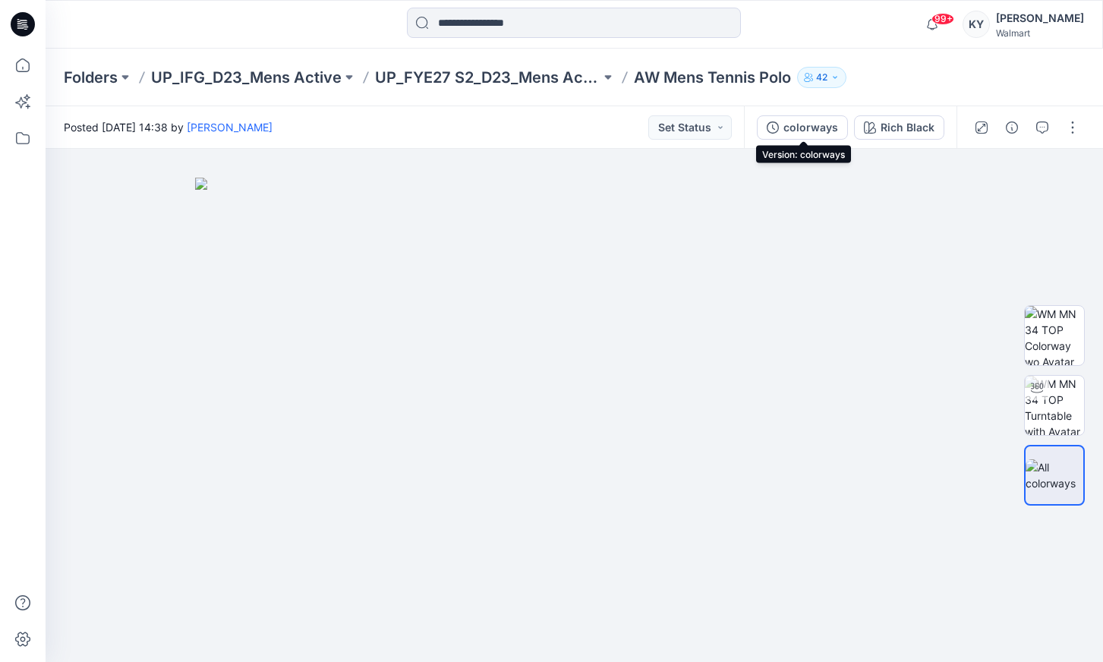
click at [828, 128] on div "colorways" at bounding box center [810, 127] width 55 height 17
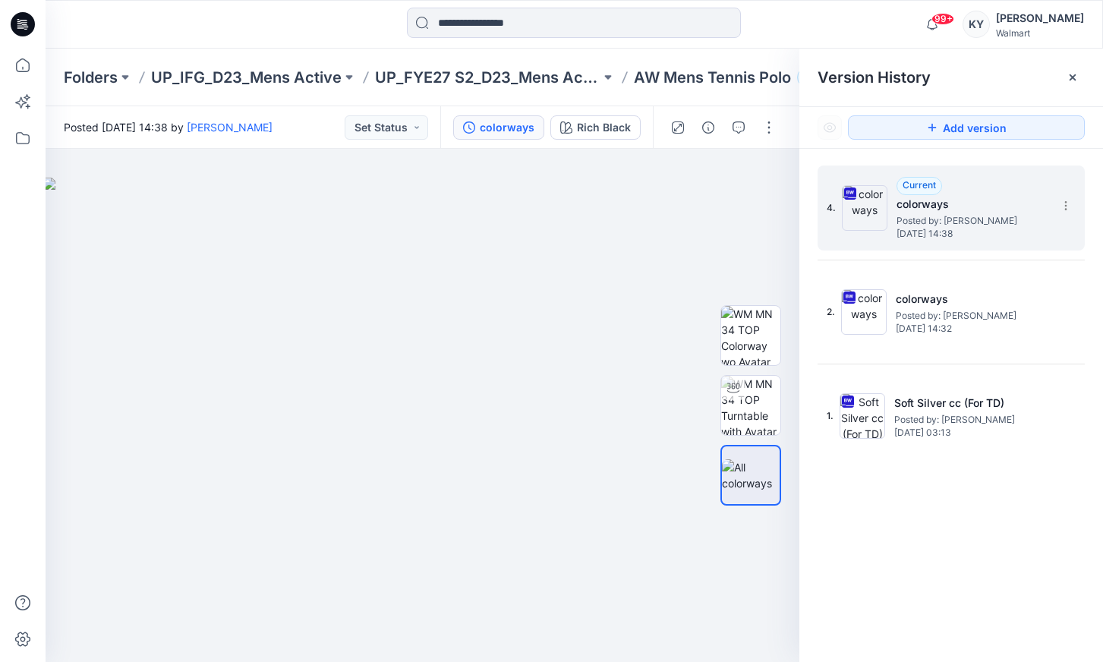
click at [940, 227] on span "Posted by: [PERSON_NAME]" at bounding box center [972, 220] width 152 height 15
click at [1069, 77] on icon at bounding box center [1072, 77] width 12 height 12
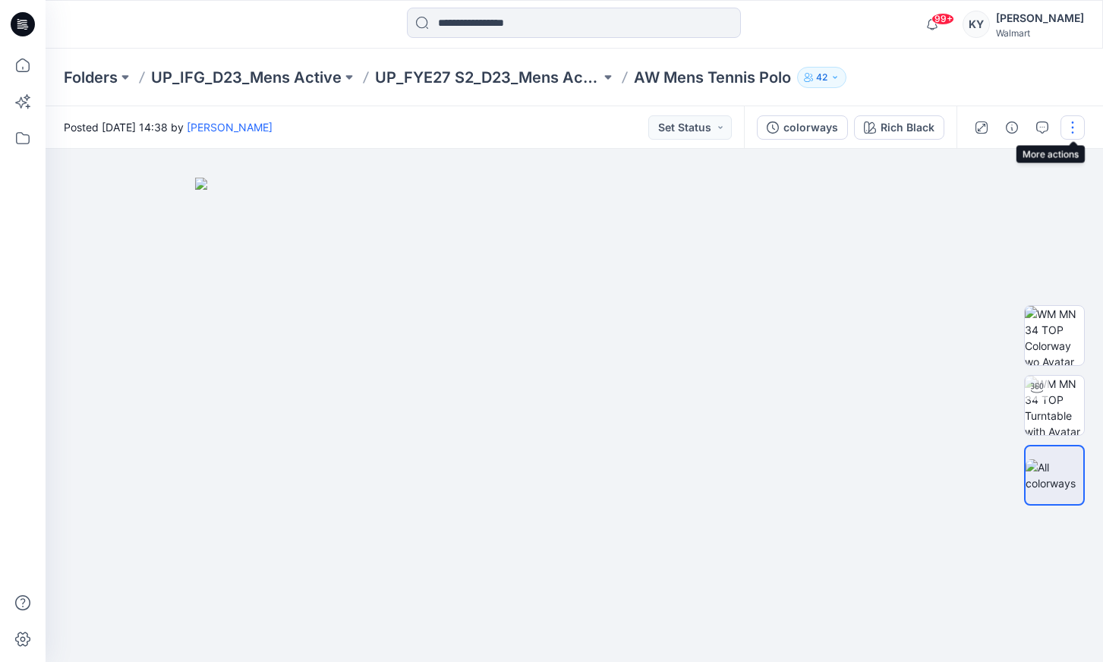
click at [1074, 127] on button "button" at bounding box center [1072, 127] width 24 height 24
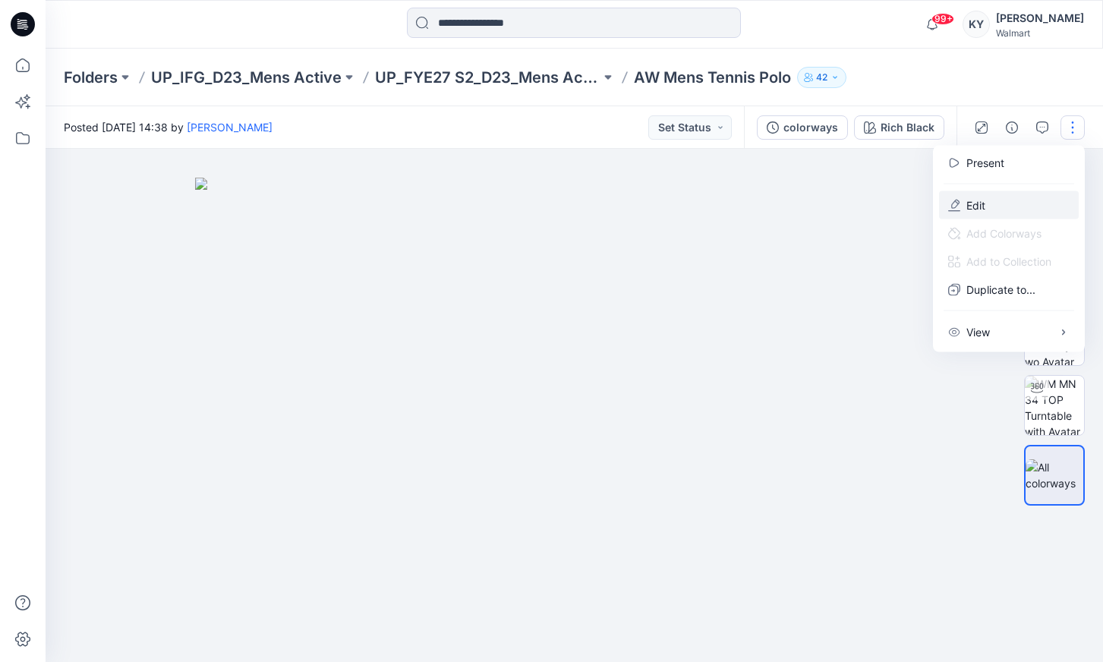
click at [1004, 205] on button "Edit" at bounding box center [1009, 205] width 140 height 28
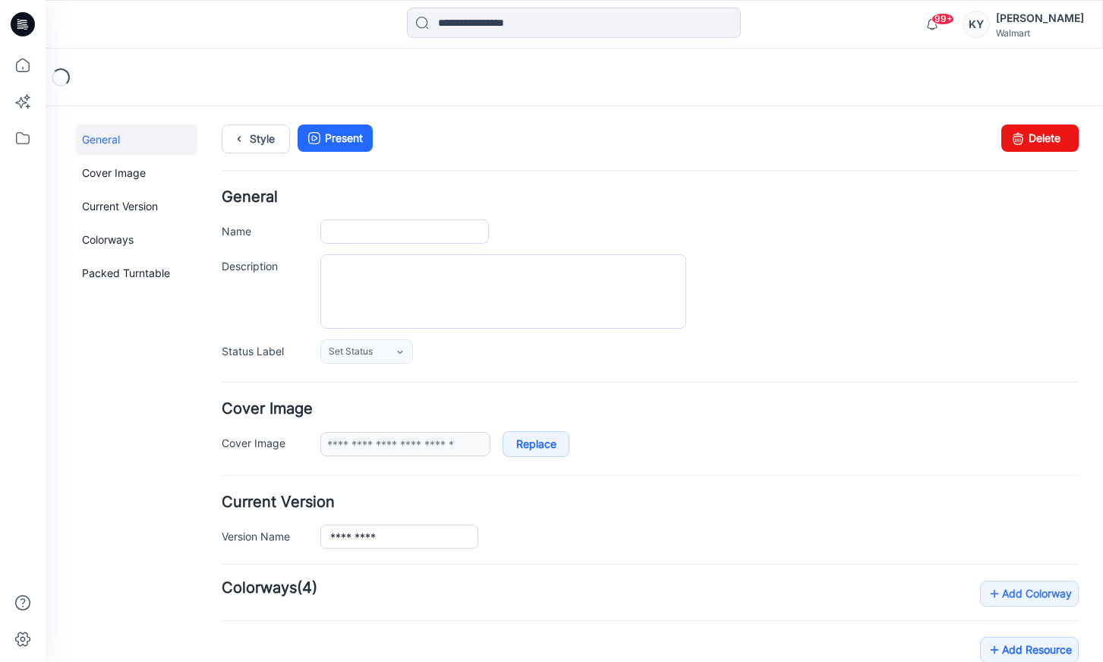
type input "**********"
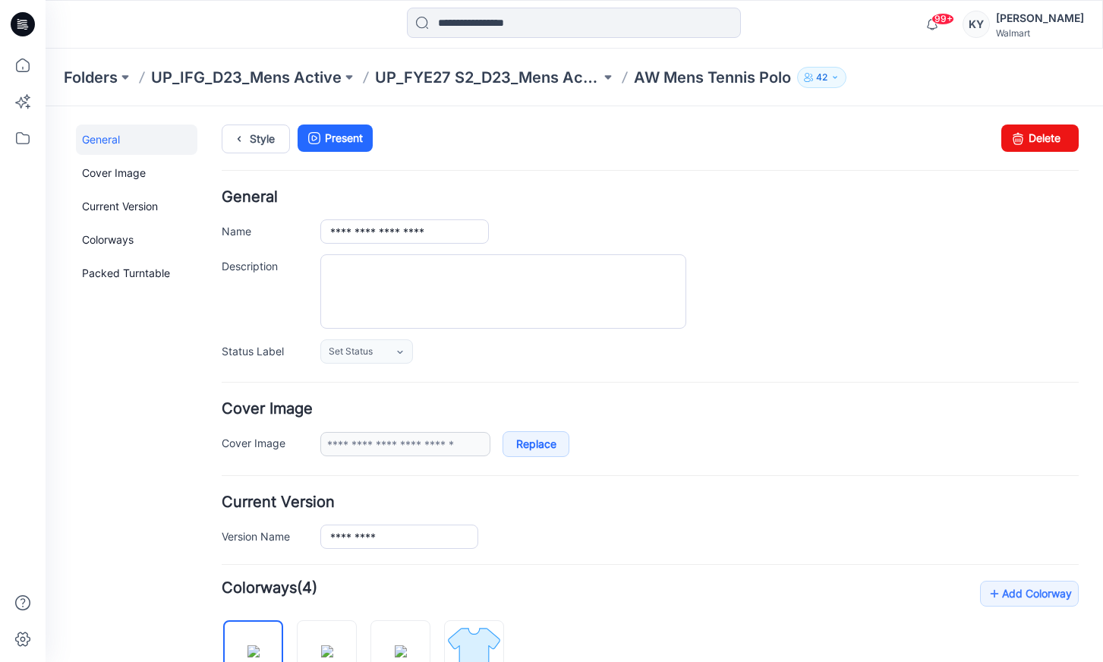
drag, startPoint x: 721, startPoint y: 357, endPoint x: 447, endPoint y: 141, distance: 349.0
click at [472, 144] on div "**********" at bounding box center [650, 603] width 857 height 958
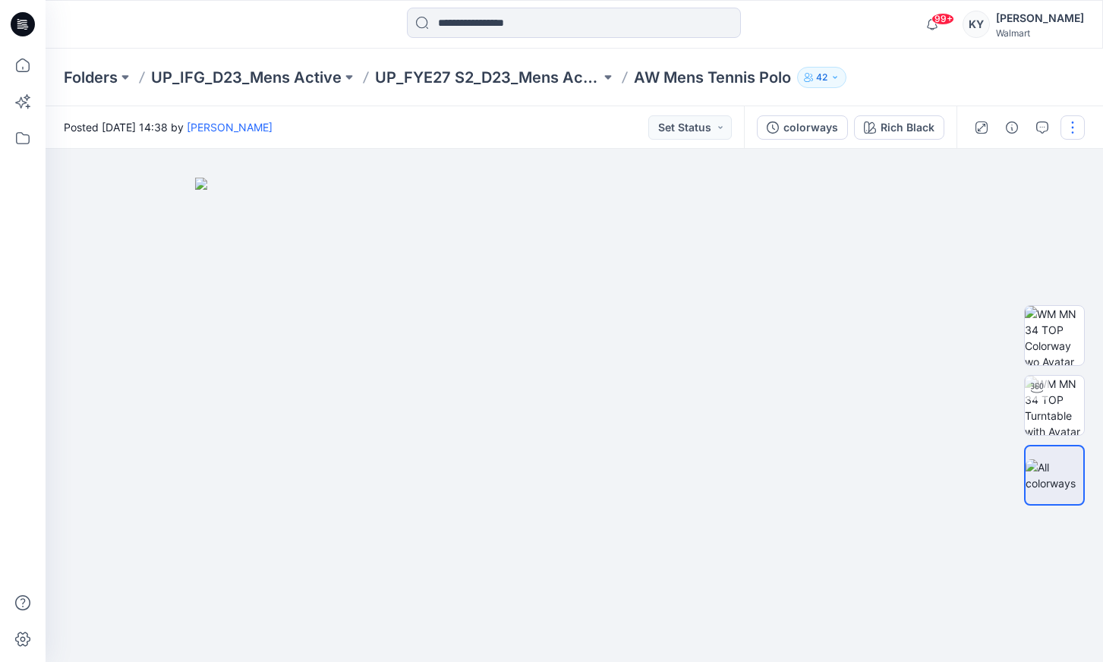
click at [1070, 131] on button "button" at bounding box center [1072, 127] width 24 height 24
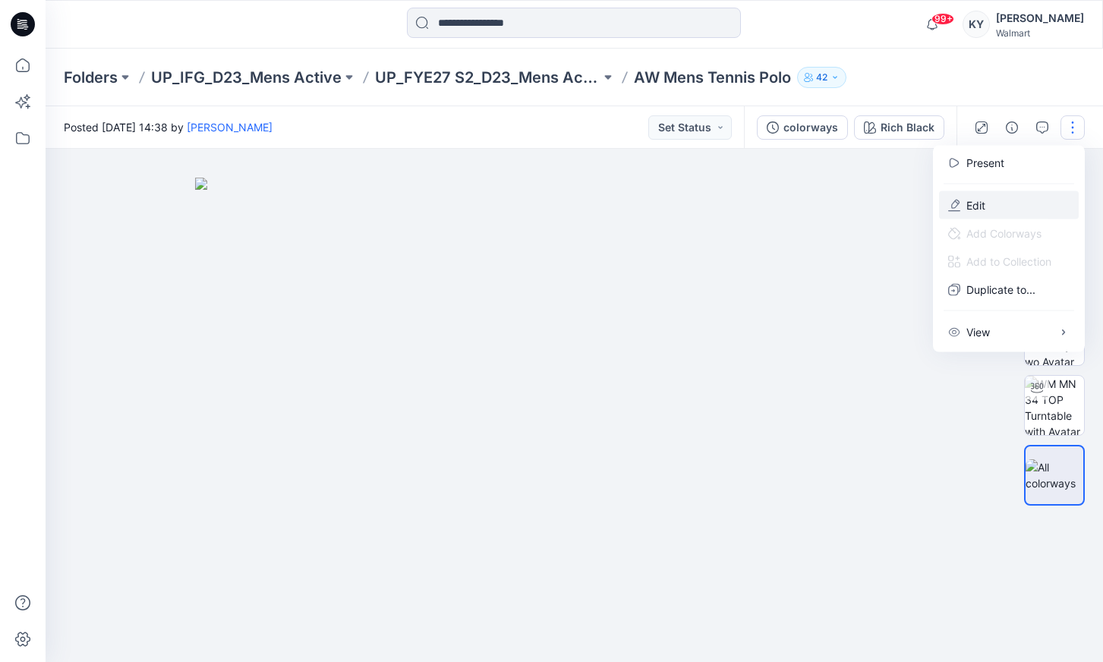
drag, startPoint x: 1070, startPoint y: 131, endPoint x: 988, endPoint y: 206, distance: 111.2
click at [988, 206] on button "Edit" at bounding box center [1009, 205] width 140 height 28
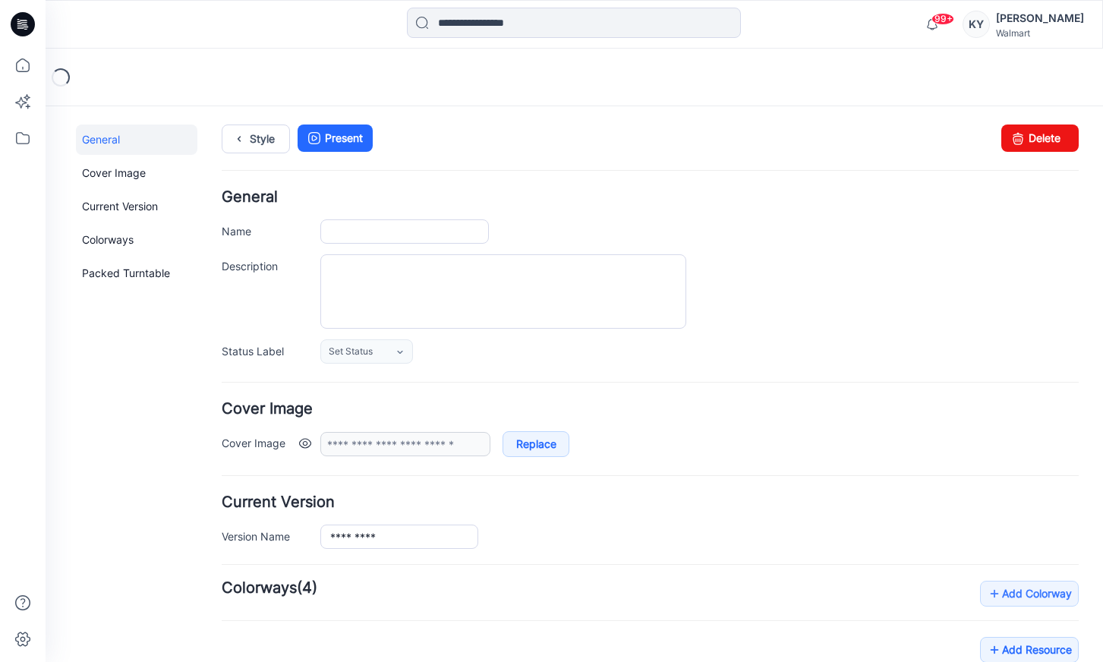
type input "**********"
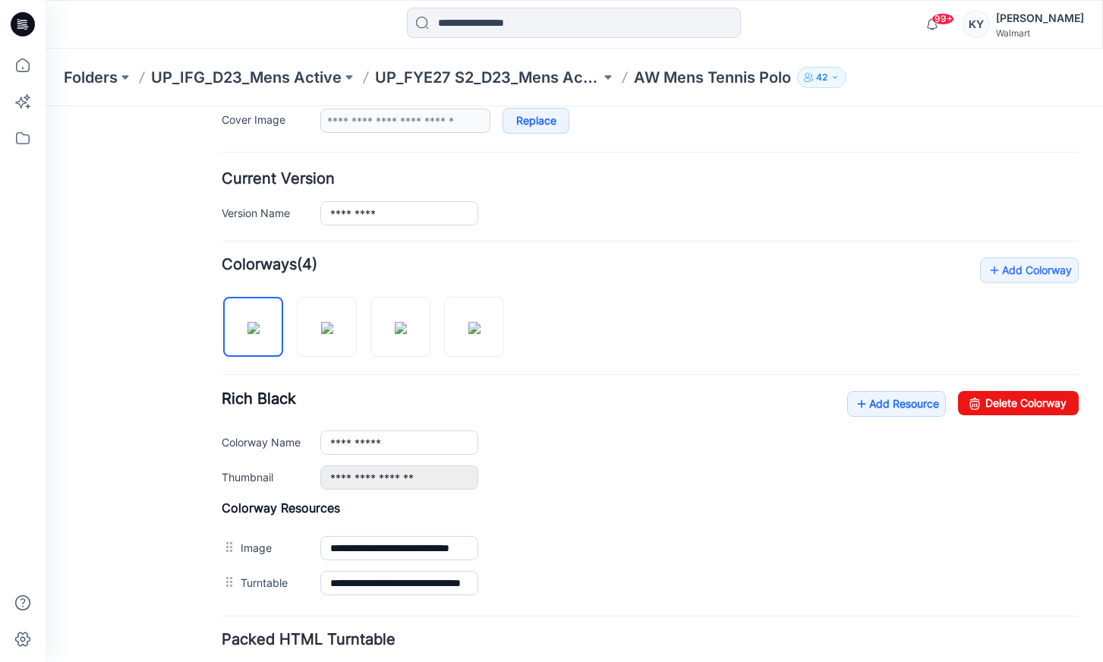
scroll to position [325, 0]
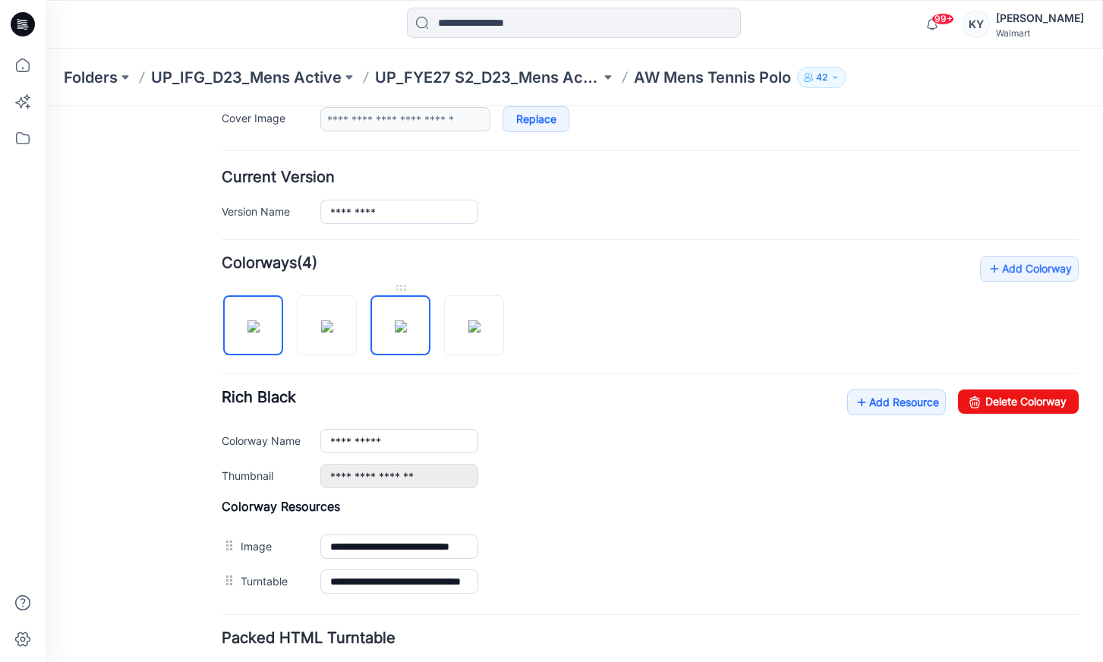
click at [407, 330] on img at bounding box center [401, 326] width 12 height 12
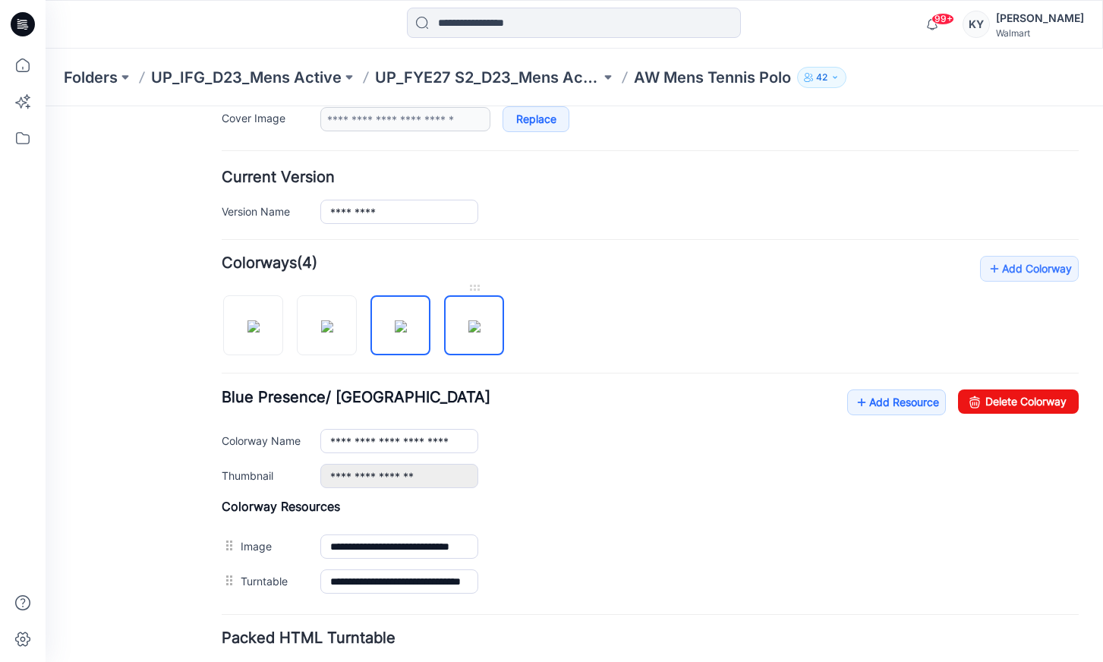
click at [480, 332] on img at bounding box center [474, 326] width 12 height 12
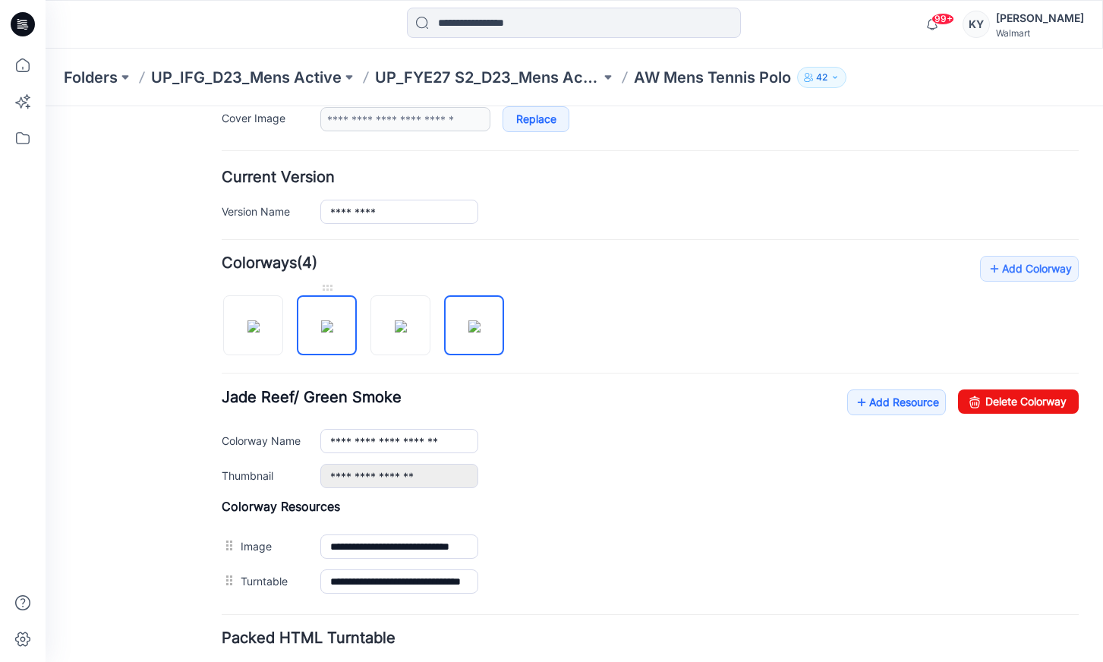
click at [333, 332] on img at bounding box center [327, 326] width 12 height 12
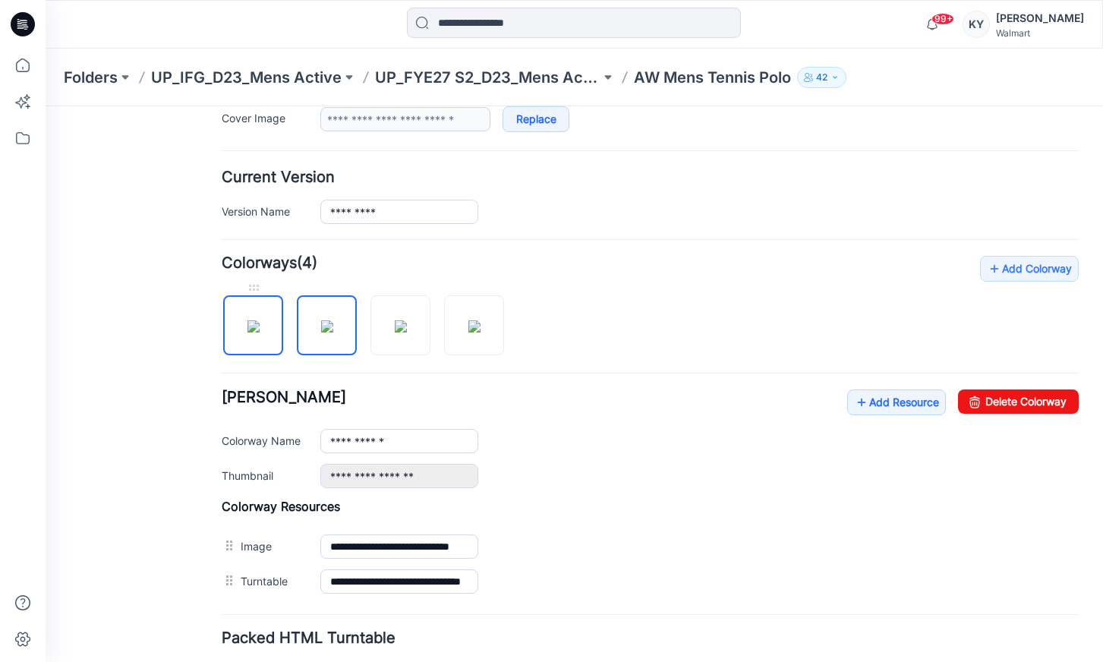
click at [247, 332] on img at bounding box center [253, 326] width 12 height 12
click at [322, 332] on img at bounding box center [327, 326] width 12 height 12
type input "**********"
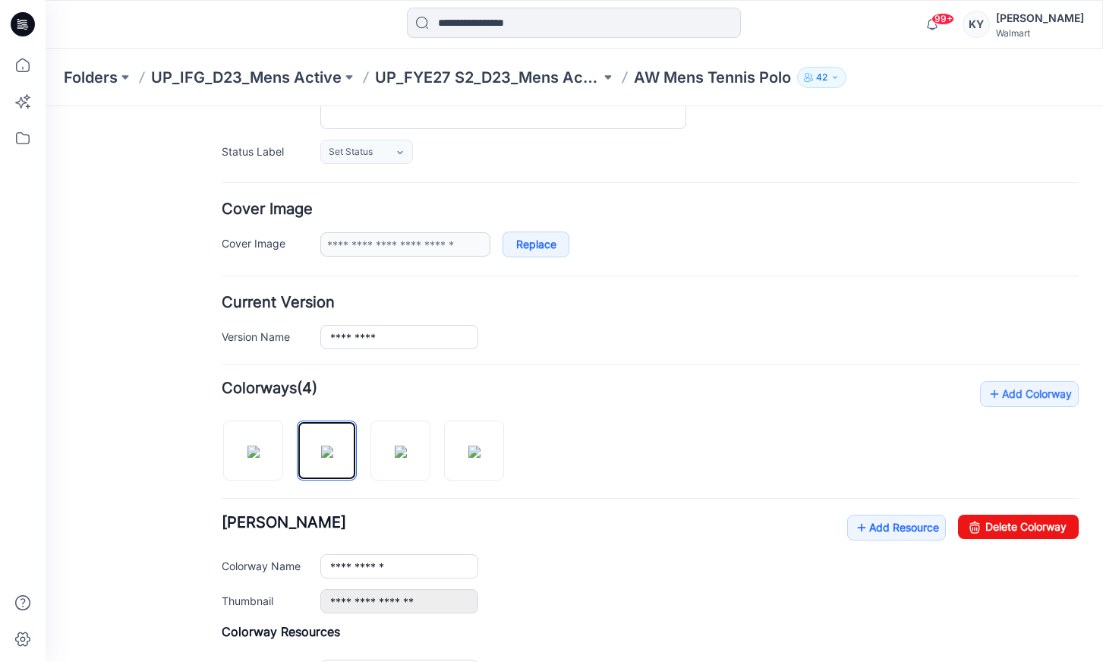
scroll to position [0, 0]
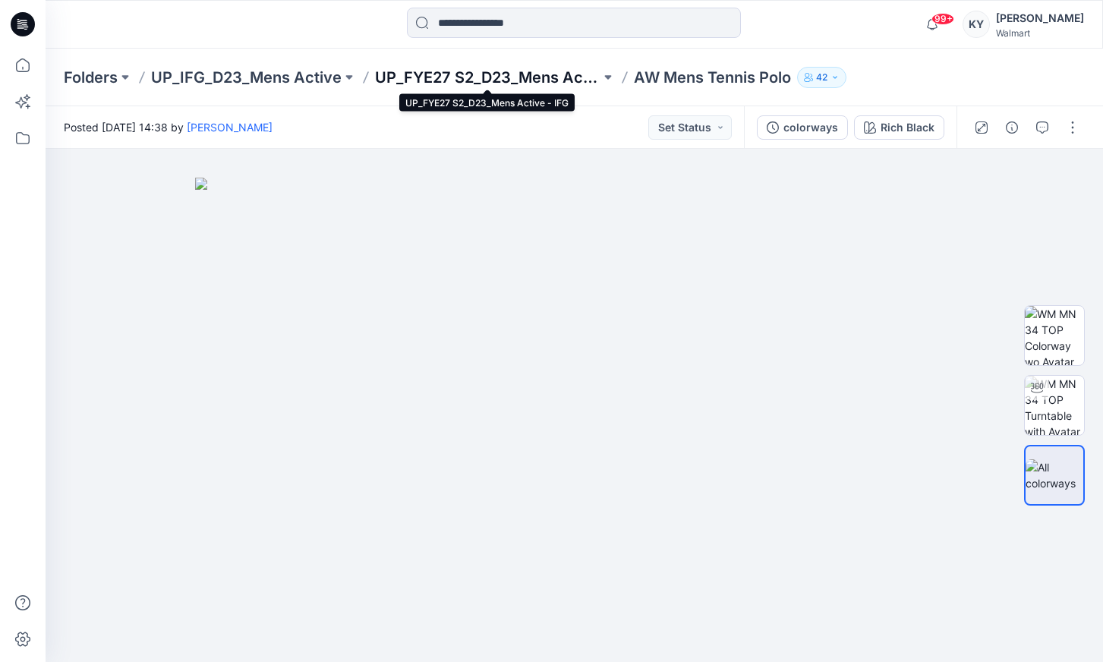
click at [450, 77] on p "UP_FYE27 S2_D23_Mens Active - IFG" at bounding box center [487, 77] width 225 height 21
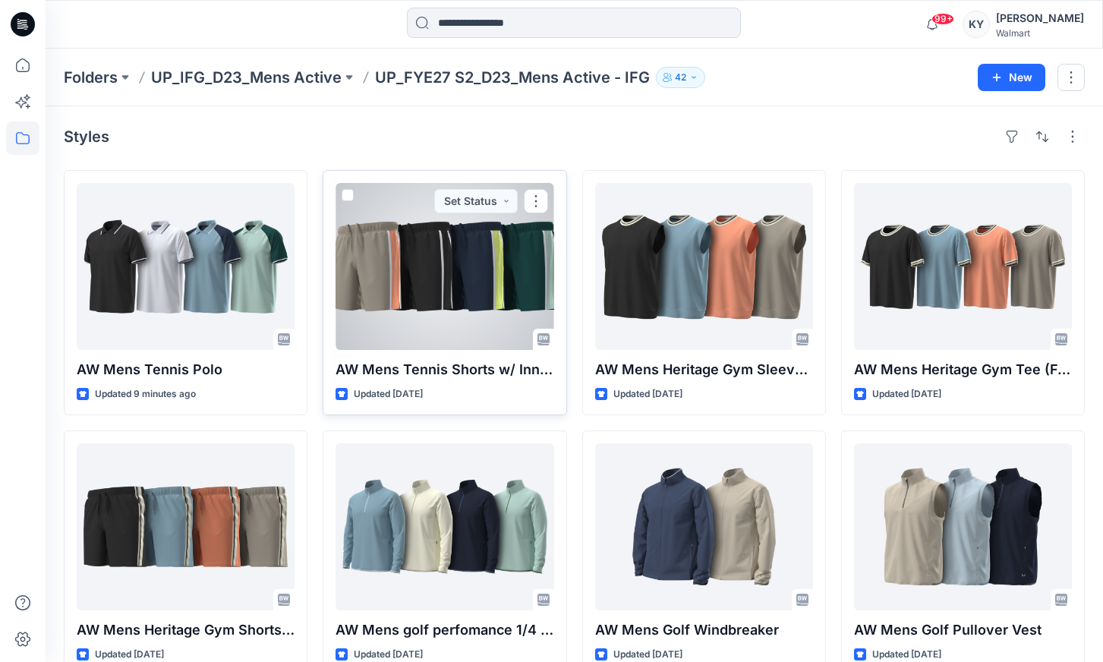
click at [463, 273] on div at bounding box center [444, 266] width 218 height 167
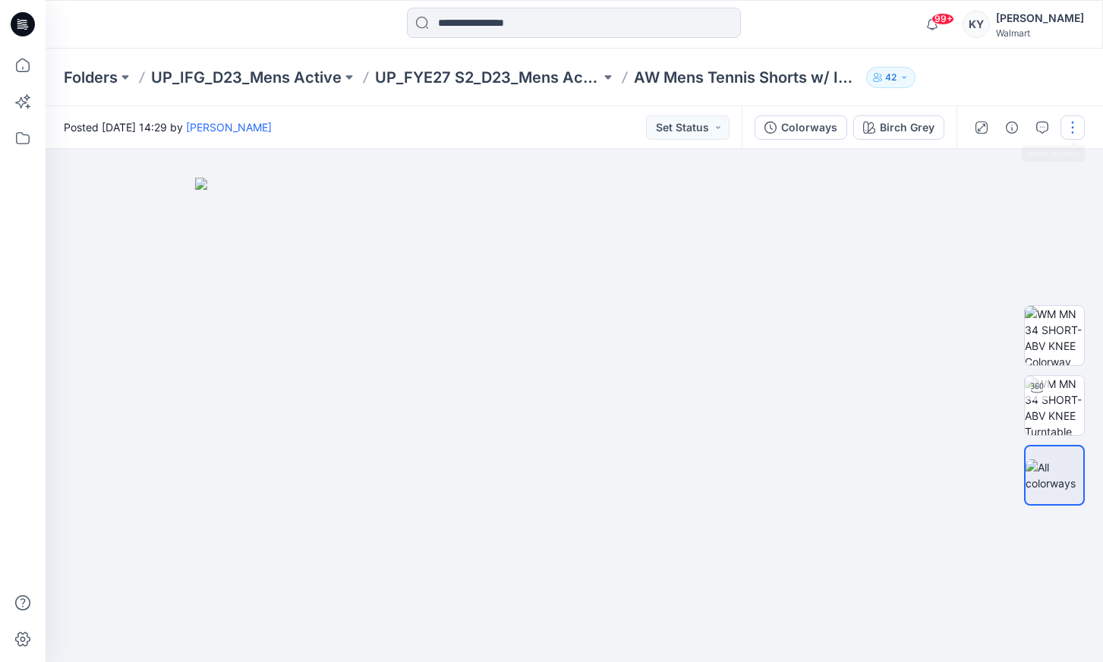
click at [1070, 125] on button "button" at bounding box center [1072, 127] width 24 height 24
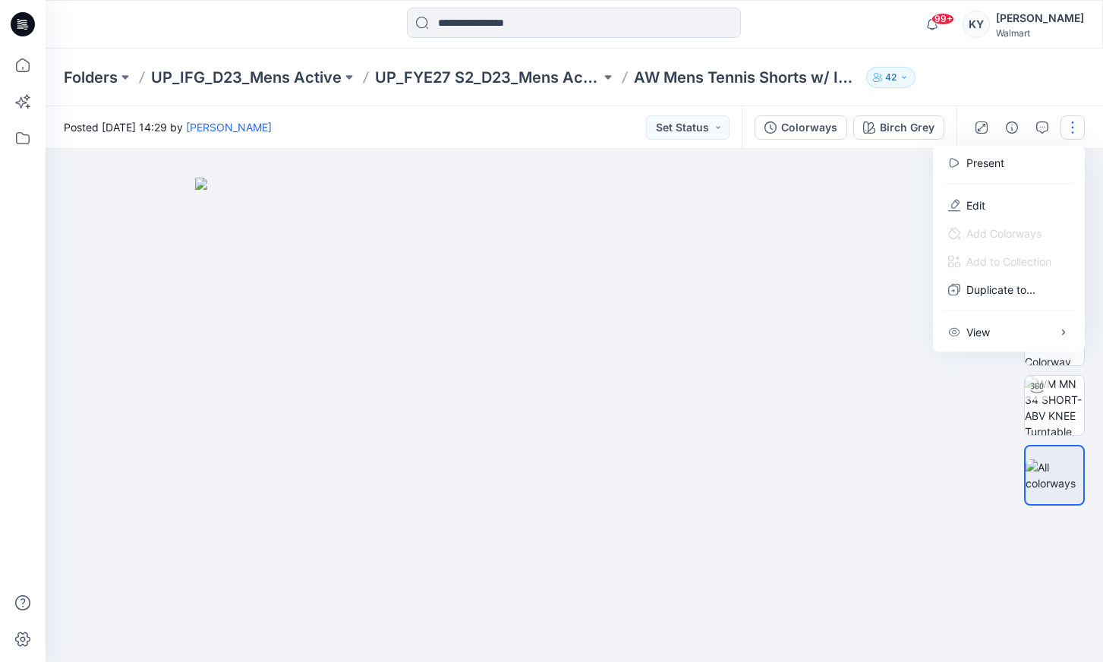
drag, startPoint x: 828, startPoint y: 185, endPoint x: 824, endPoint y: 161, distance: 24.6
click at [828, 182] on img at bounding box center [574, 420] width 759 height 484
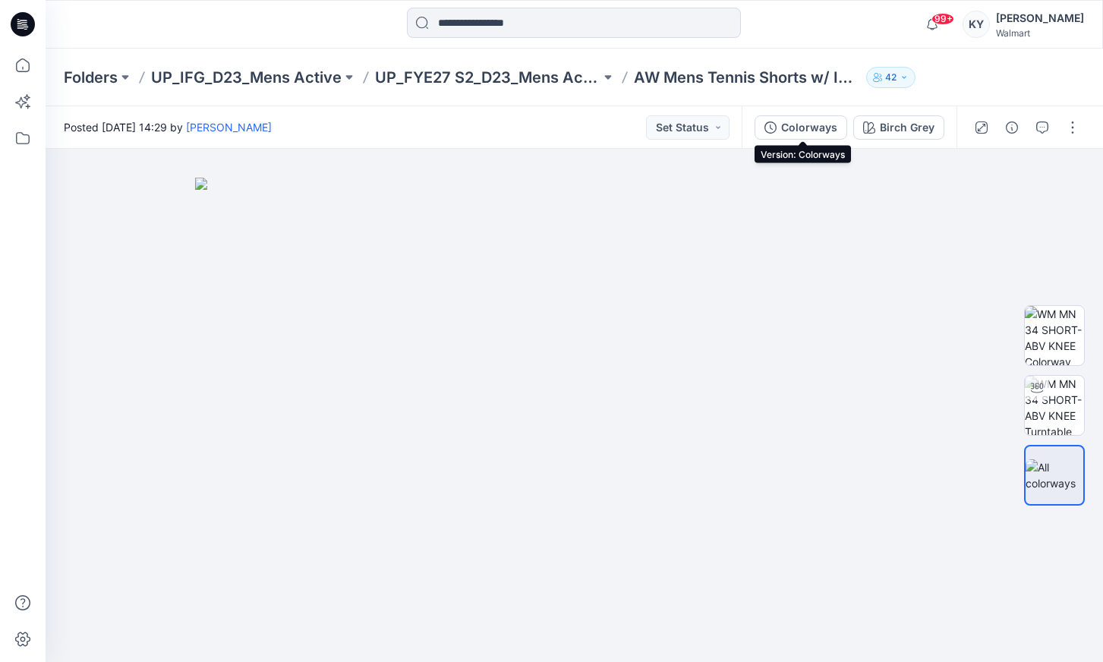
click at [806, 129] on div "Colorways" at bounding box center [809, 127] width 56 height 17
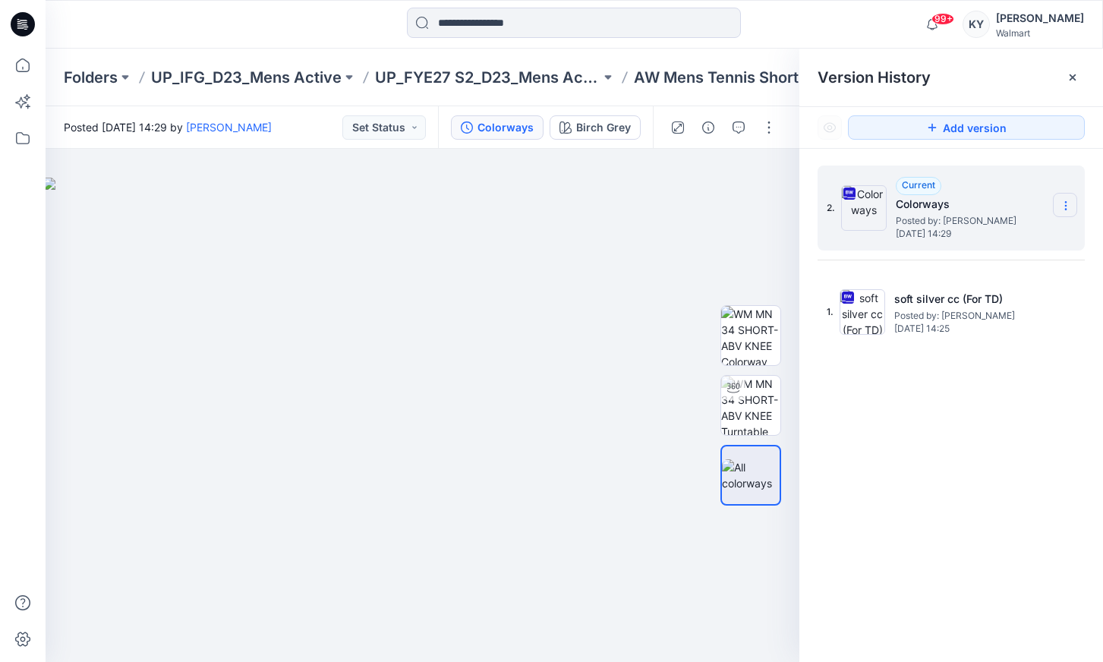
click at [1068, 207] on icon at bounding box center [1065, 206] width 12 height 12
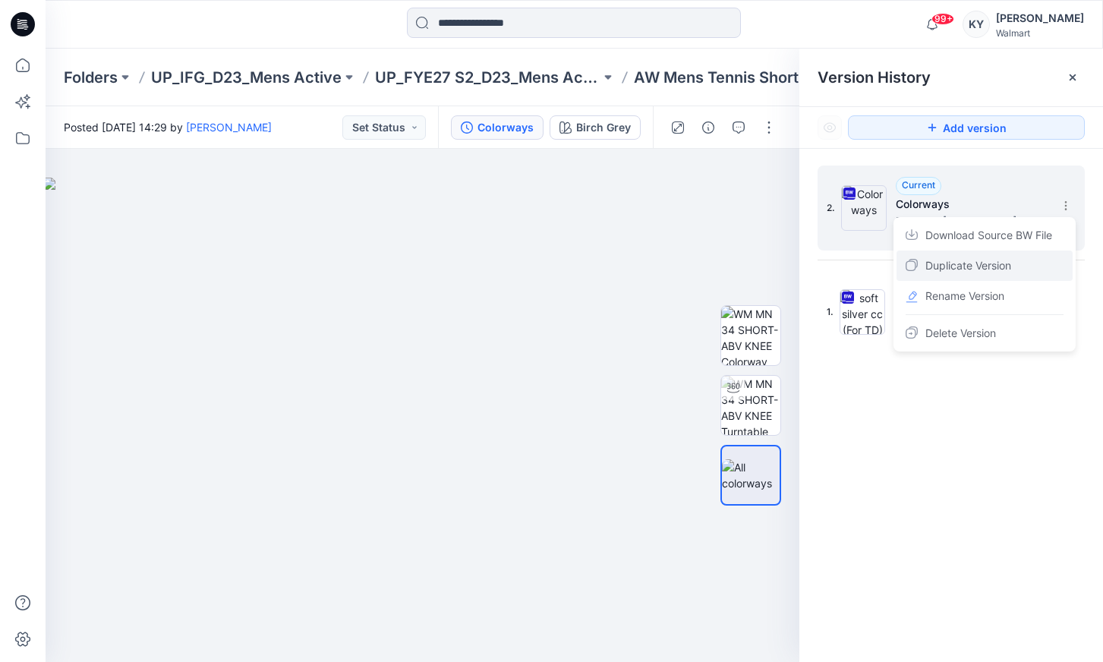
click at [965, 265] on span "Duplicate Version" at bounding box center [968, 265] width 86 height 18
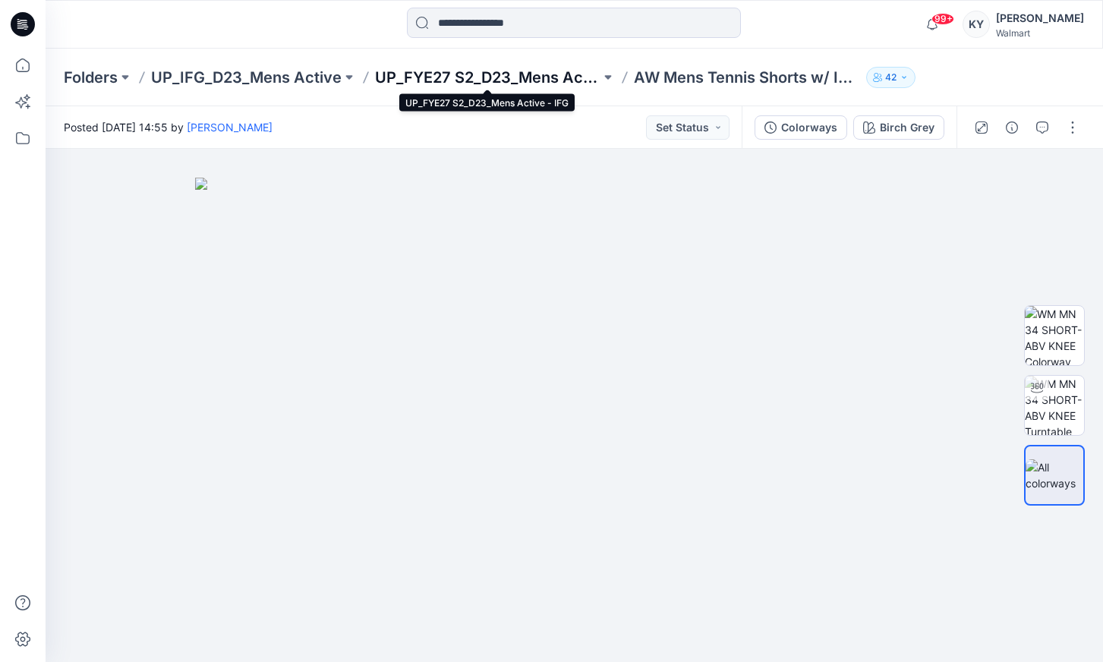
click at [497, 78] on p "UP_FYE27 S2_D23_Mens Active - IFG" at bounding box center [487, 77] width 225 height 21
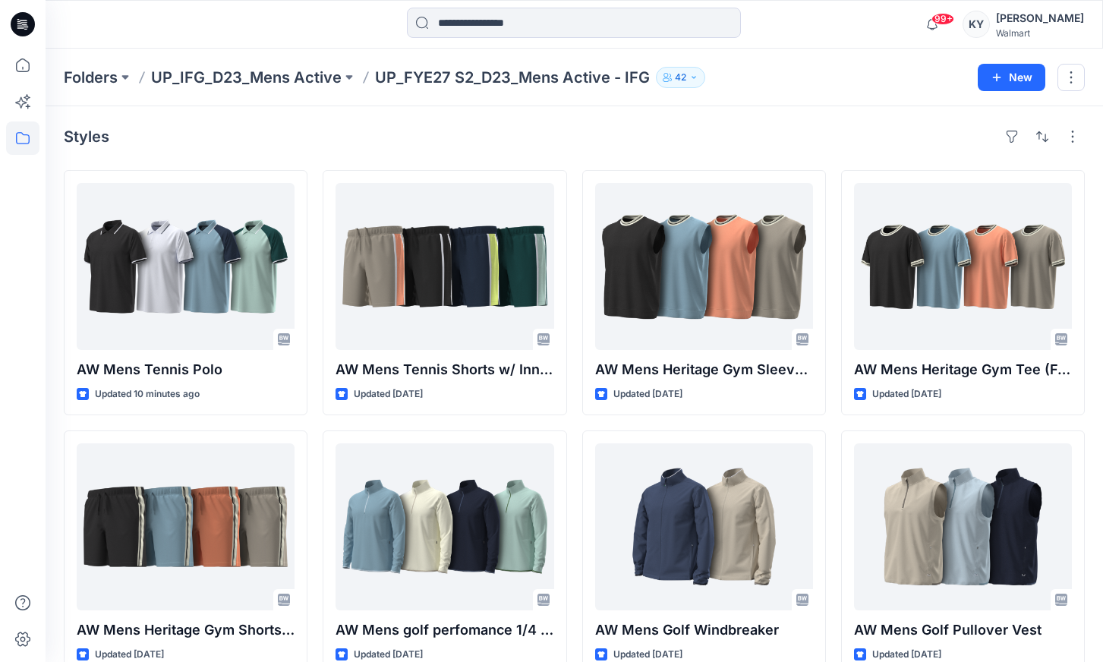
click at [305, 80] on p "UP_IFG_D23_Mens Active" at bounding box center [246, 77] width 190 height 21
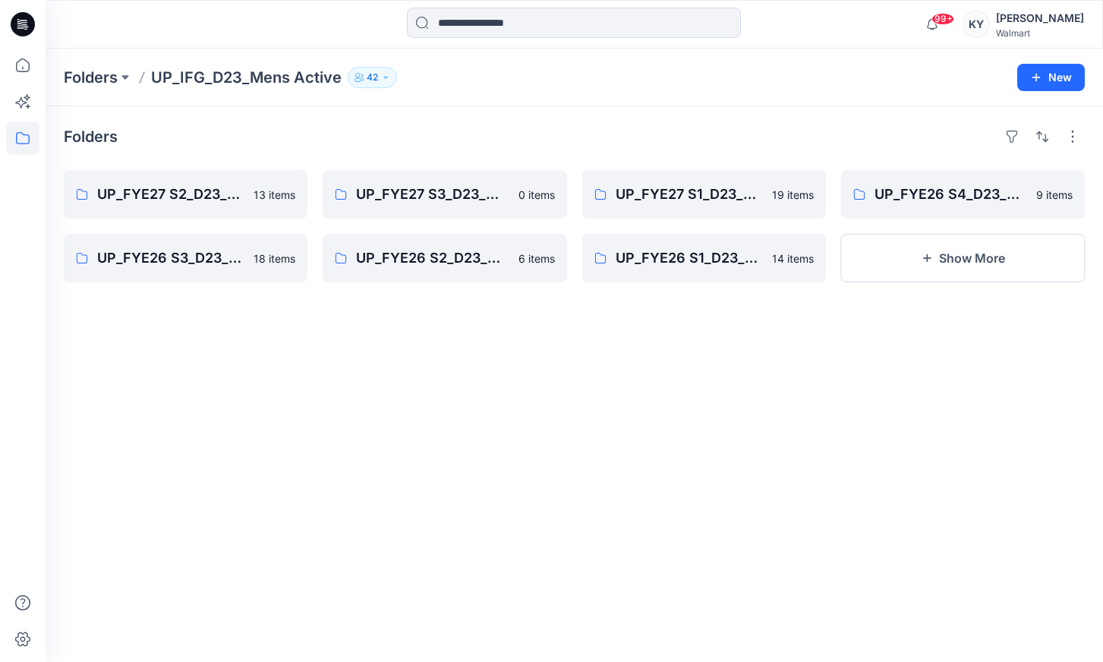
click at [297, 80] on p "UP_IFG_D23_Mens Active" at bounding box center [246, 77] width 190 height 21
click at [264, 83] on p "UP_IFG_D23_Mens Active" at bounding box center [246, 77] width 190 height 21
click at [225, 195] on p "UP_FYE27 S2_D23_Mens Active - IFG" at bounding box center [184, 194] width 174 height 21
